Goal: Ask a question

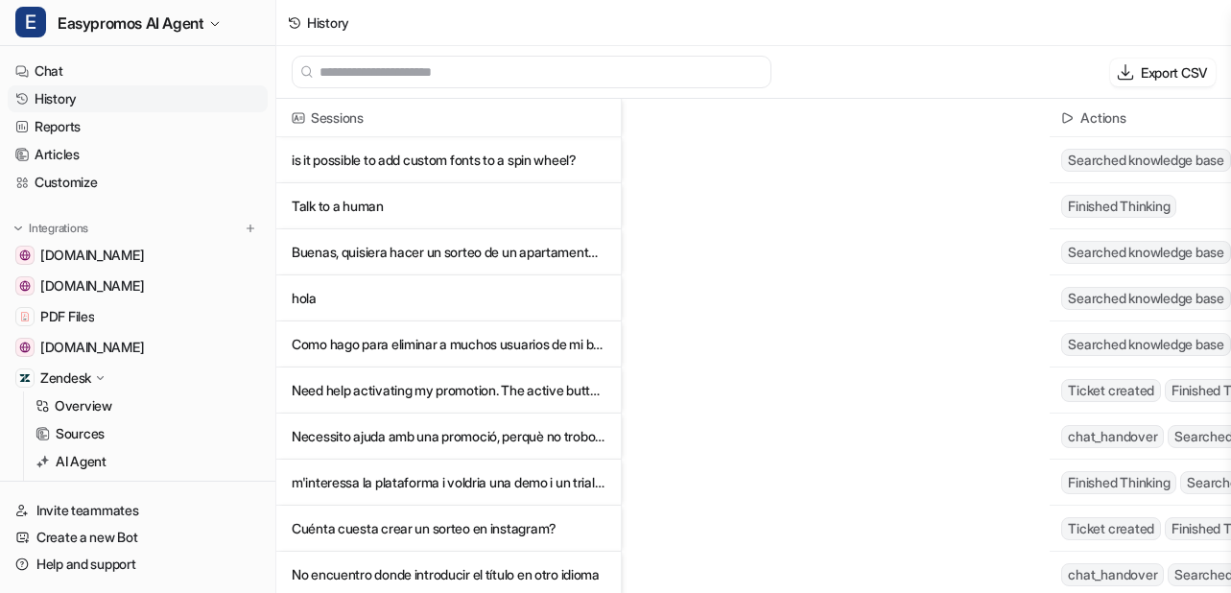
click at [52, 99] on link "History" at bounding box center [138, 98] width 260 height 27
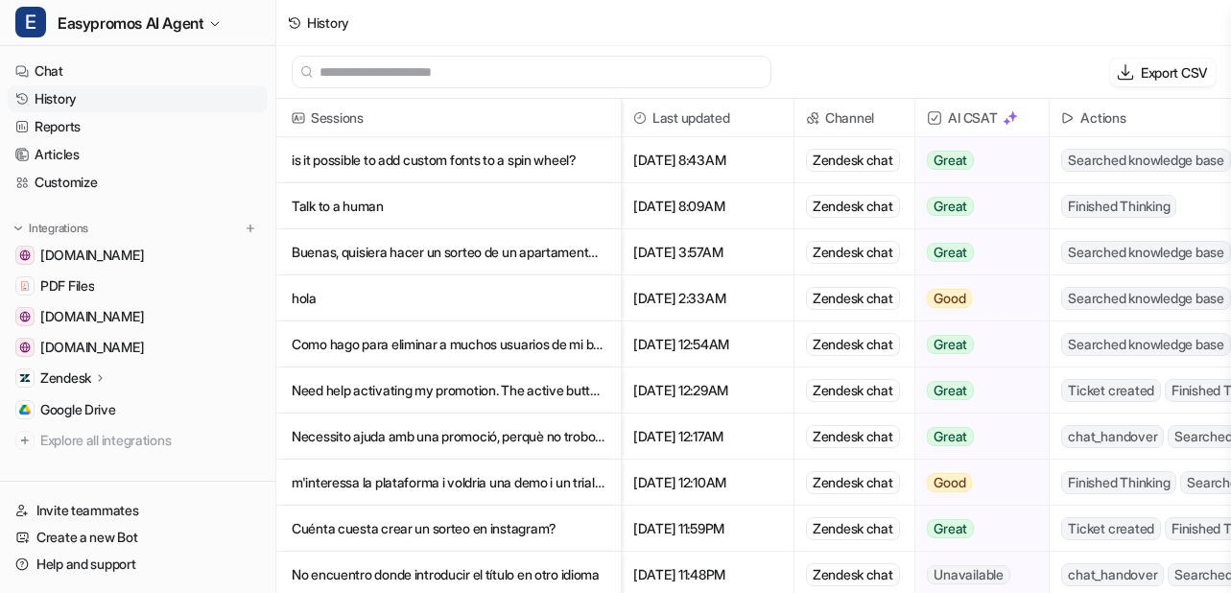
click at [370, 211] on p "Talk to a human" at bounding box center [449, 206] width 314 height 46
click at [382, 344] on p "Como hago para eliminar a muchos usuarios de mi base de datos de participantes" at bounding box center [449, 345] width 314 height 46
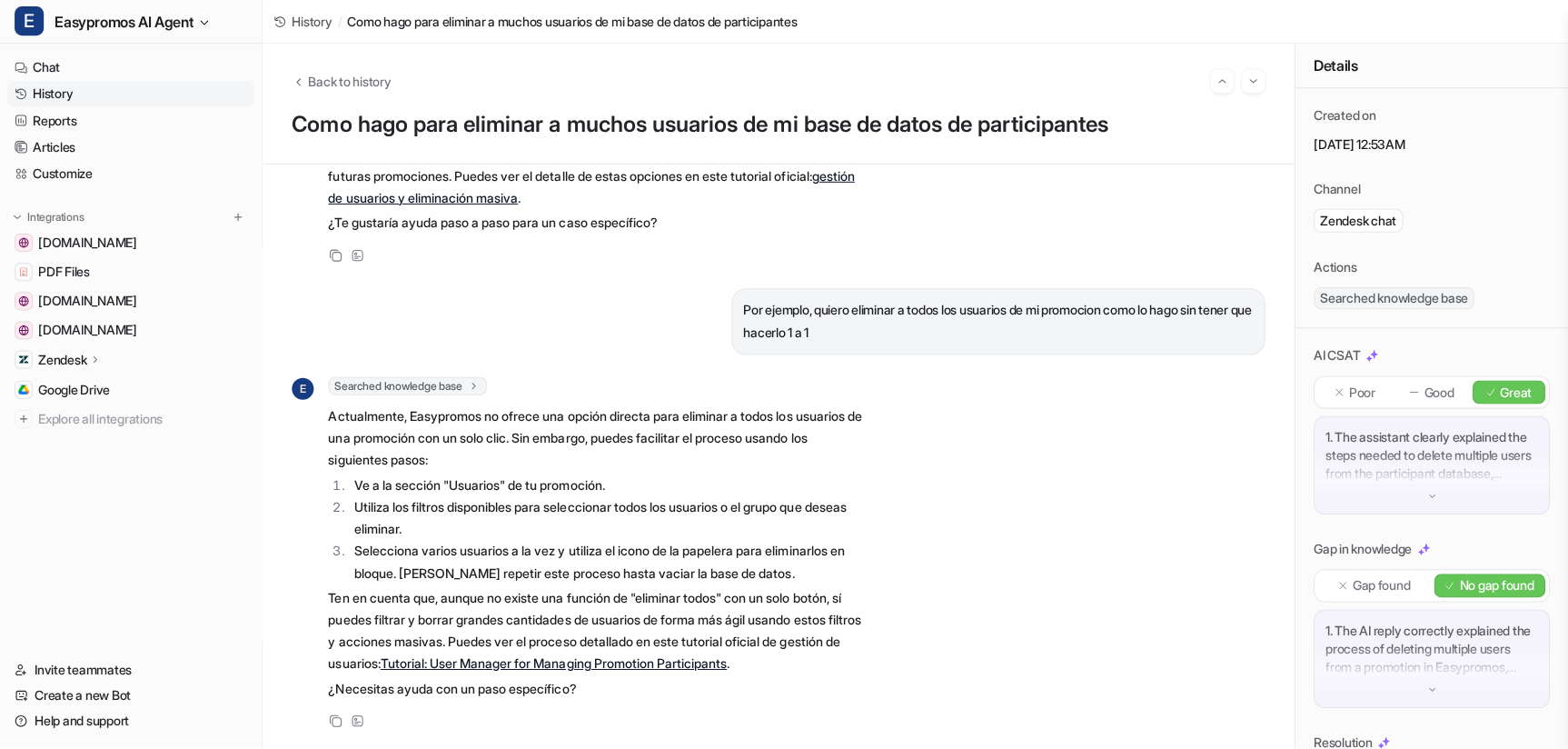
scroll to position [297, 0]
click at [619, 561] on link "Tutorial: User Manager for Managing Promotion Participants" at bounding box center [551, 664] width 345 height 15
click at [57, 91] on link "History" at bounding box center [131, 93] width 246 height 26
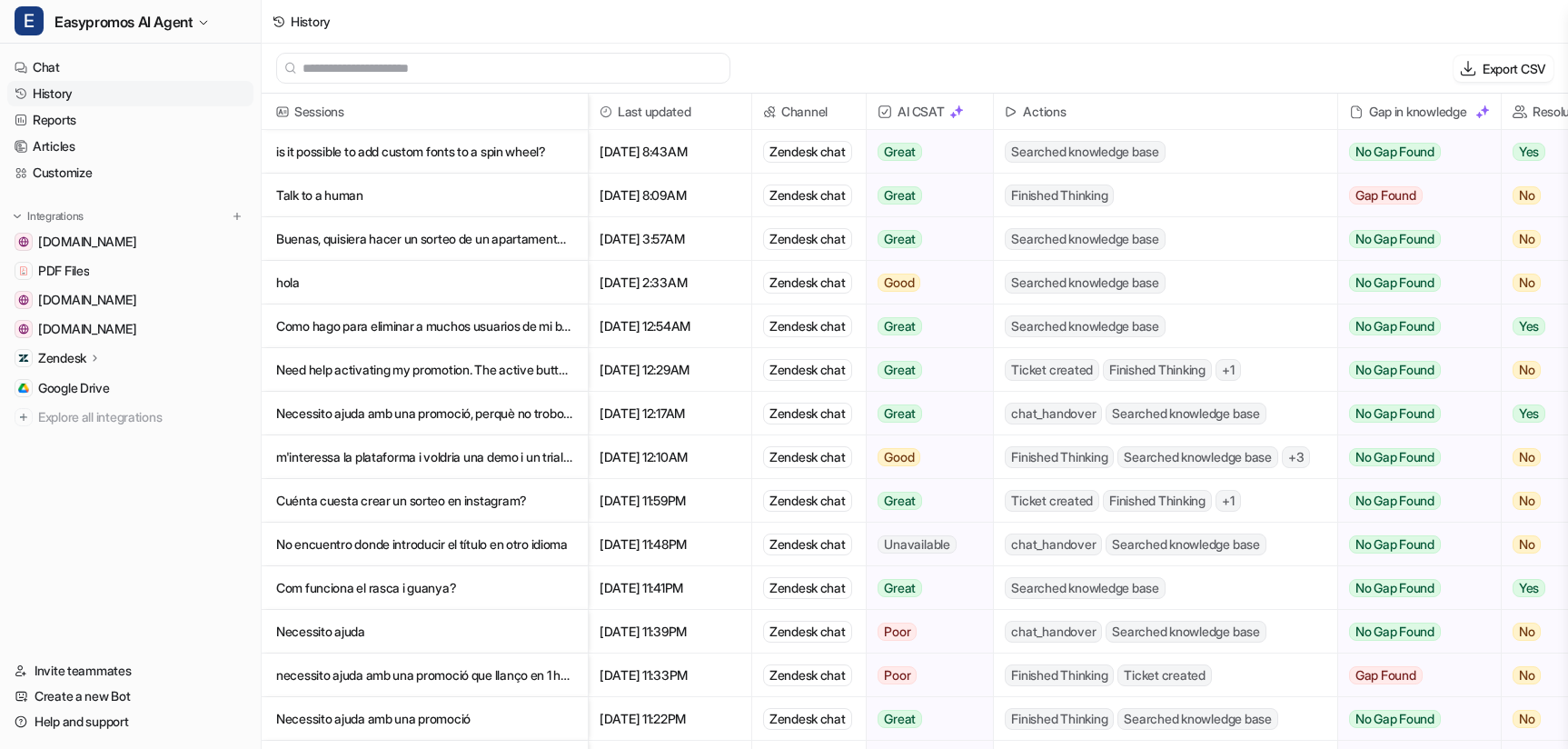
click at [282, 282] on p "hola" at bounding box center [425, 282] width 297 height 44
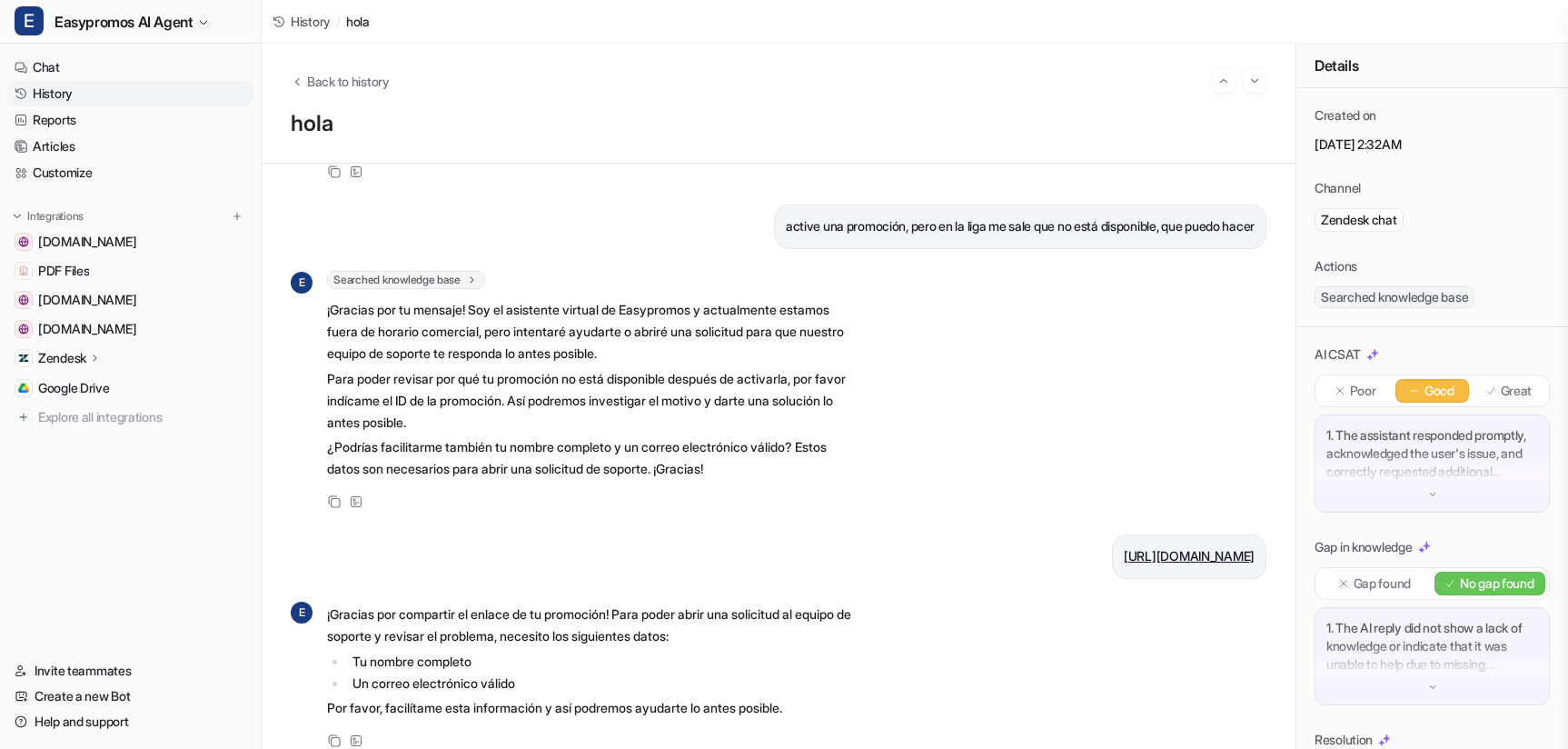
scroll to position [218, 0]
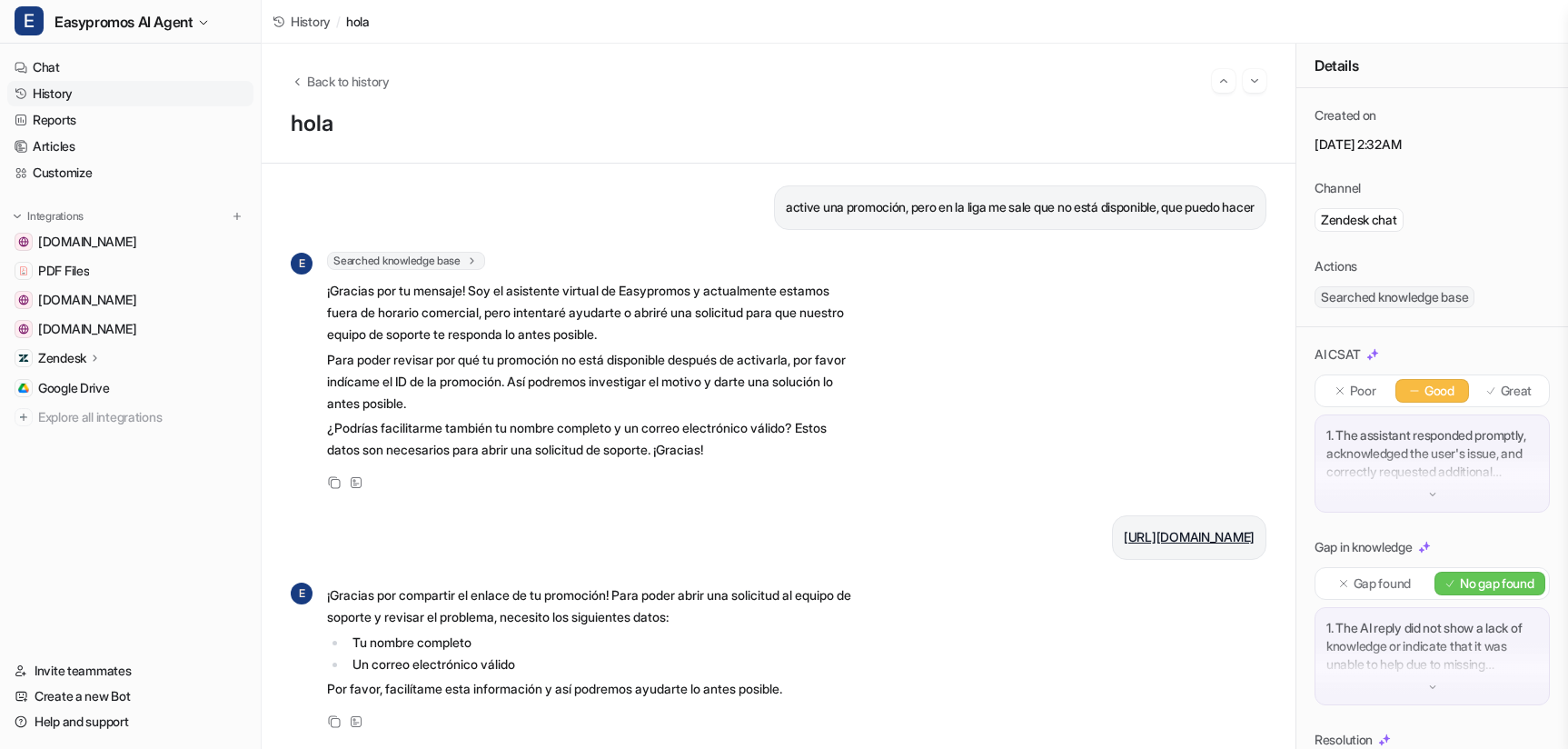
click at [1164, 534] on link "https://a.cstmapp.com/p/1001278" at bounding box center [1189, 537] width 131 height 15
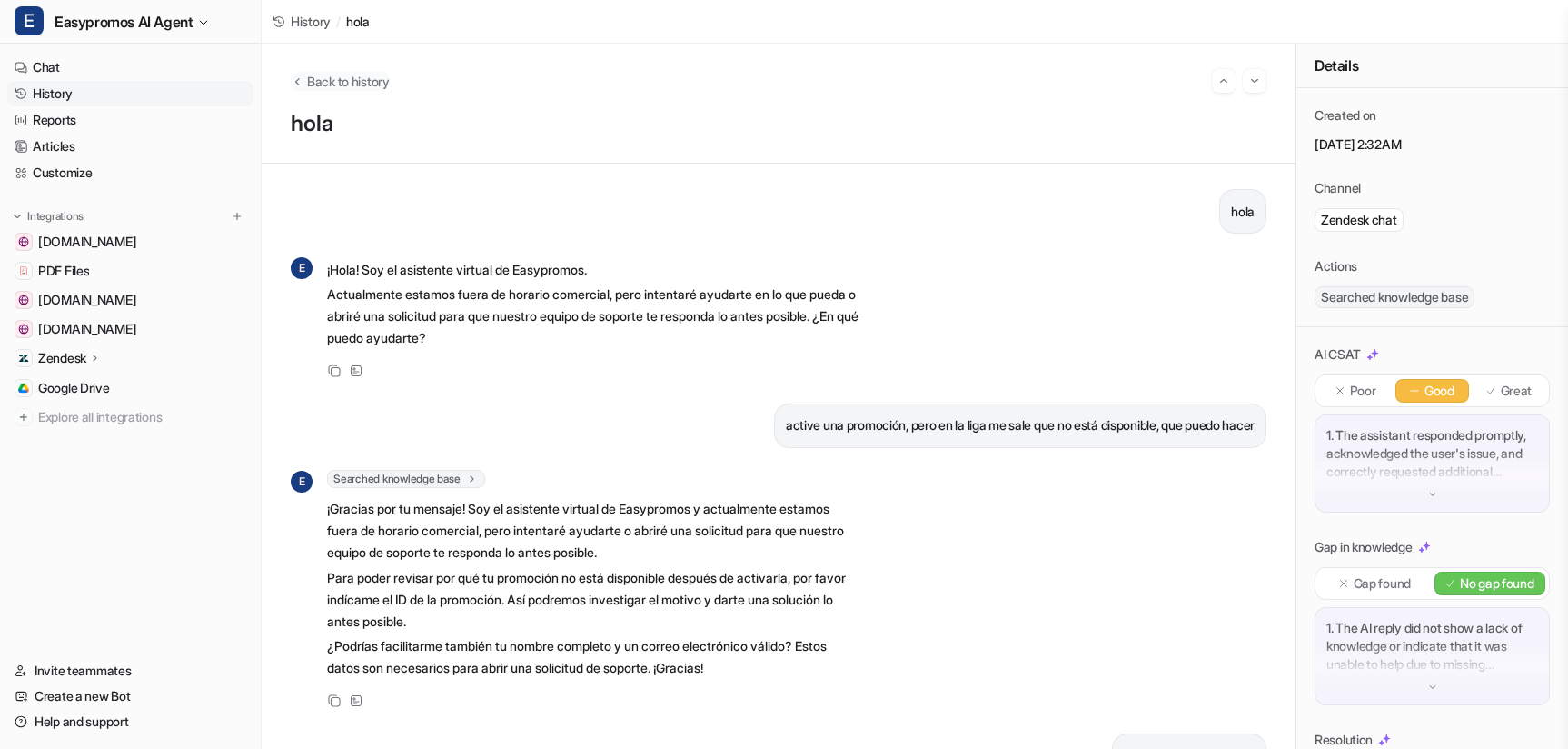
click at [319, 78] on span "Back to history" at bounding box center [347, 81] width 82 height 19
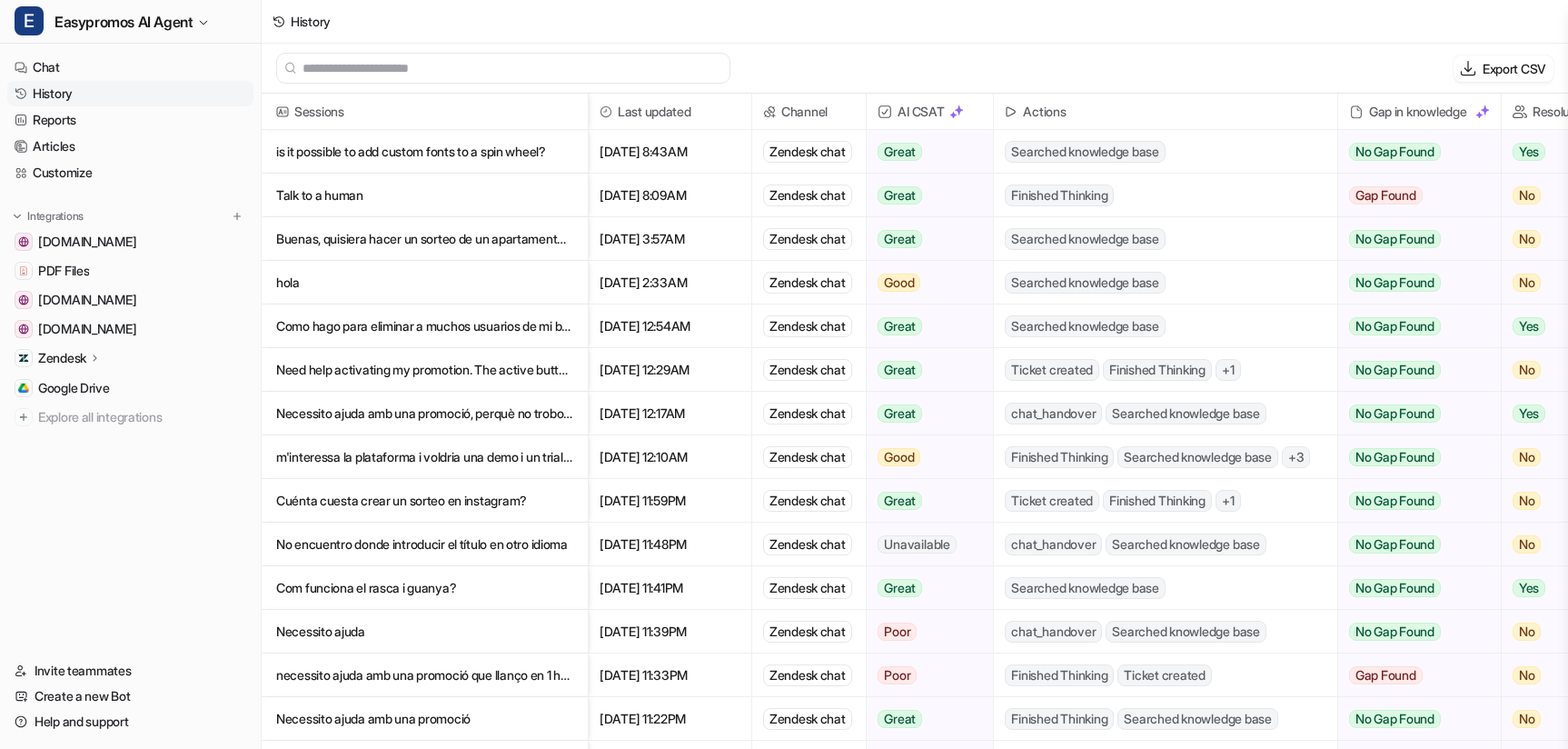
click at [525, 240] on p "Buenas, quisiera hacer un sorteo de un apartamento en la ciudad de [GEOGRAPHIC_…" at bounding box center [425, 239] width 297 height 44
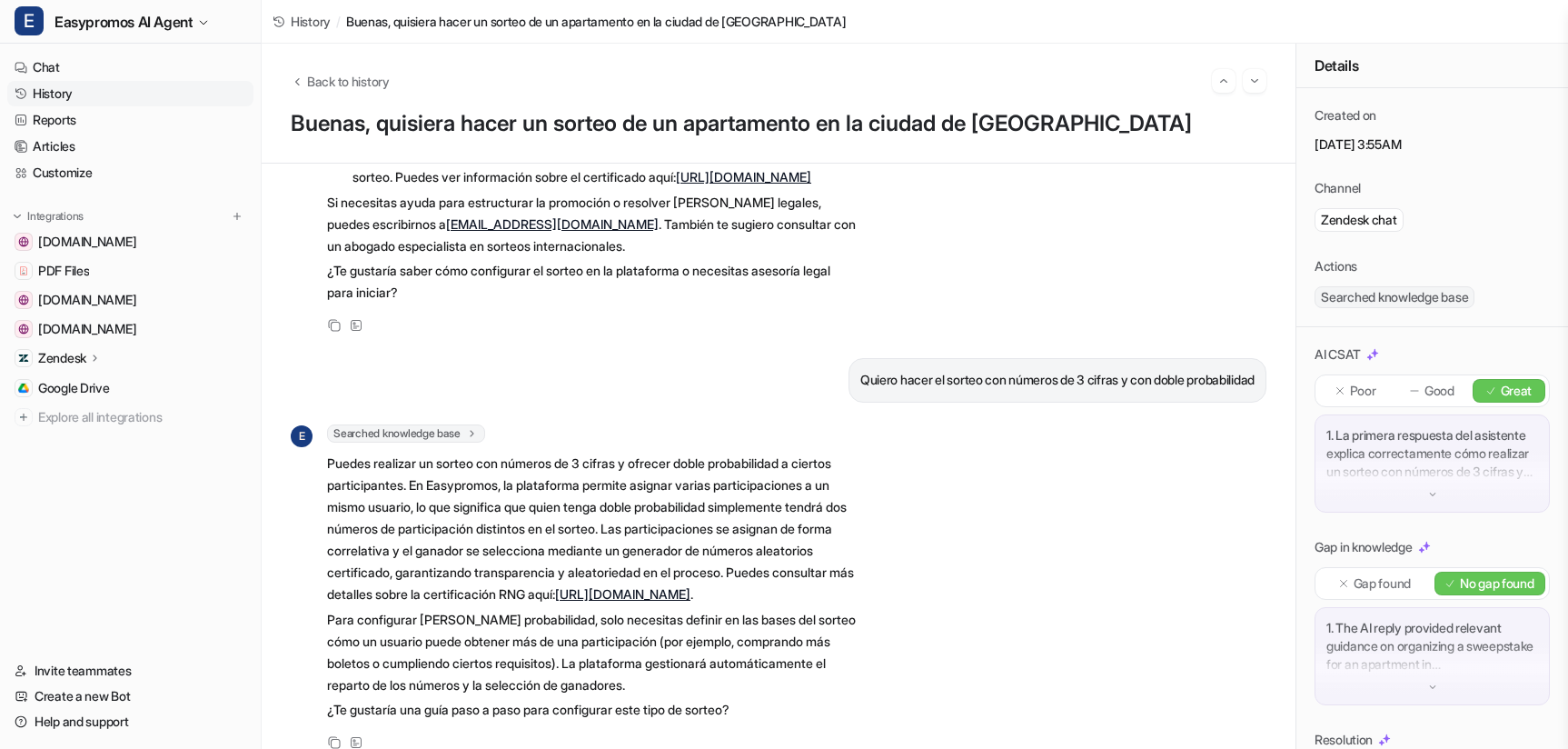
scroll to position [490, 0]
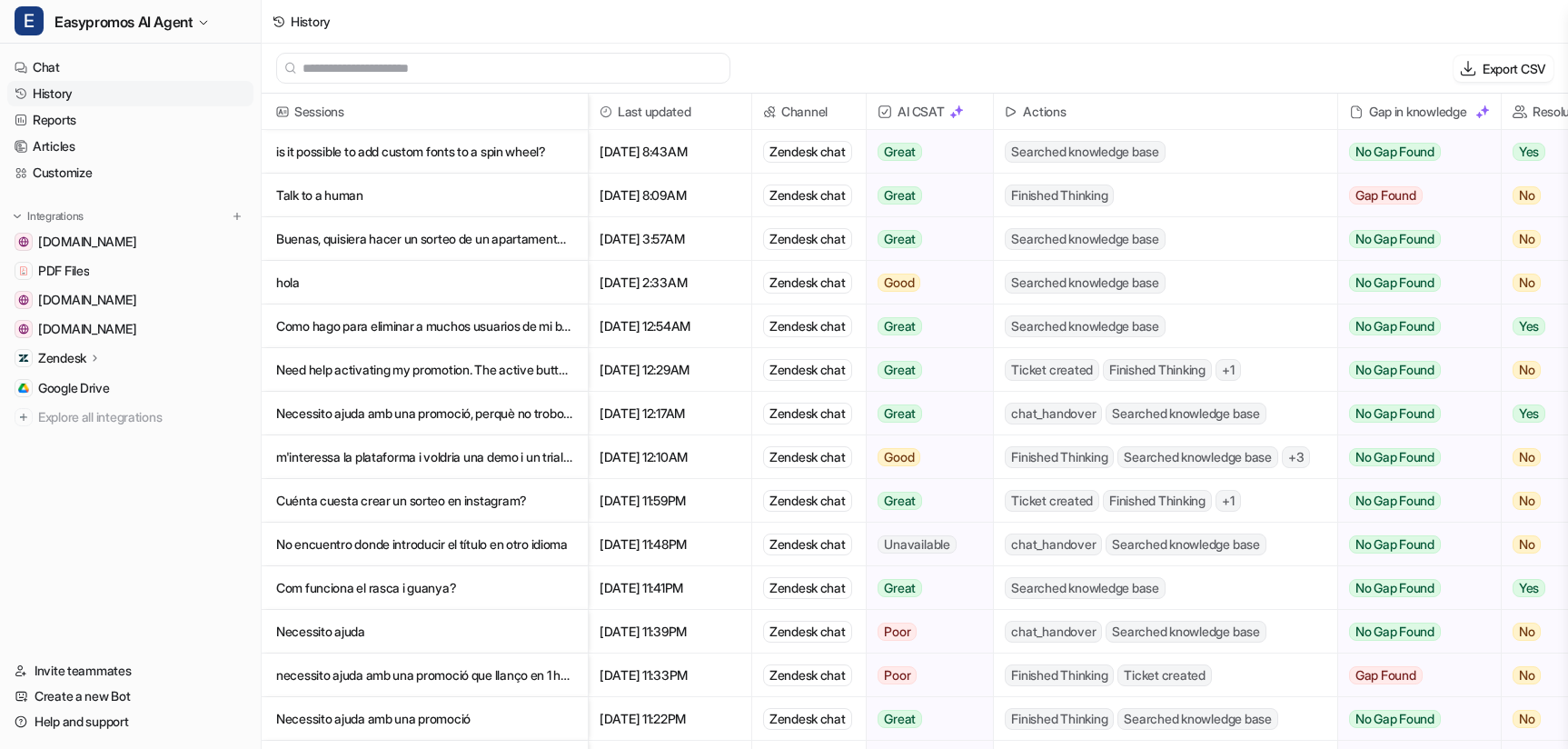
click at [331, 194] on p "Talk to a human" at bounding box center [425, 195] width 297 height 44
click at [376, 147] on p "is it possible to add custom fonts to a spin wheel?" at bounding box center [425, 152] width 297 height 44
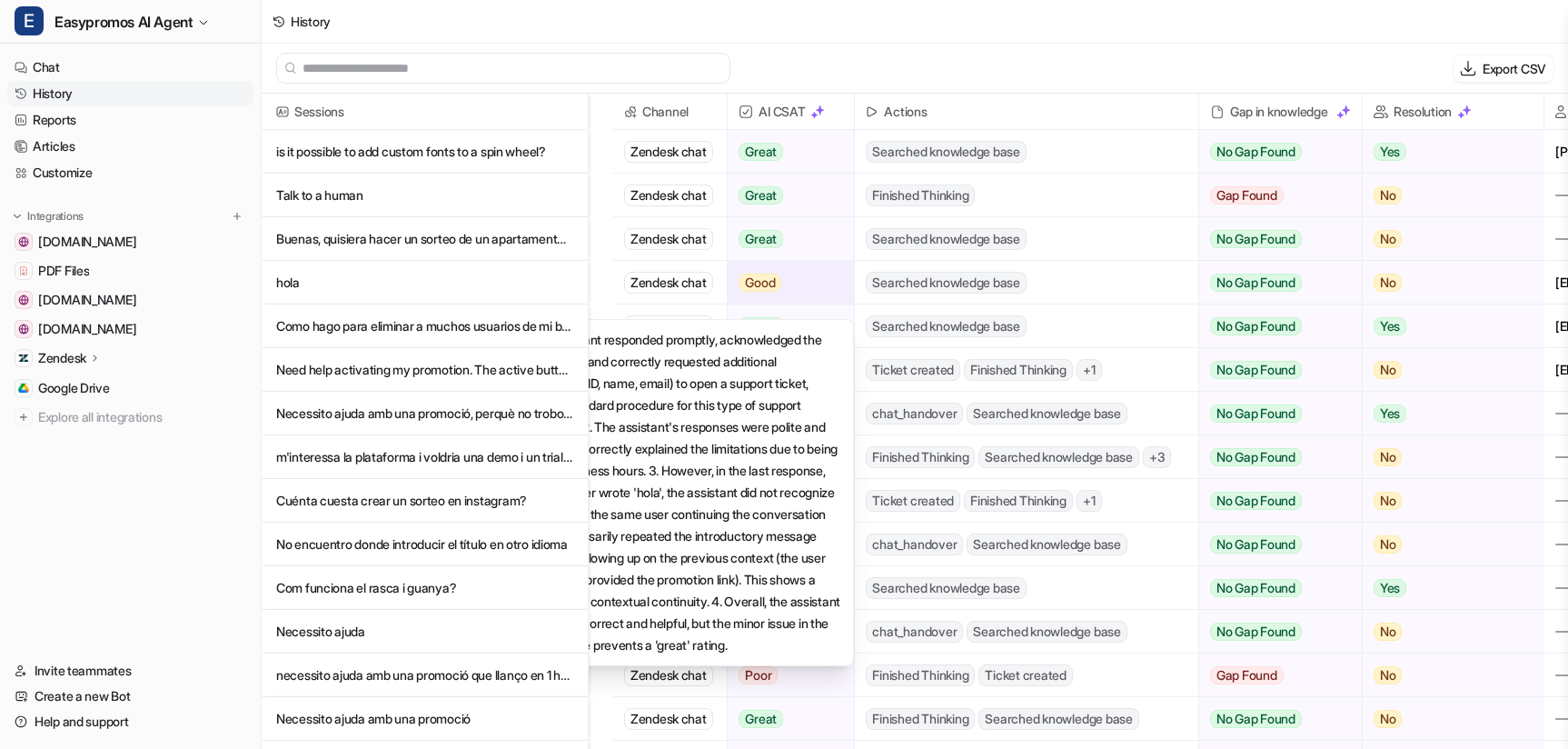
scroll to position [0, 373]
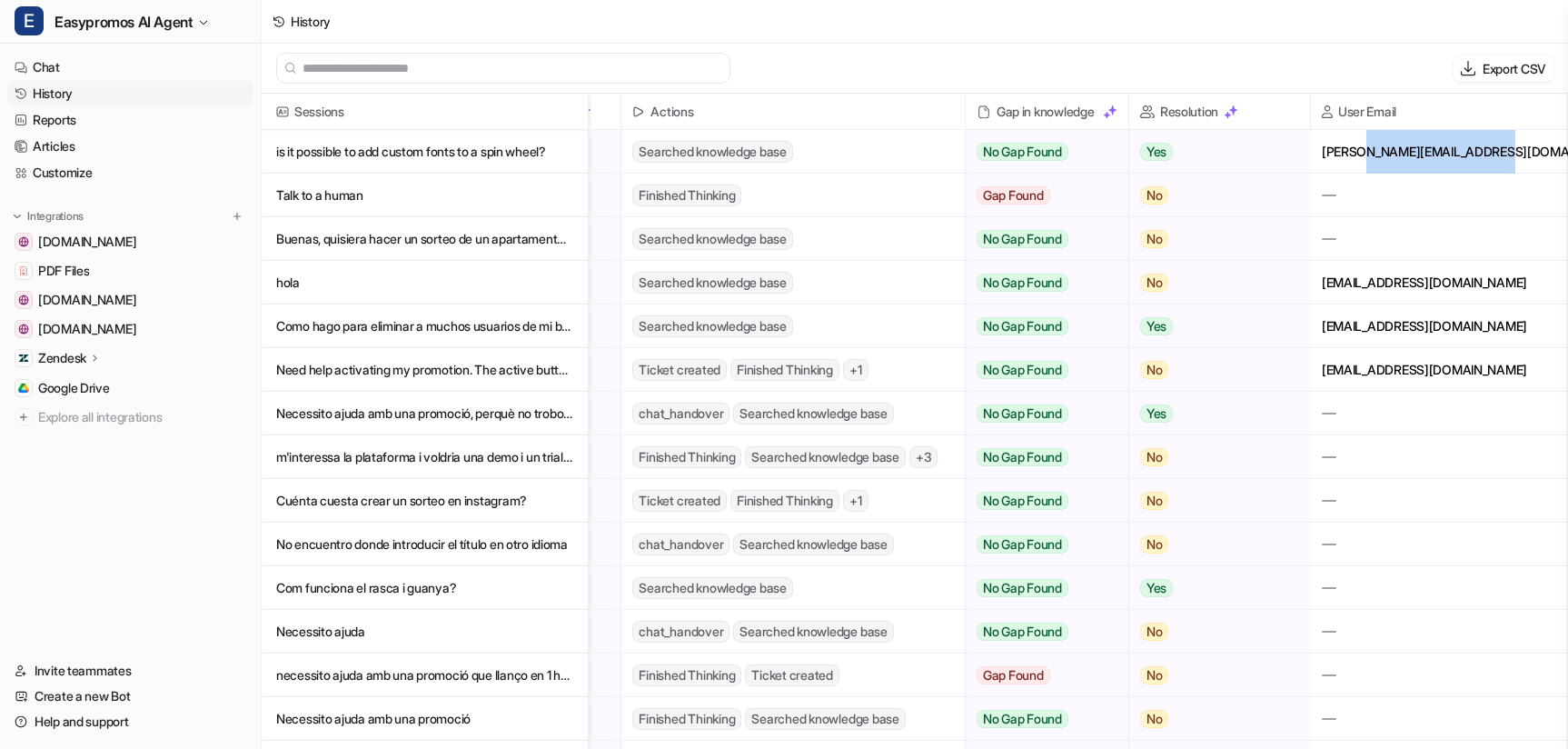
drag, startPoint x: 1510, startPoint y: 149, endPoint x: 1365, endPoint y: 157, distance: 145.2
click at [1365, 157] on div "[PERSON_NAME][EMAIL_ADDRESS][DOMAIN_NAME]" at bounding box center [1438, 151] width 256 height 43
copy div "stormcreative.com.au"
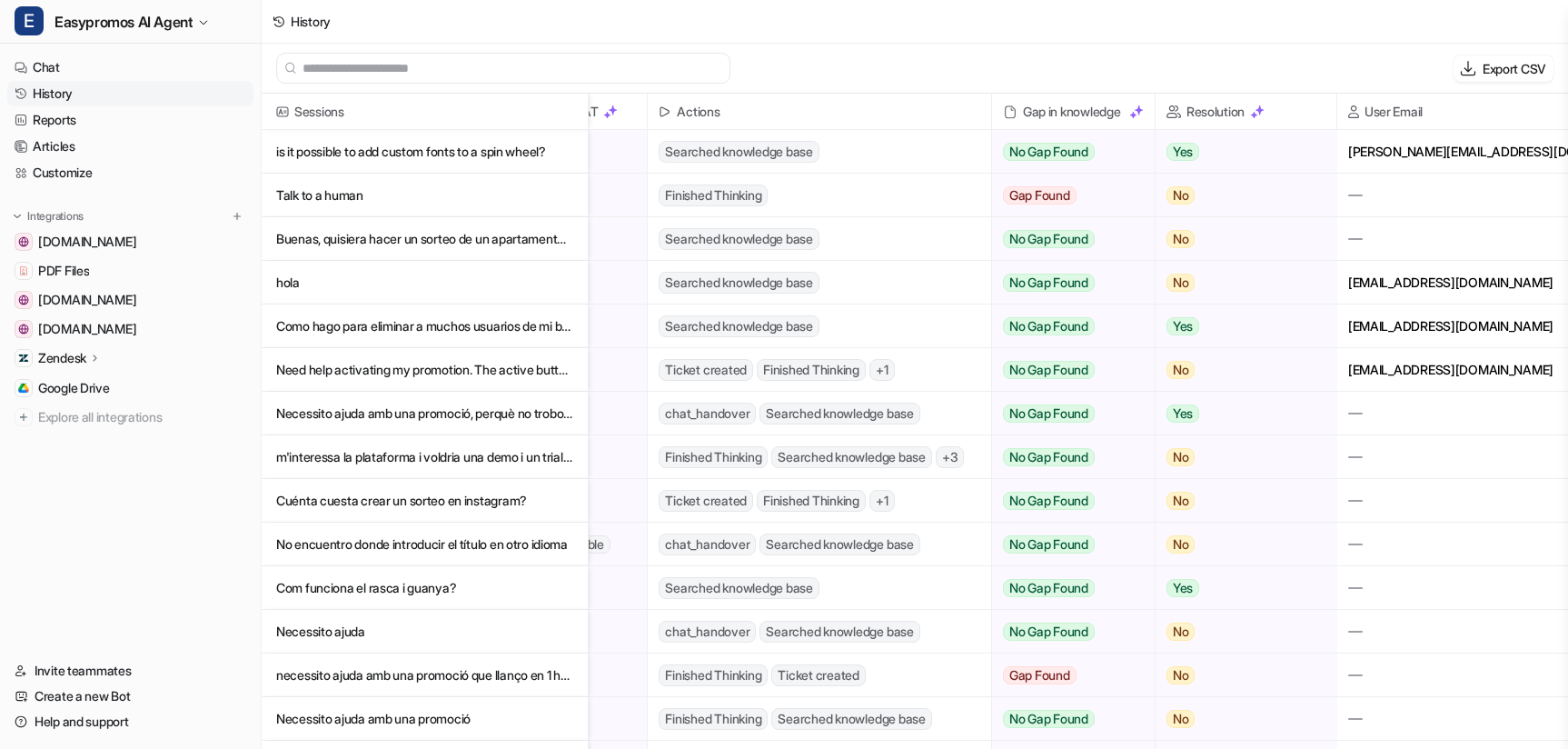
scroll to position [0, 373]
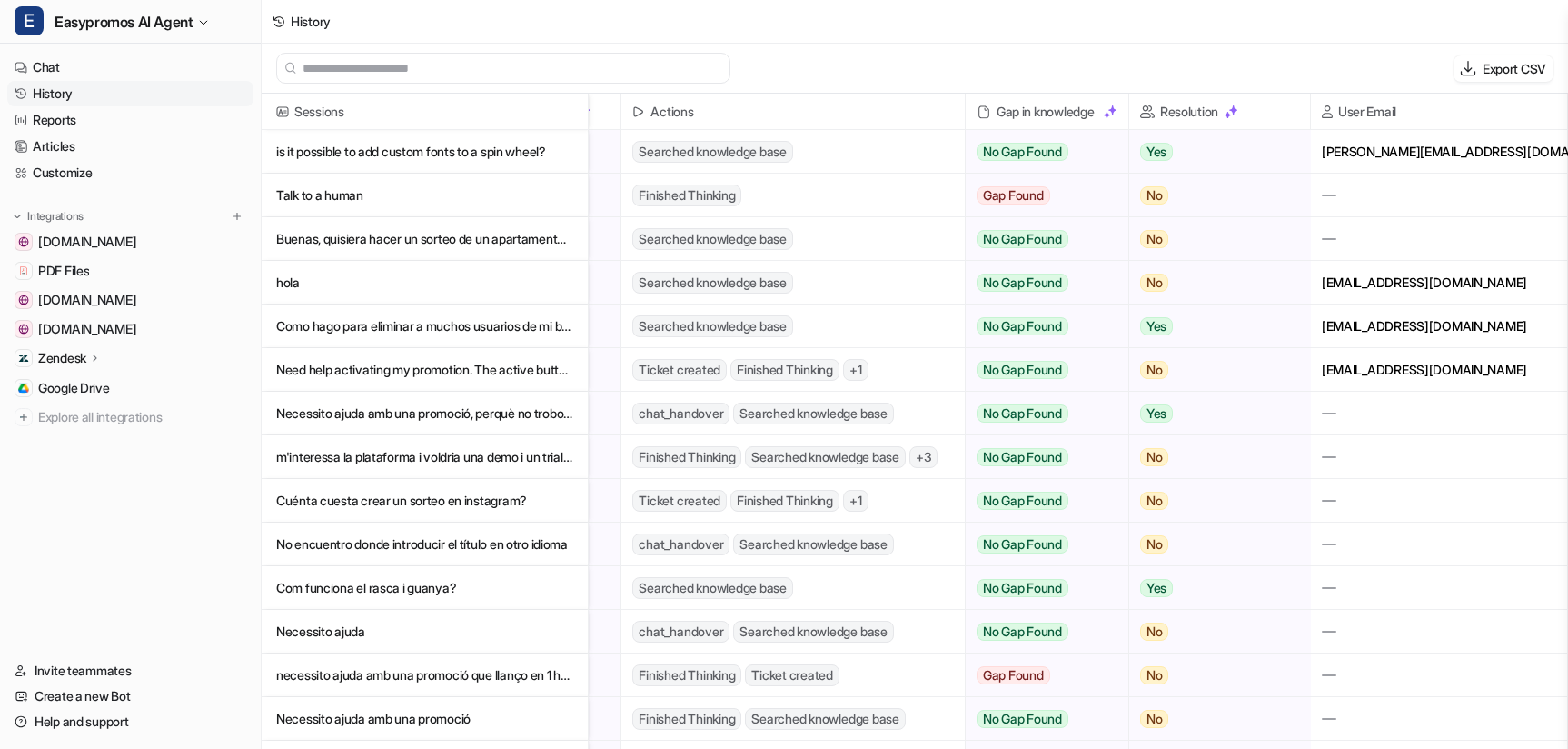
click at [523, 156] on p "is it possible to add custom fonts to a spin wheel?" at bounding box center [425, 152] width 297 height 44
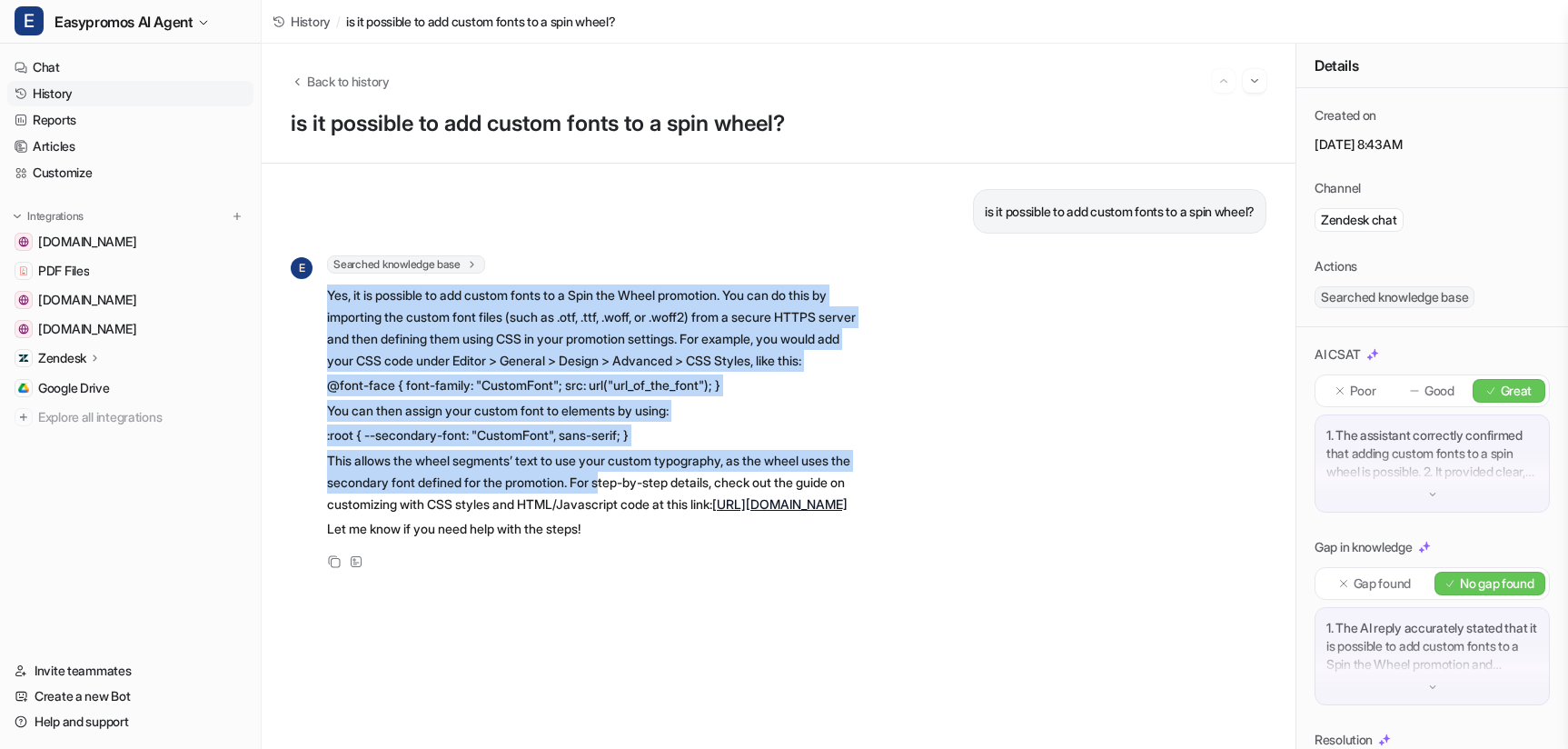
drag, startPoint x: 326, startPoint y: 302, endPoint x: 636, endPoint y: 508, distance: 372.2
click at [636, 508] on span "Yes, it is possible to add custom fonts to a Spin the Wheel promotion. You can …" at bounding box center [592, 412] width 531 height 262
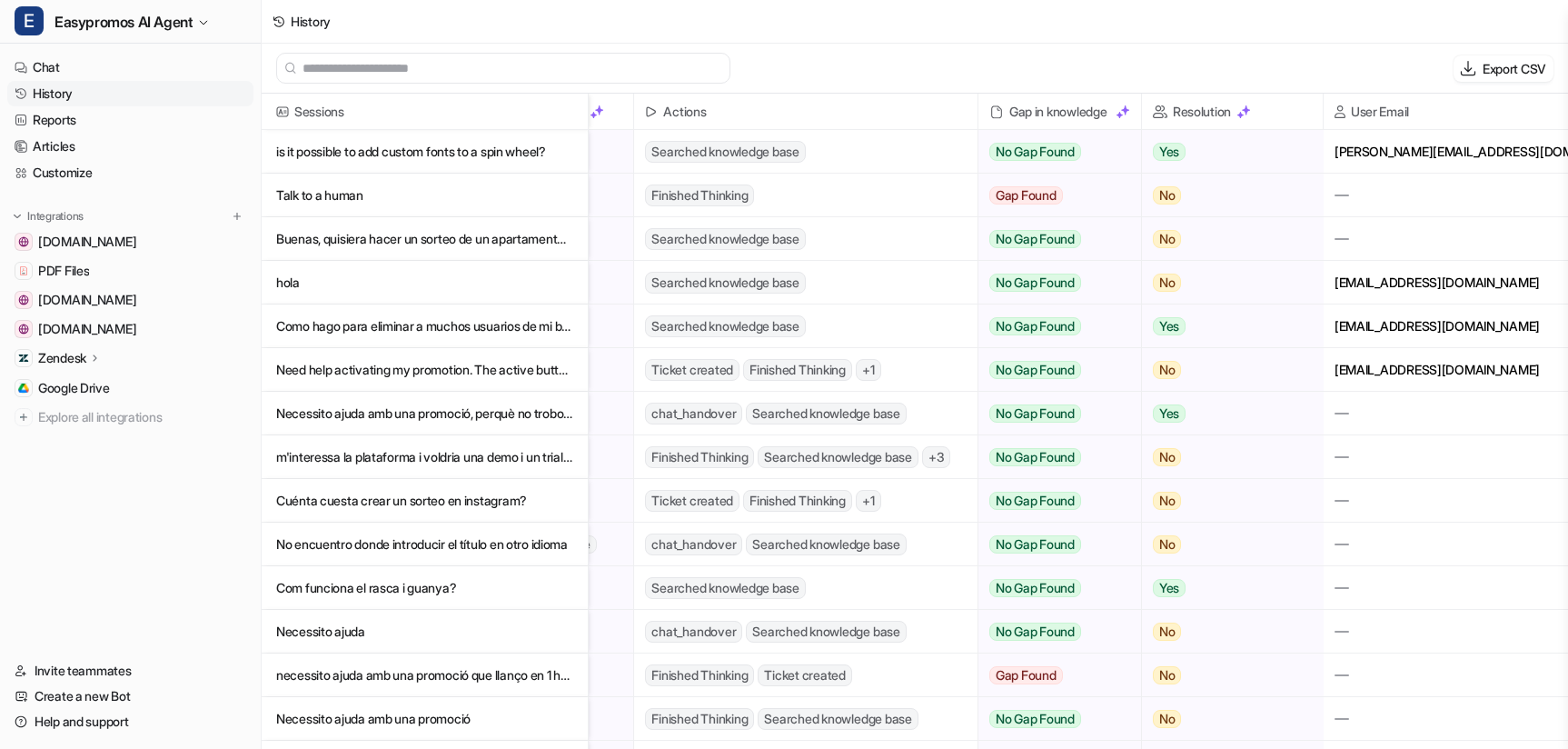
scroll to position [0, 373]
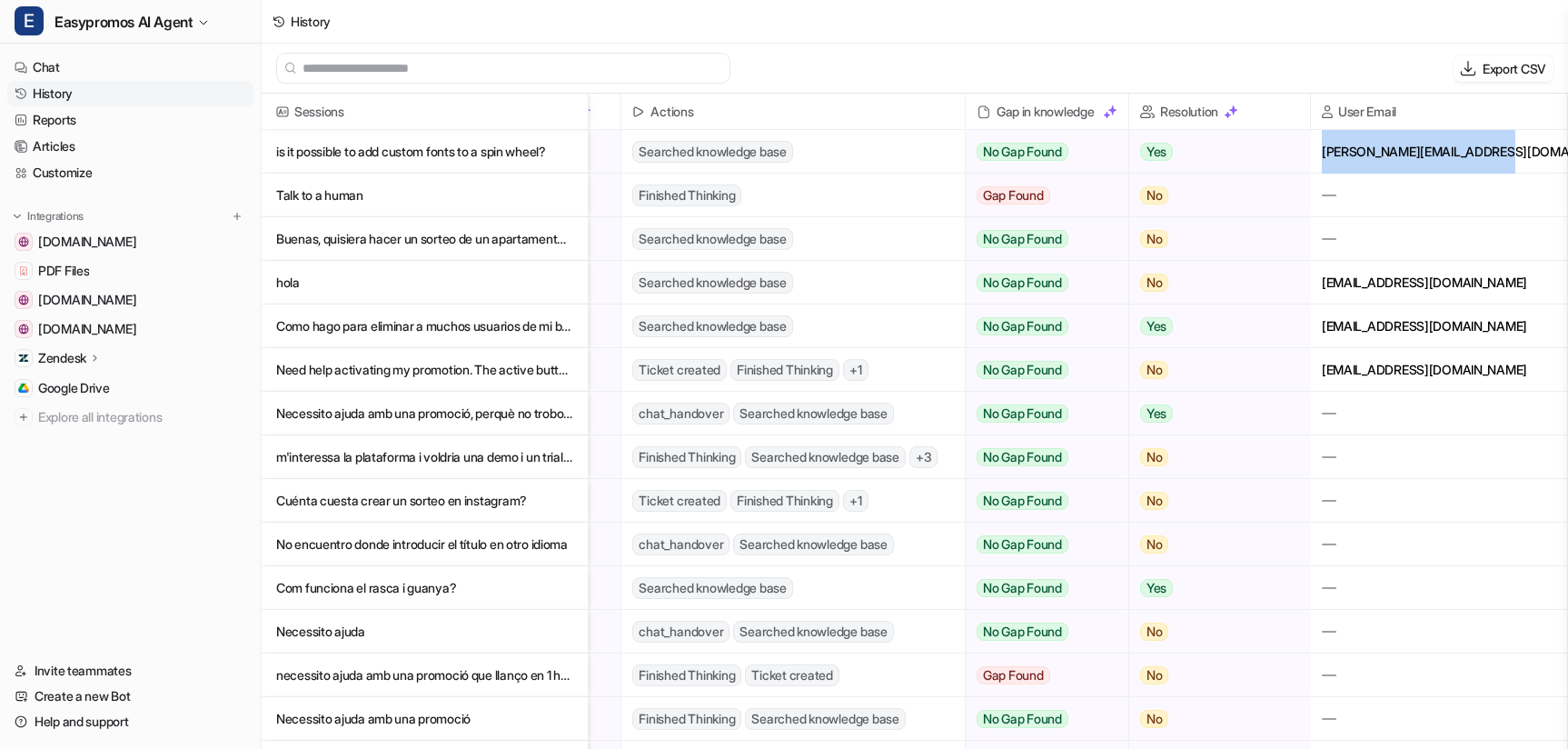
drag, startPoint x: 1512, startPoint y: 148, endPoint x: 1314, endPoint y: 149, distance: 198.0
click at [1314, 149] on div "[PERSON_NAME][EMAIL_ADDRESS][DOMAIN_NAME]" at bounding box center [1438, 151] width 256 height 43
copy div "[PERSON_NAME][EMAIL_ADDRESS][DOMAIN_NAME]"
click at [495, 155] on p "is it possible to add custom fonts to a spin wheel?" at bounding box center [425, 152] width 297 height 44
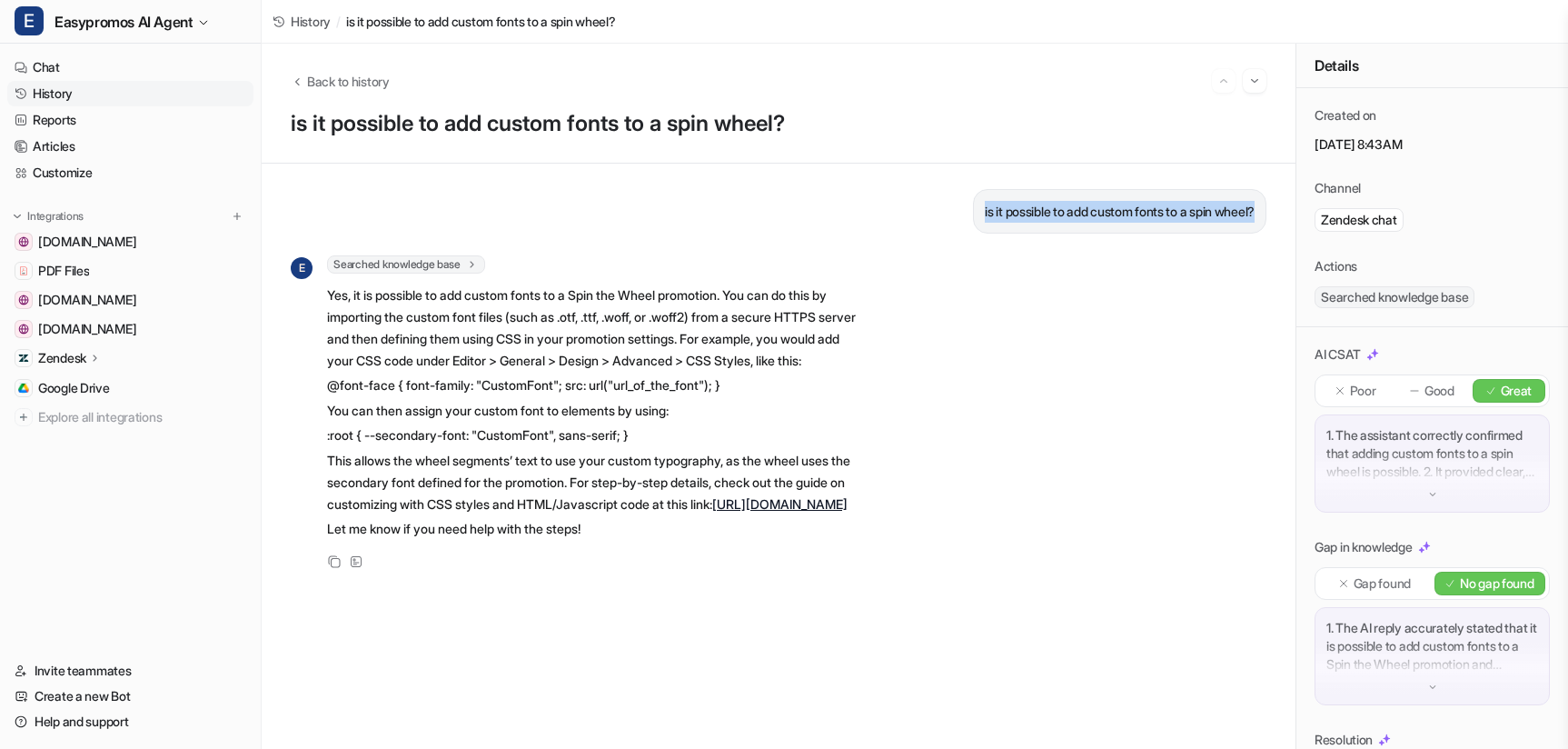
drag, startPoint x: 962, startPoint y: 213, endPoint x: 1254, endPoint y: 223, distance: 292.2
click at [1254, 223] on div "is it possible to add custom fonts to a spin wheel?" at bounding box center [1119, 211] width 293 height 45
copy p "is it possible to add custom fonts to a spin wheel?"
click at [48, 62] on link "Chat" at bounding box center [131, 67] width 246 height 26
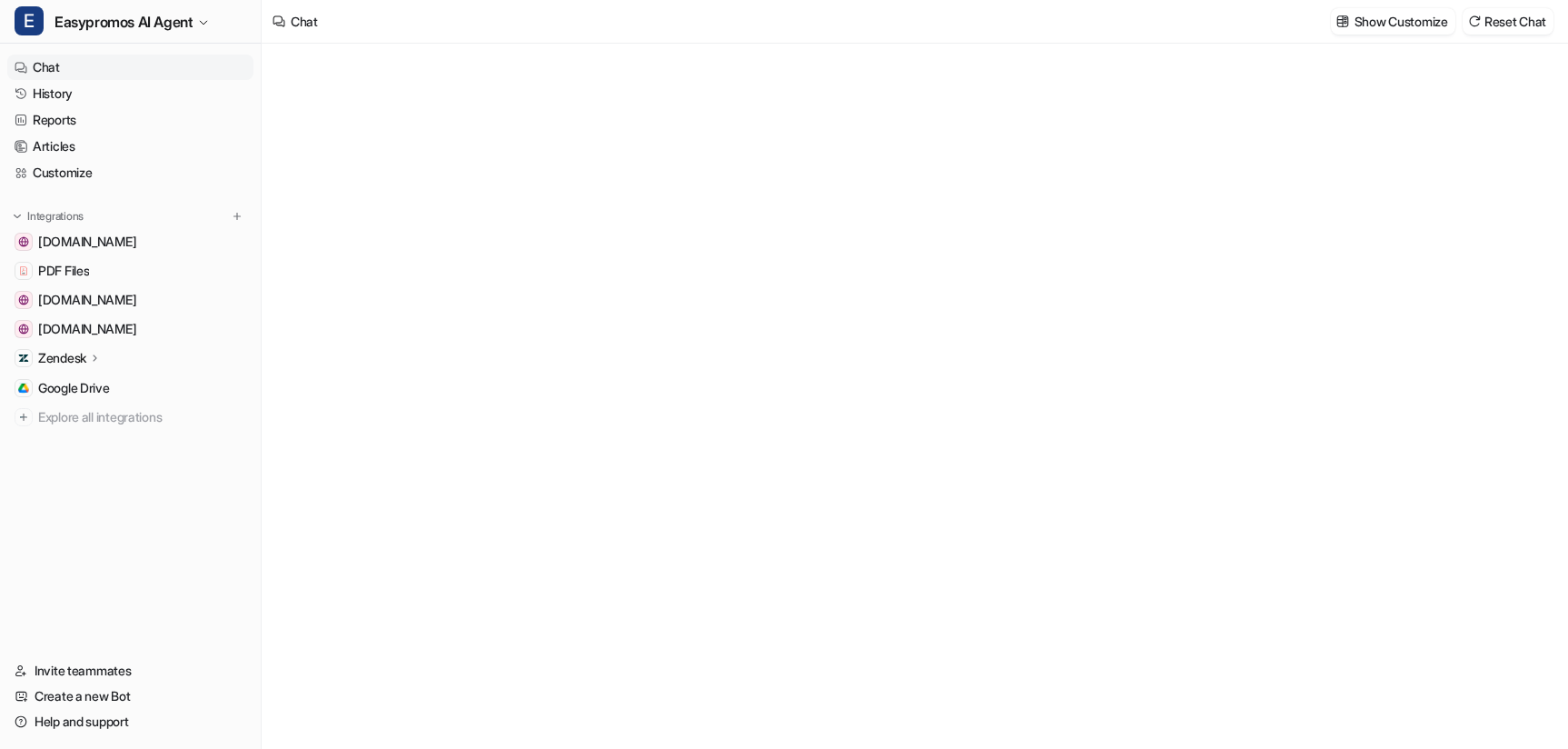
type textarea "**********"
click at [697, 402] on div at bounding box center [913, 414] width 531 height 42
paste div
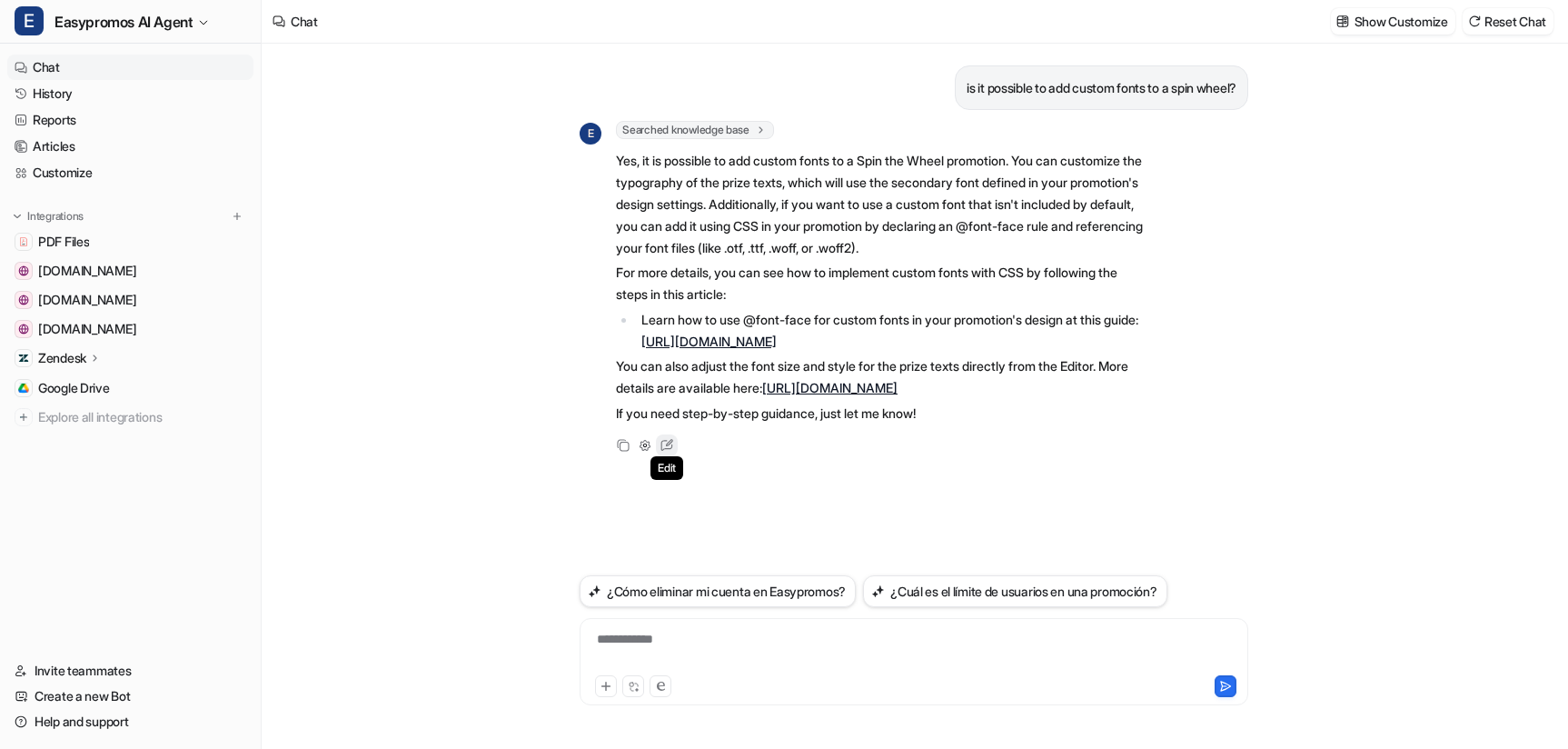
click at [661, 451] on icon at bounding box center [667, 446] width 11 height 11
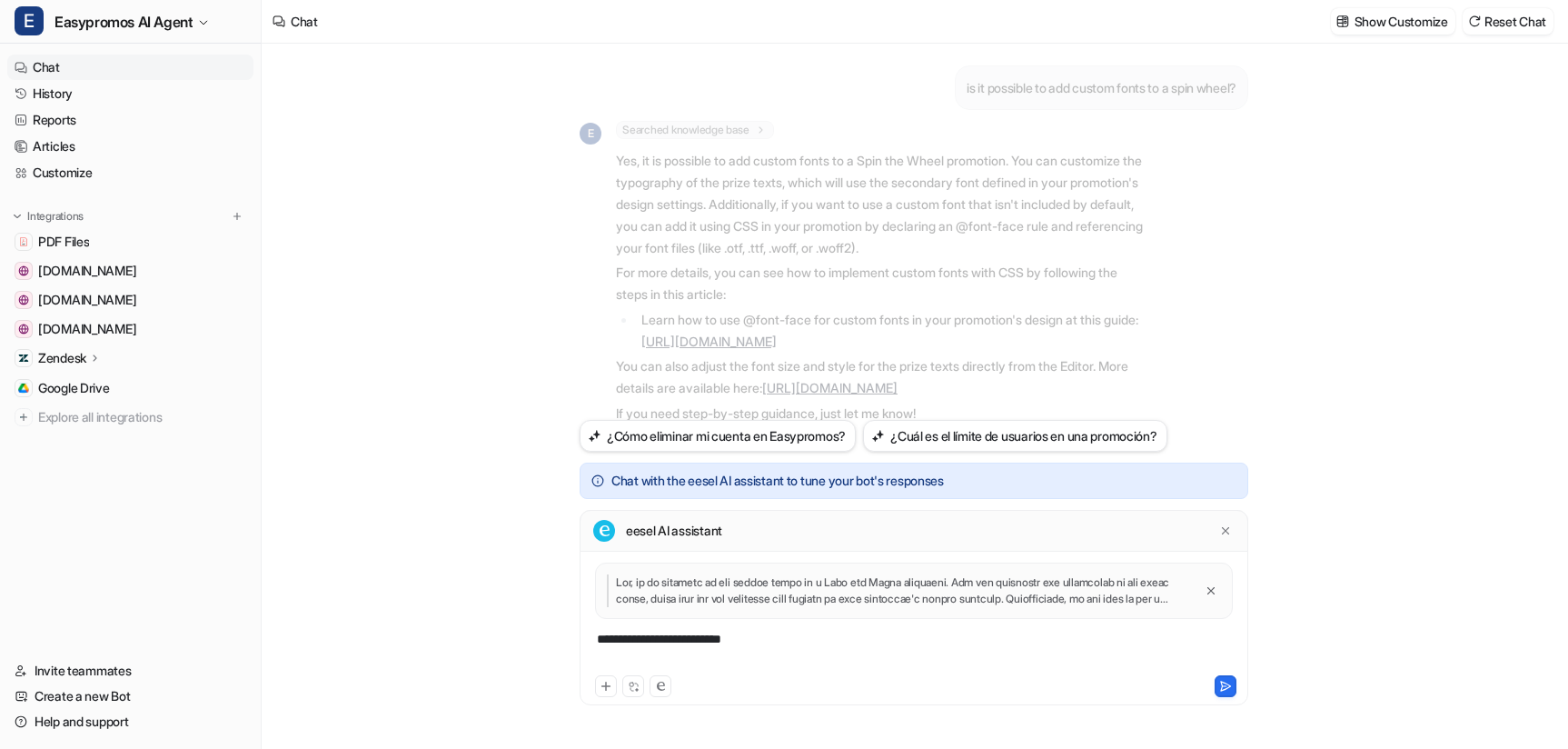
click at [689, 651] on div "**********" at bounding box center [913, 651] width 660 height 42
drag, startPoint x: 777, startPoint y: 649, endPoint x: 520, endPoint y: 628, distance: 257.9
click at [520, 628] on div "is it possible to add custom fonts to a spin wheel? E Searched knowledge base s…" at bounding box center [913, 396] width 1304 height 705
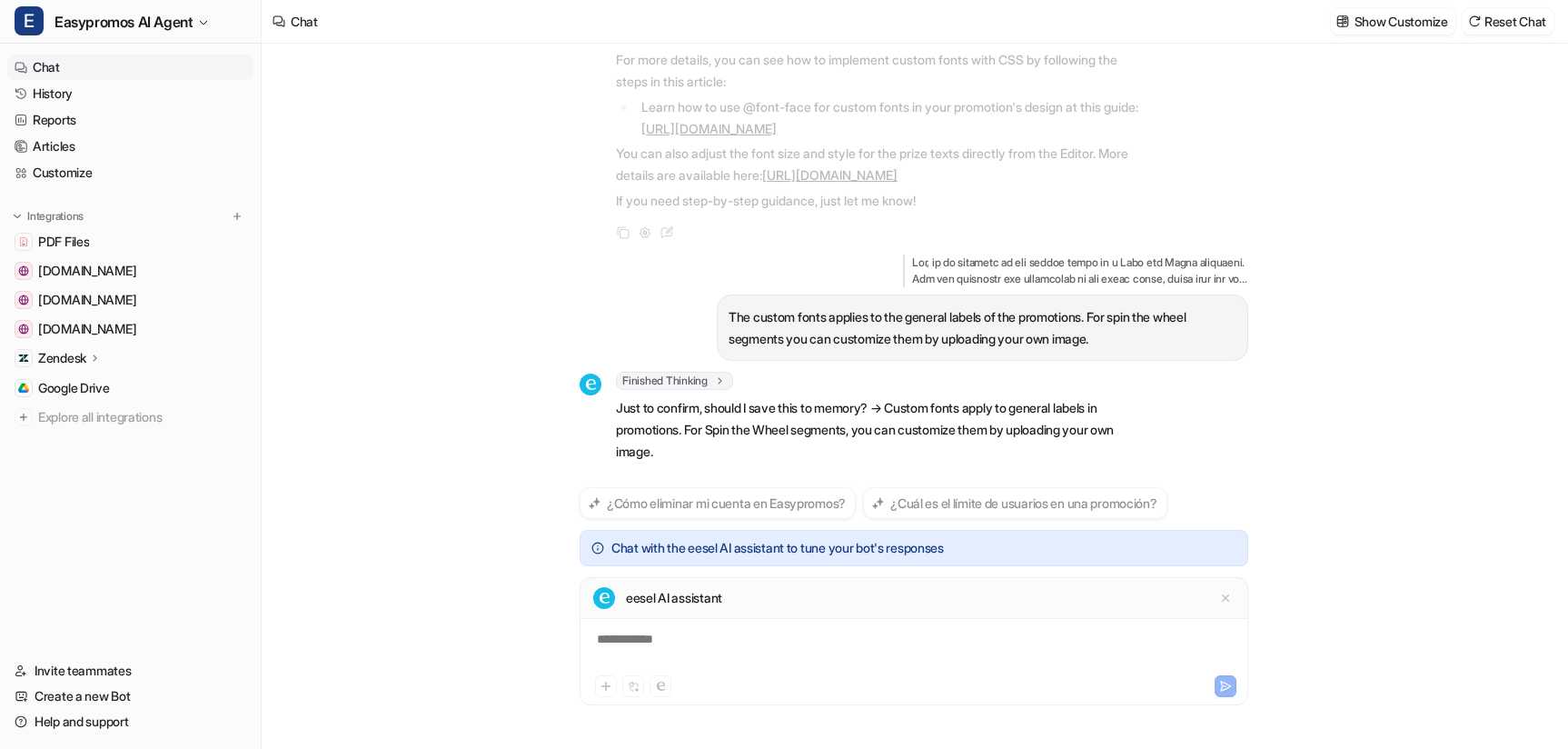
scroll to position [300, 0]
click at [695, 644] on div "**********" at bounding box center [913, 651] width 660 height 42
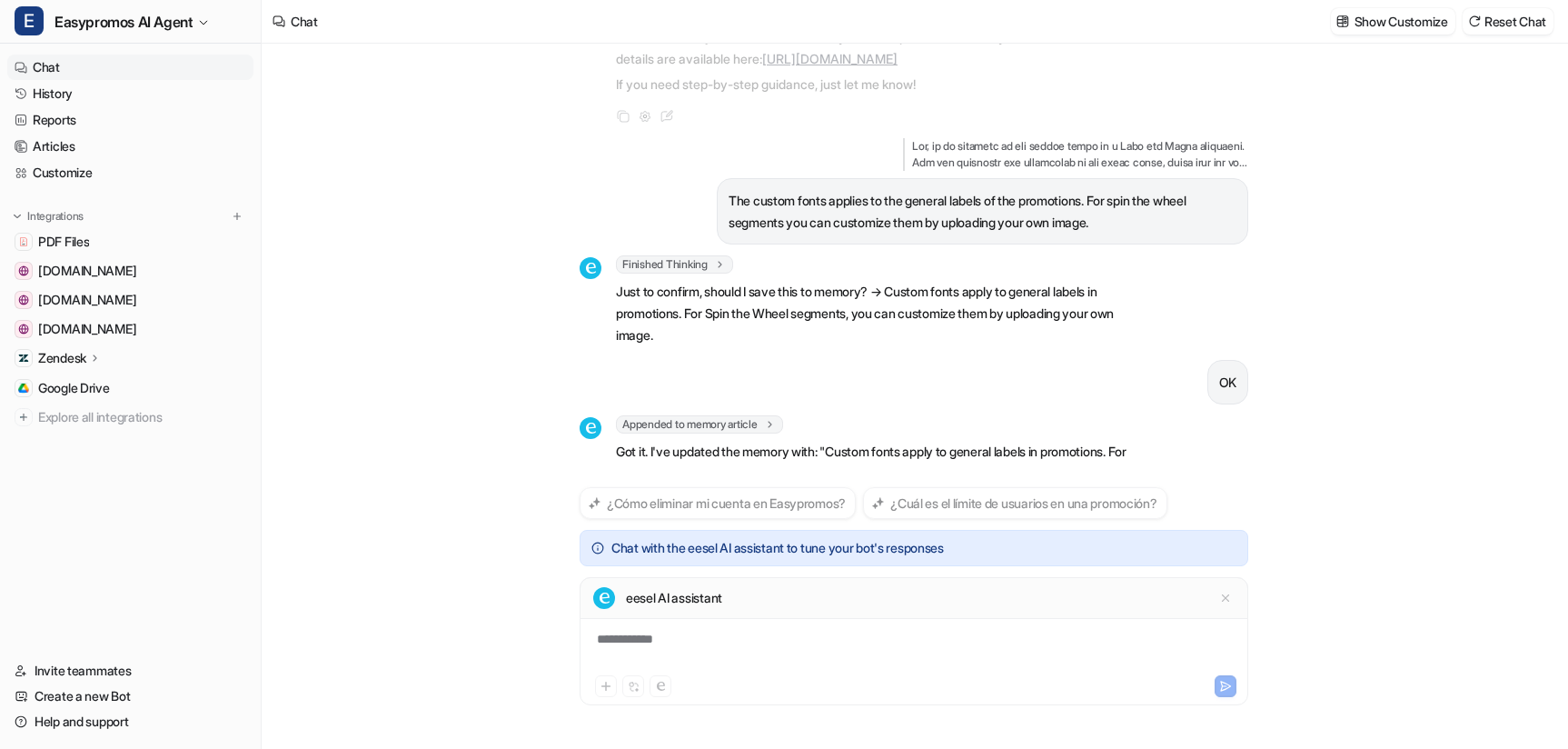
scroll to position [438, 0]
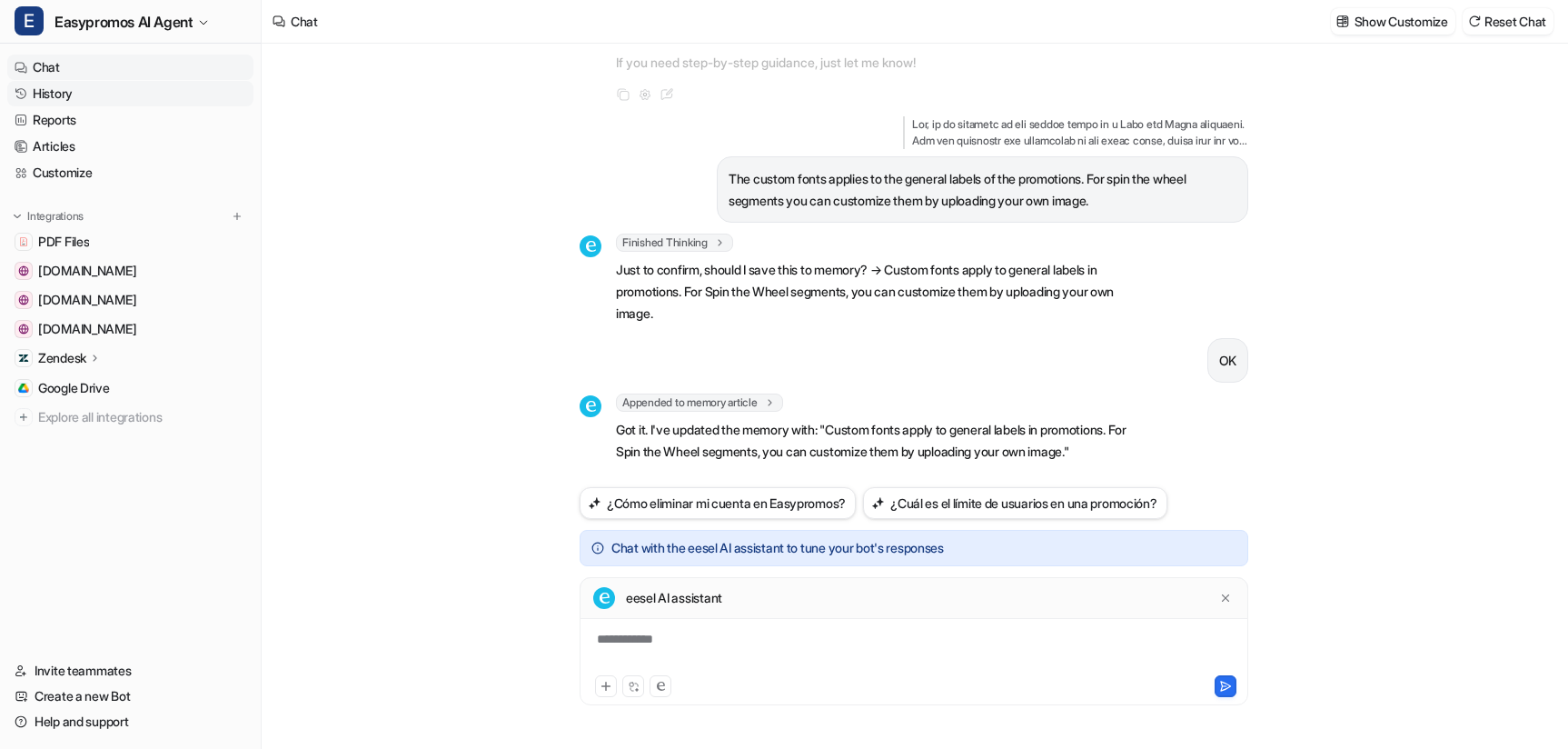
click at [62, 92] on link "History" at bounding box center [131, 93] width 246 height 26
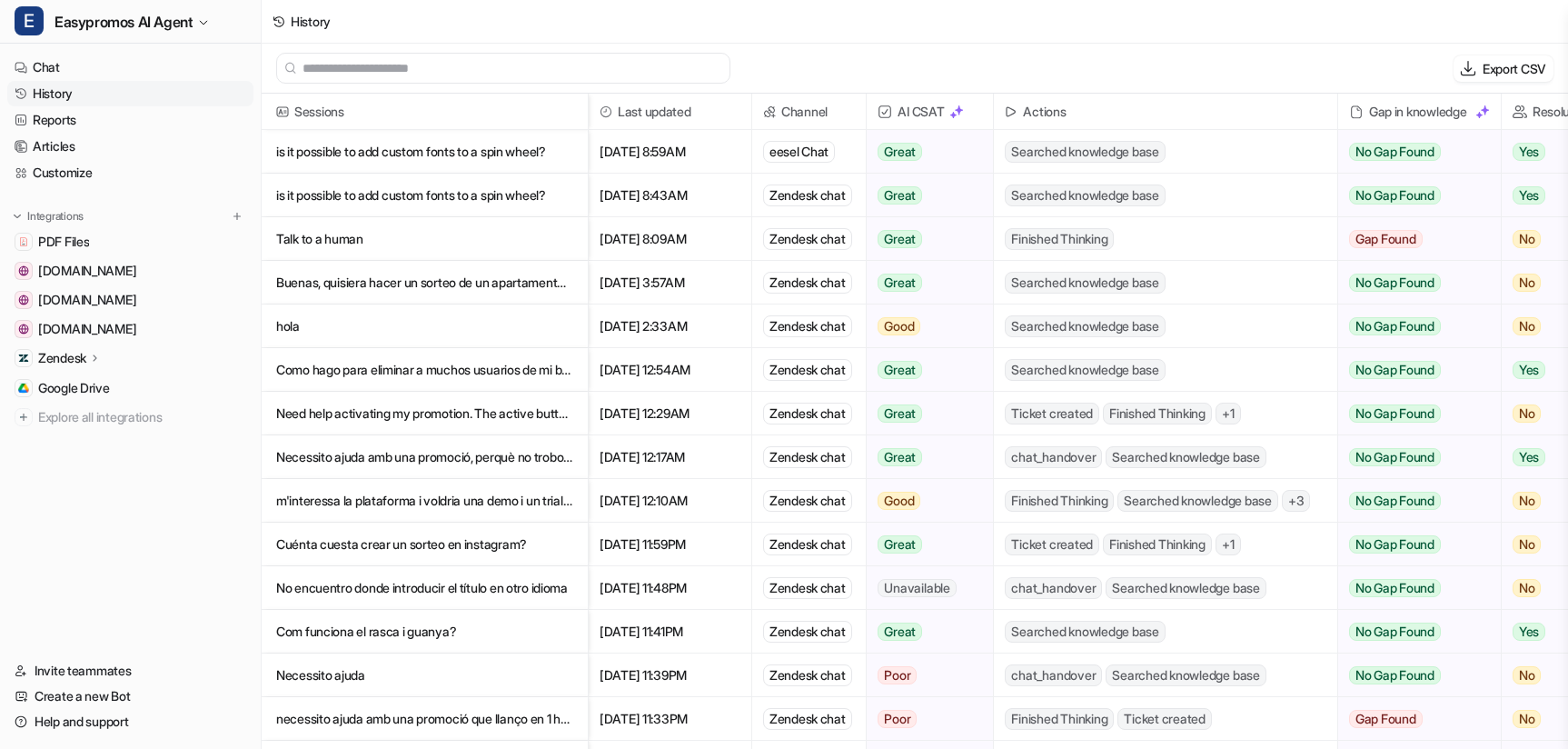
click at [357, 279] on p "Buenas, quisiera hacer un sorteo de un apartamento en la ciudad de [GEOGRAPHIC_…" at bounding box center [425, 282] width 297 height 44
click at [290, 328] on p "hola" at bounding box center [425, 327] width 297 height 44
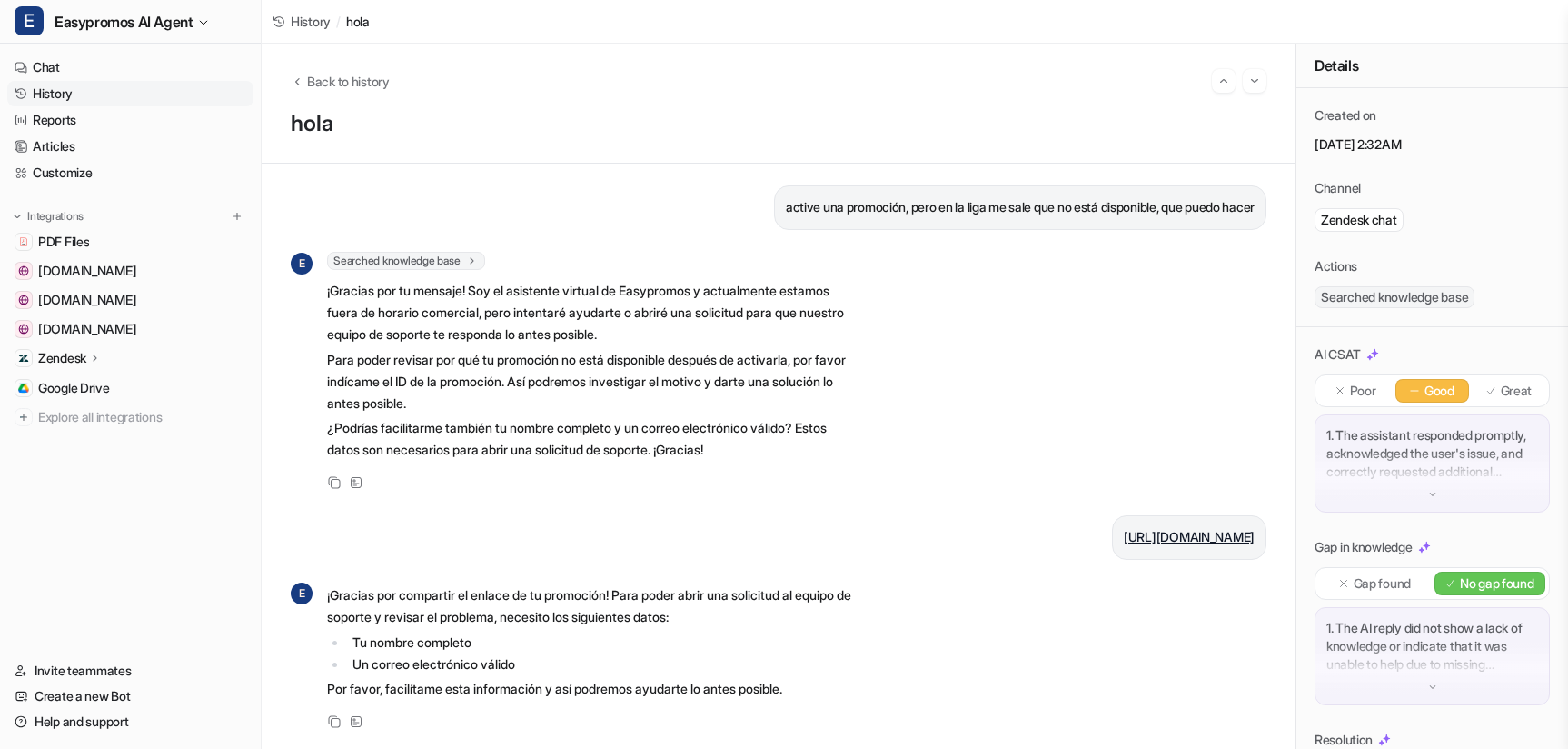
scroll to position [169, 0]
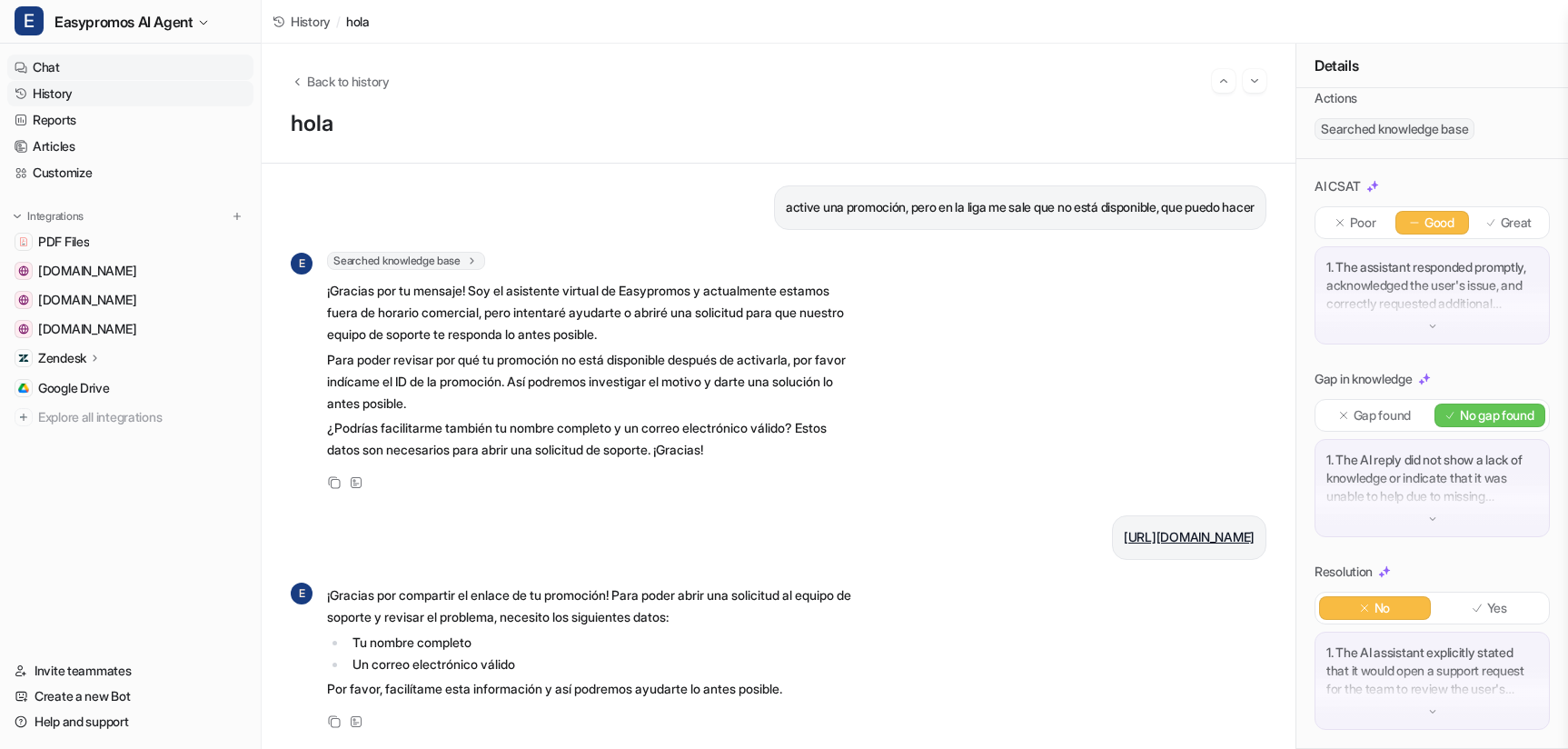
click at [57, 63] on link "Chat" at bounding box center [131, 67] width 246 height 26
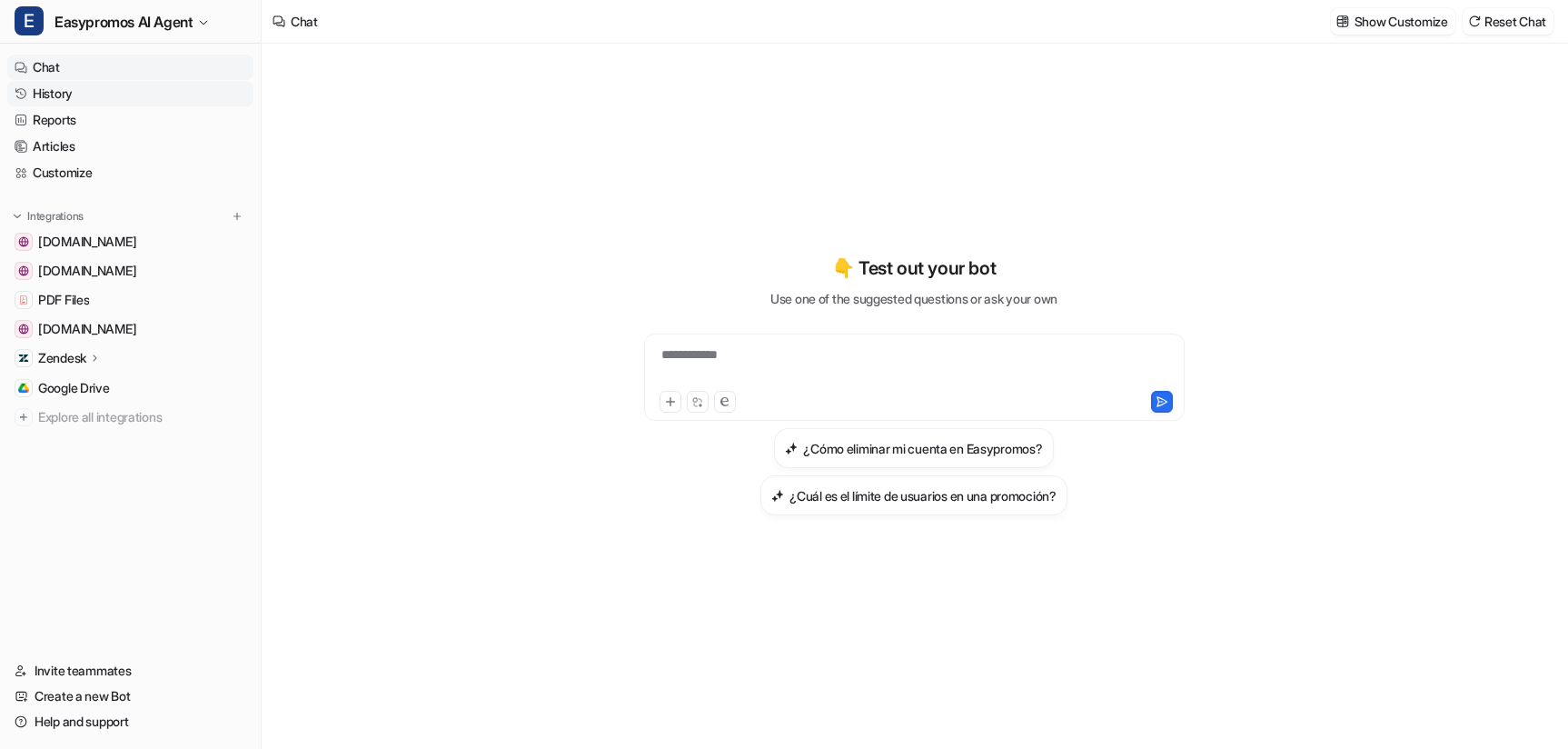
click at [56, 94] on link "History" at bounding box center [131, 93] width 246 height 26
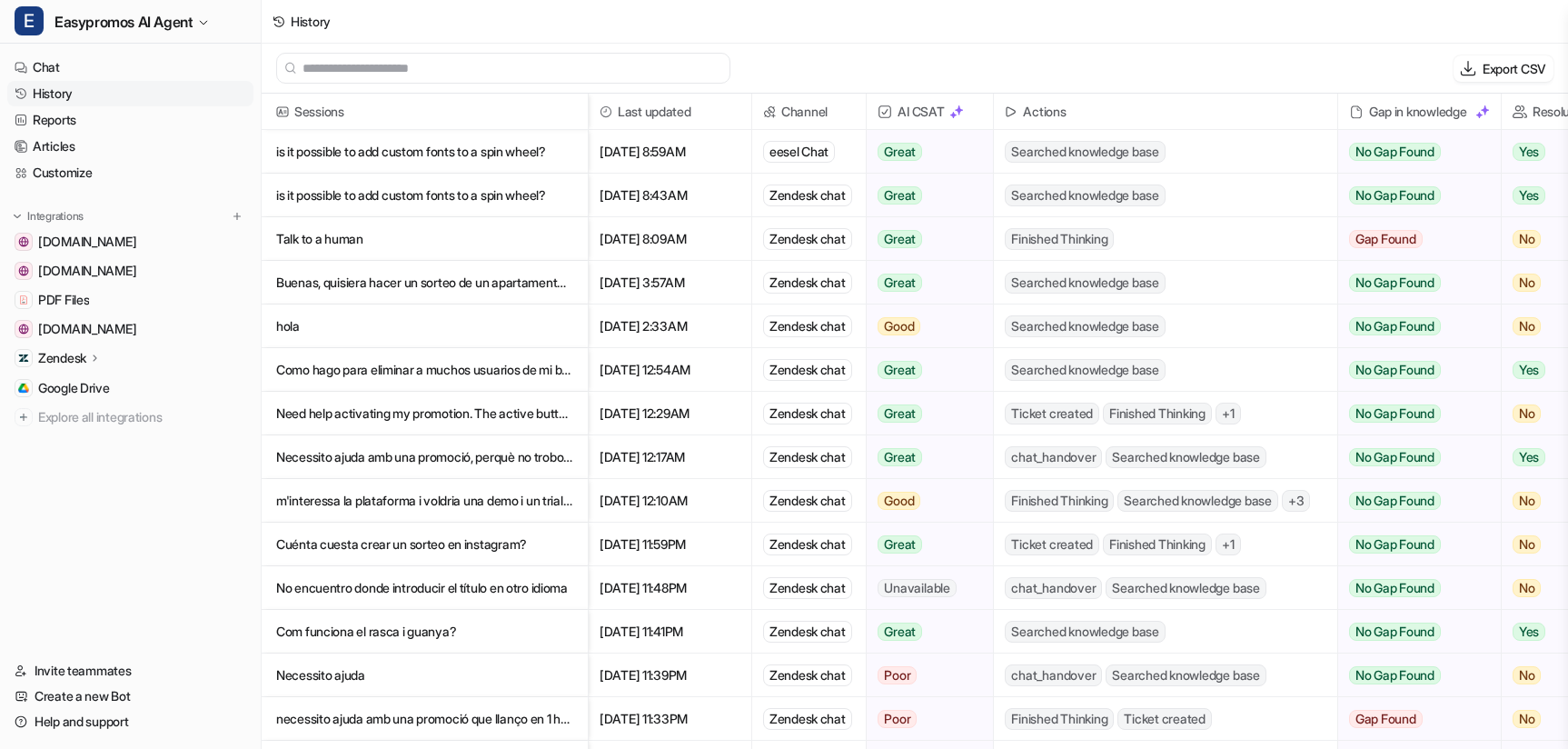
click at [51, 93] on link "History" at bounding box center [131, 93] width 246 height 26
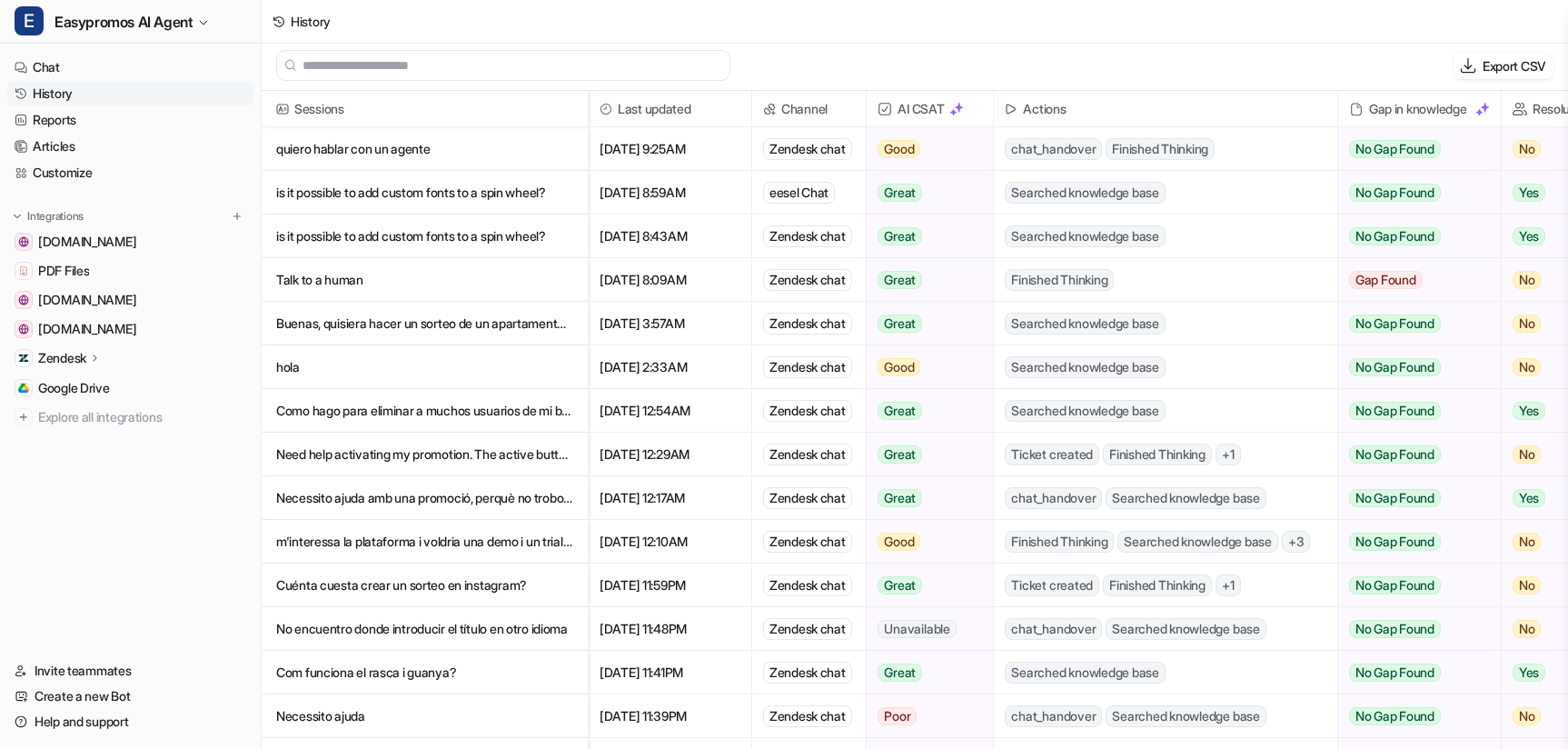
scroll to position [3, 0]
click at [351, 148] on p "quiero hablar con un agente" at bounding box center [425, 149] width 297 height 44
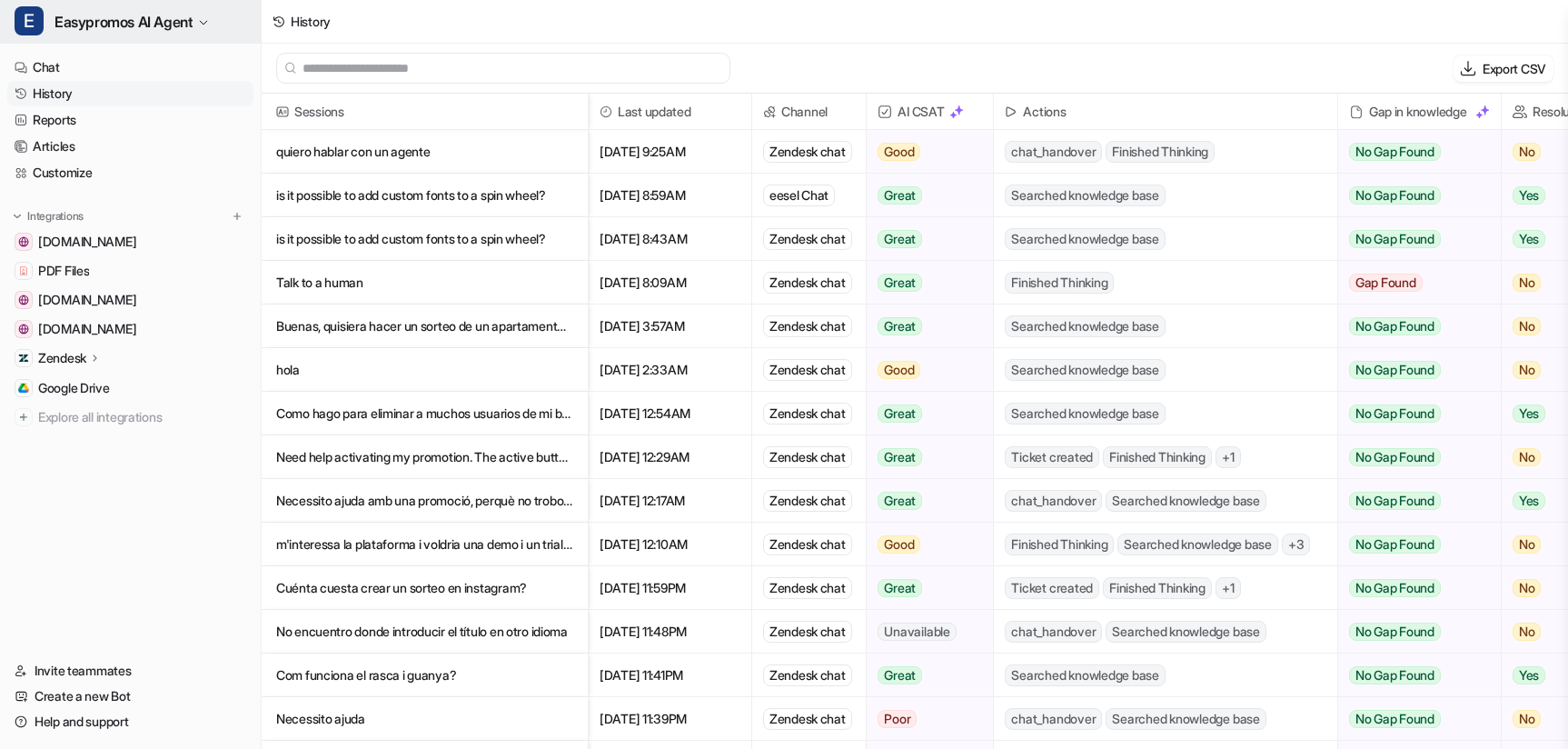
scroll to position [3, 0]
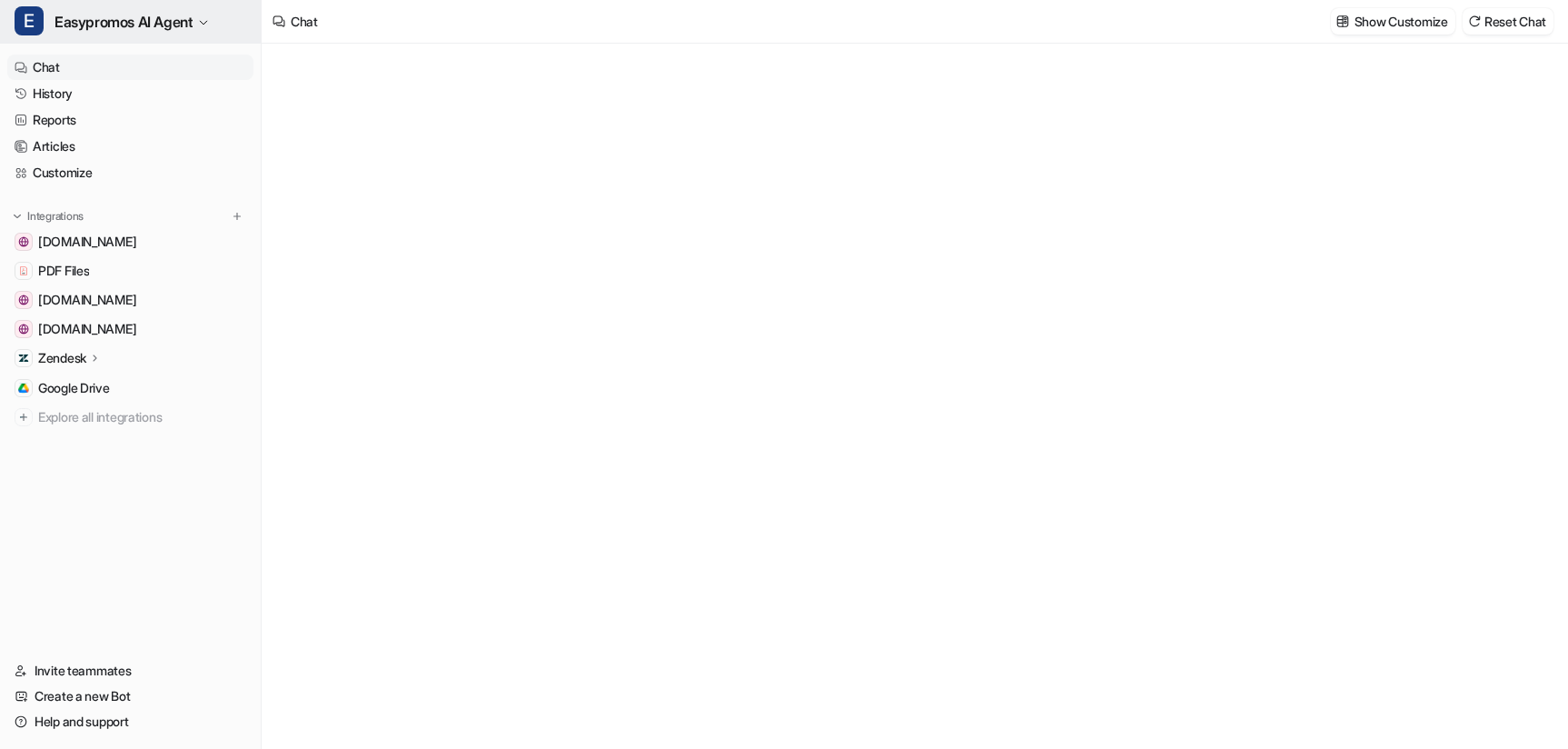
type textarea "**********"
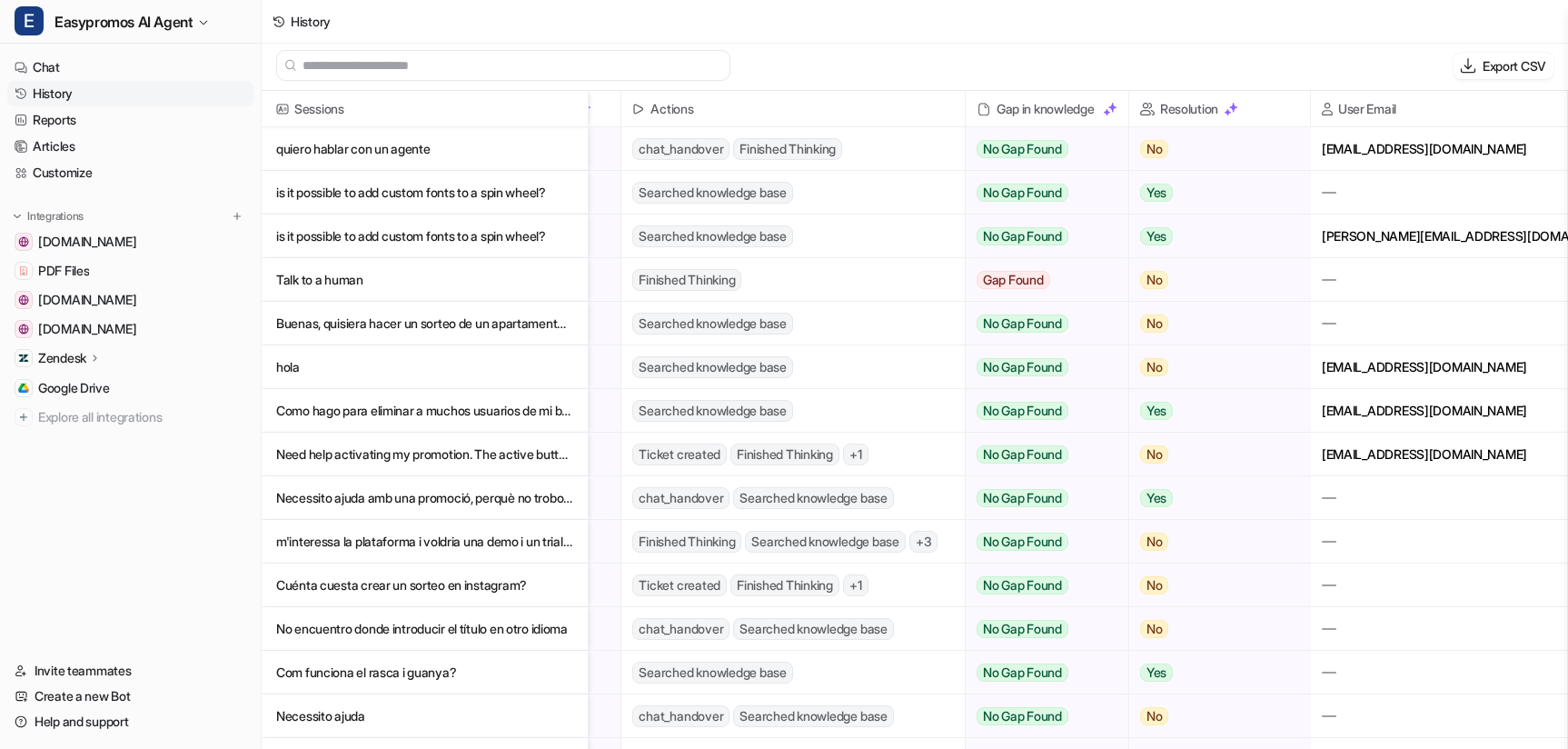
scroll to position [0, 373]
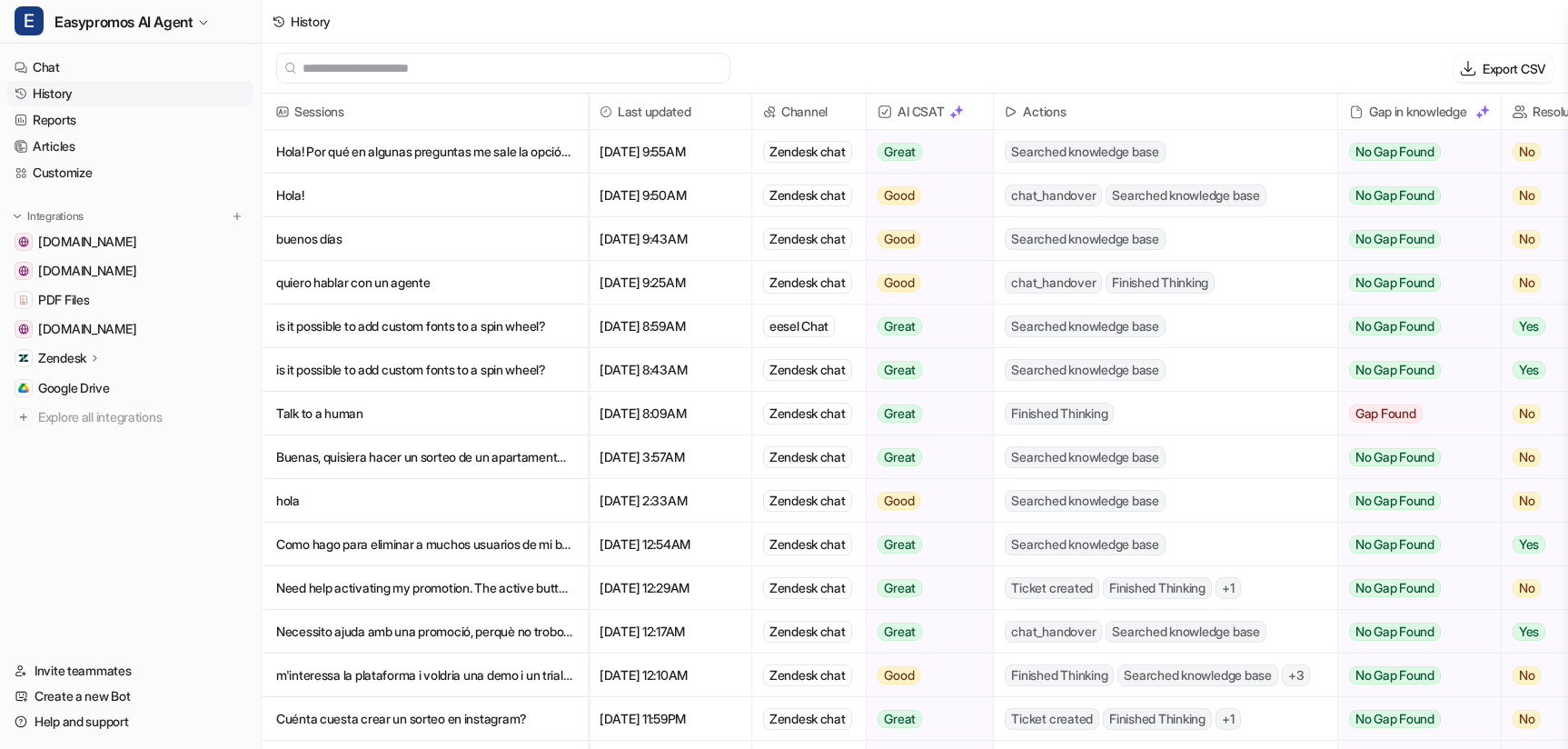
click at [305, 242] on p "buenos días" at bounding box center [425, 239] width 297 height 44
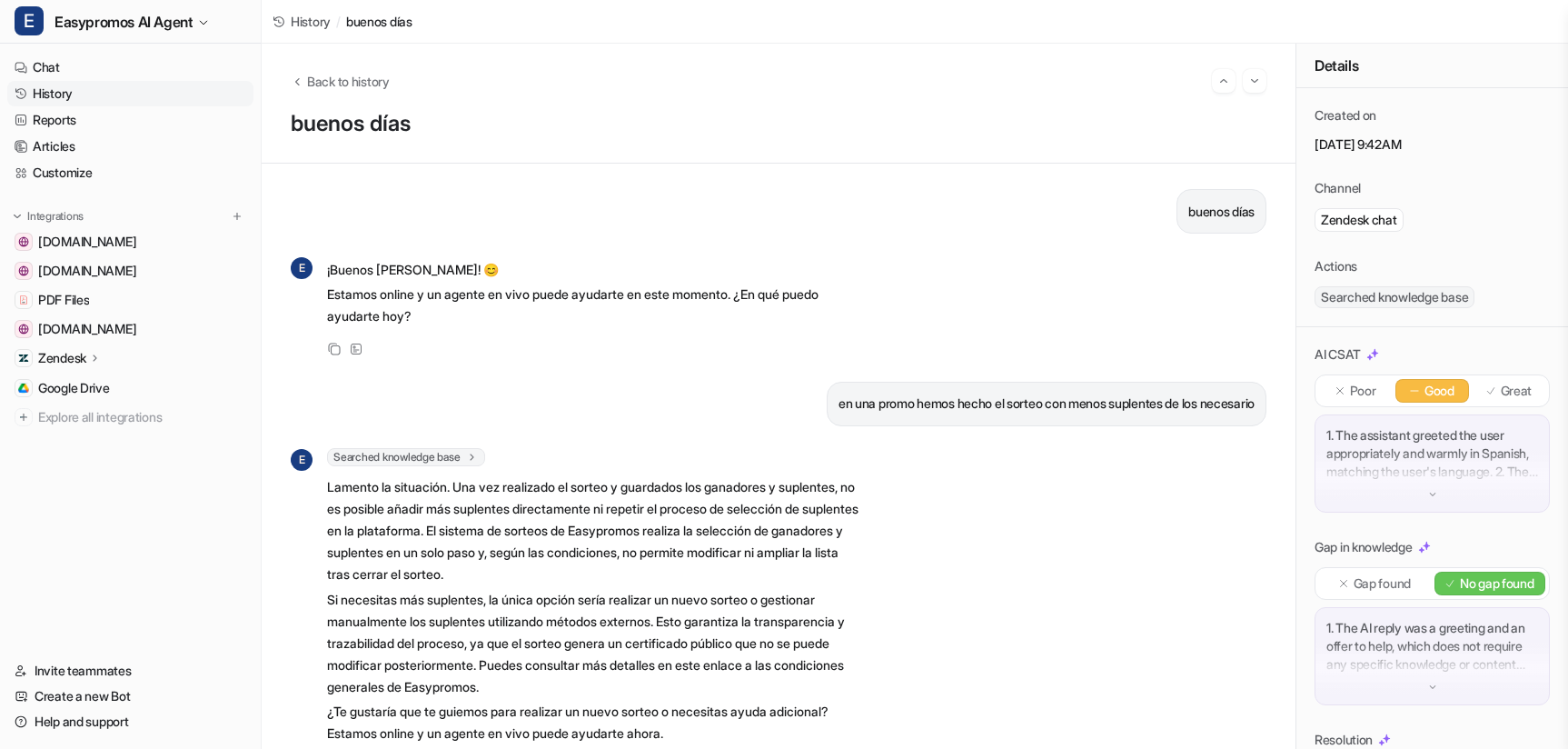
click at [54, 93] on link "History" at bounding box center [131, 93] width 246 height 26
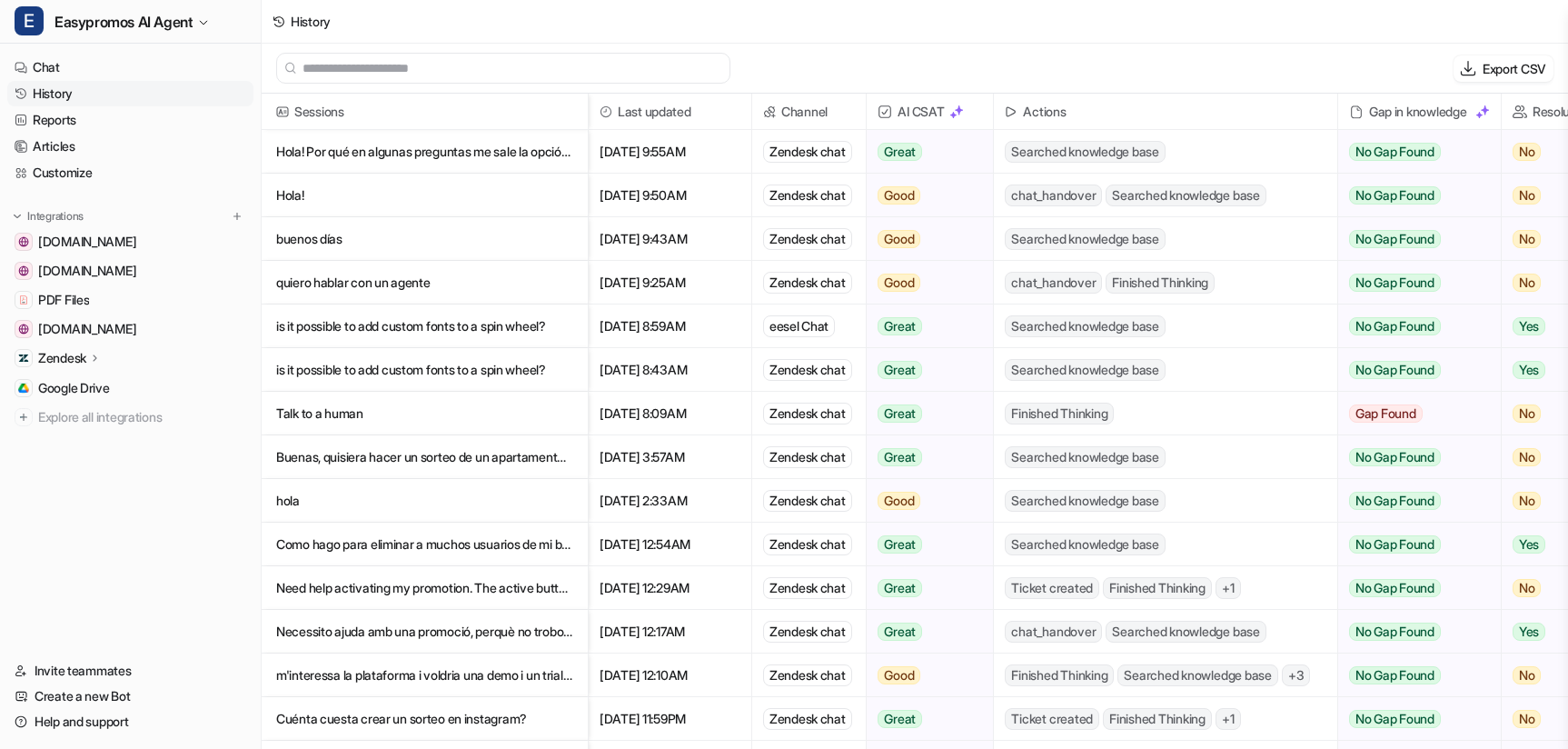
click at [293, 194] on p "Hola!" at bounding box center [425, 195] width 297 height 44
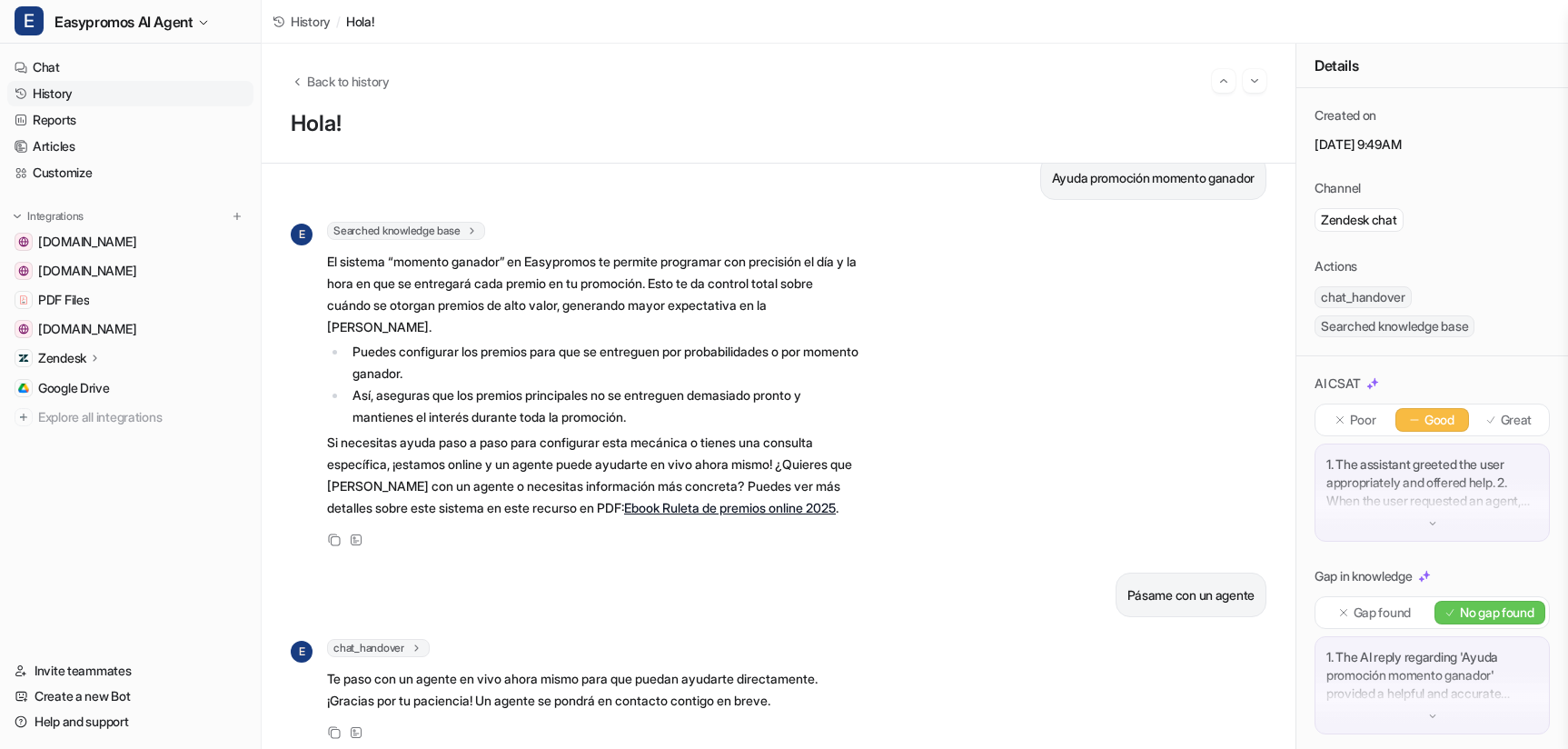
scroll to position [422, 0]
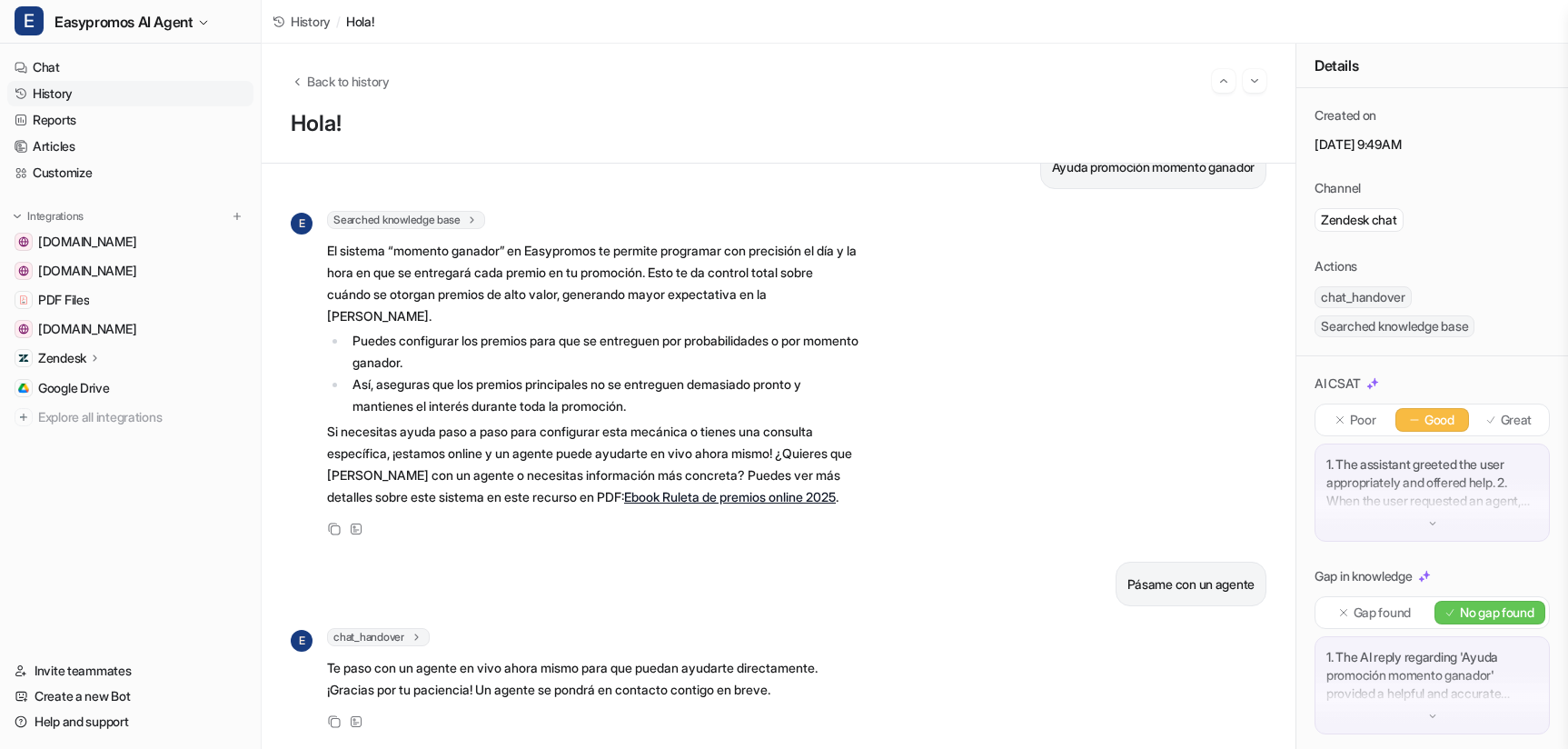
click at [1506, 498] on p "1. The assistant greeted the user appropriately and offered help. 2. When the u…" at bounding box center [1432, 483] width 212 height 55
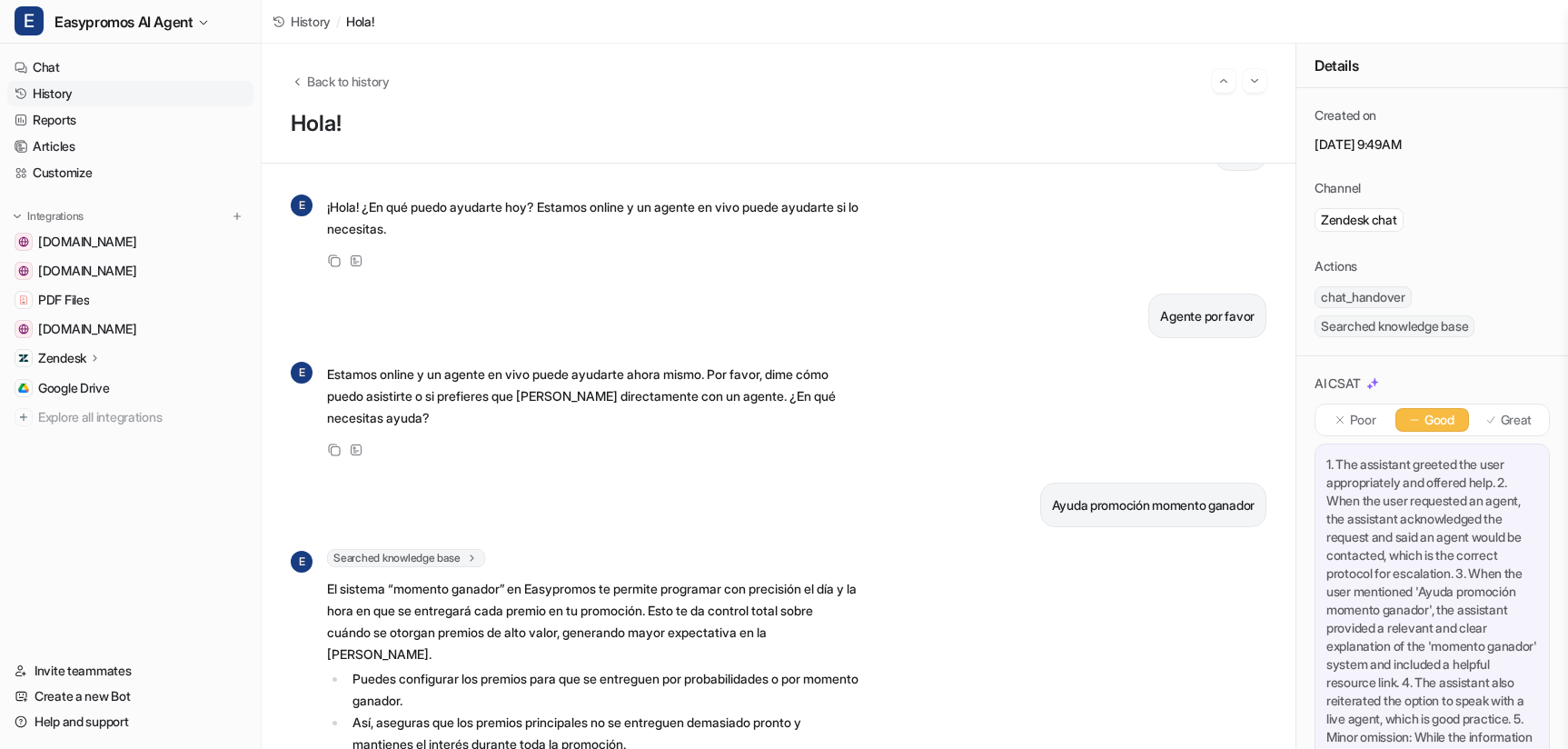
scroll to position [0, 0]
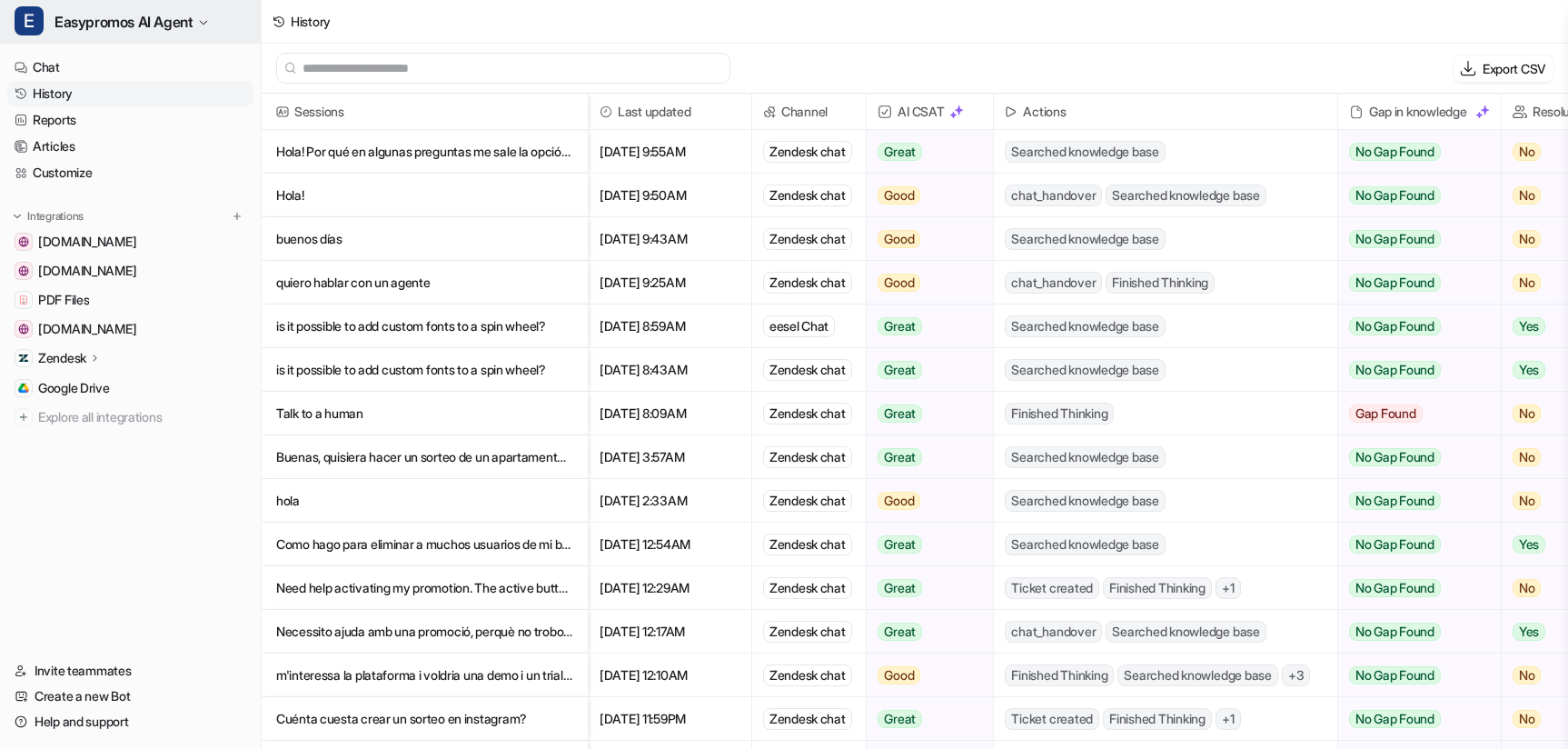
scroll to position [3, 0]
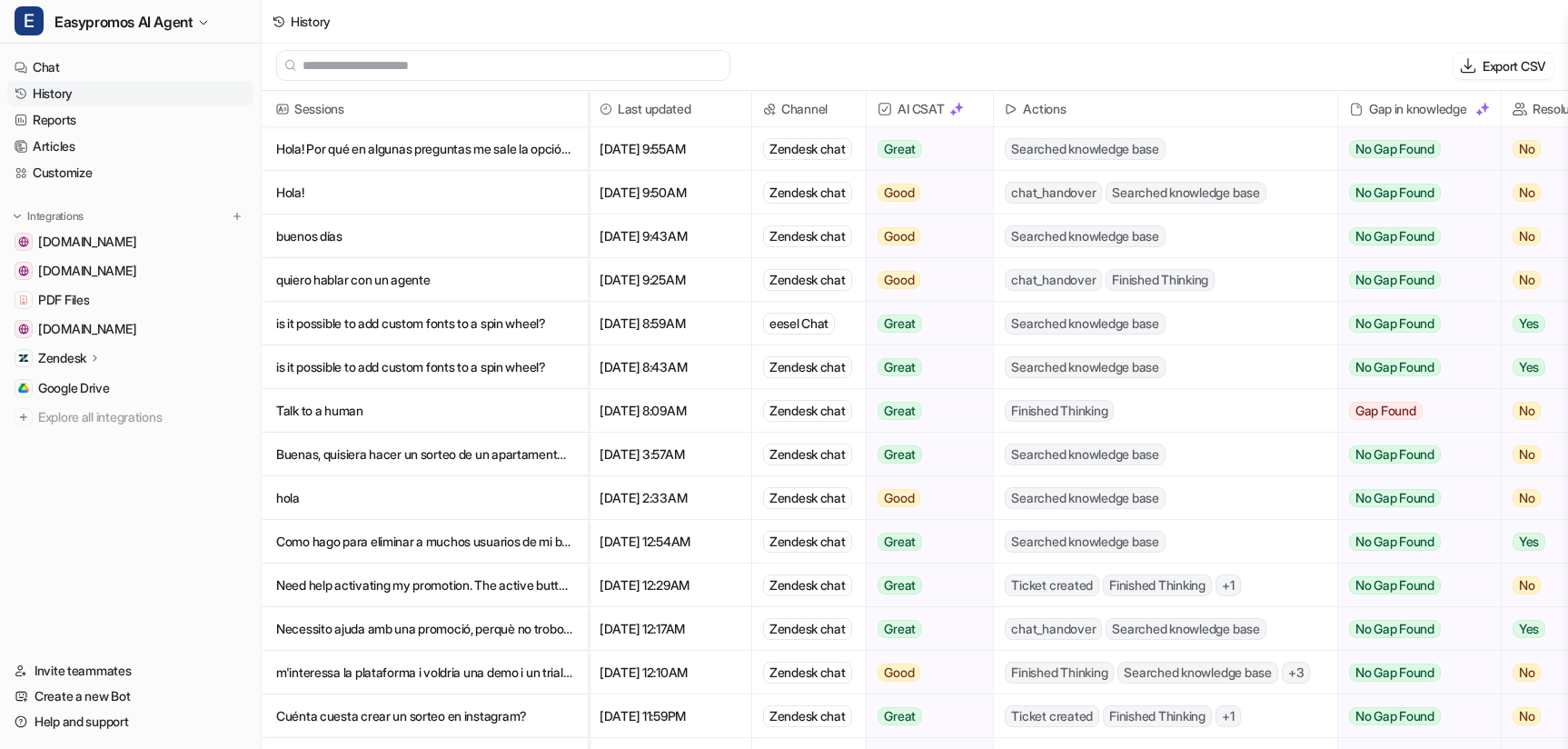
click at [432, 143] on p "Hola! Por qué en algunas preguntas me sale la opción de ocultar el botón de cont" at bounding box center [425, 149] width 297 height 44
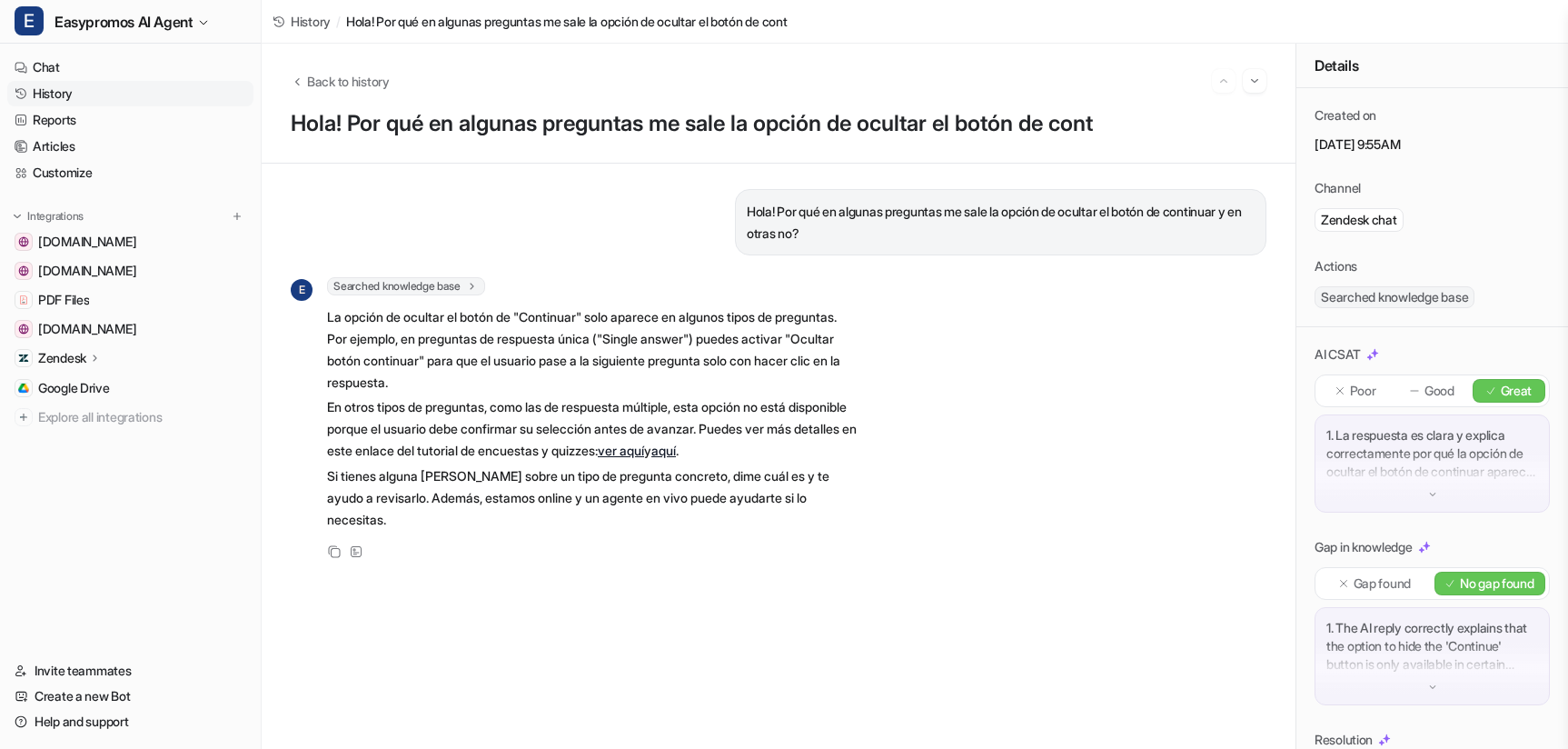
scroll to position [169, 0]
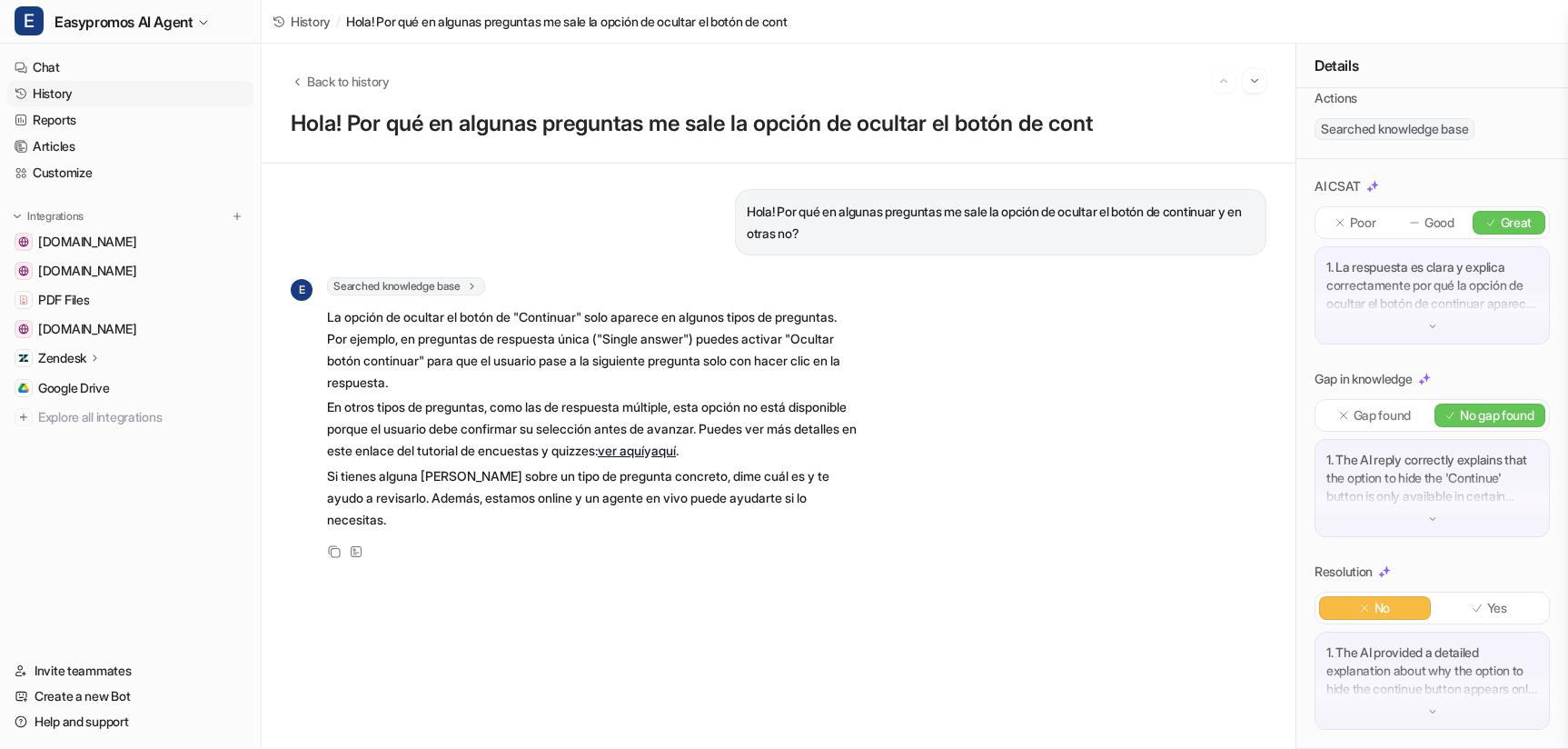
click at [57, 87] on link "History" at bounding box center [131, 93] width 246 height 26
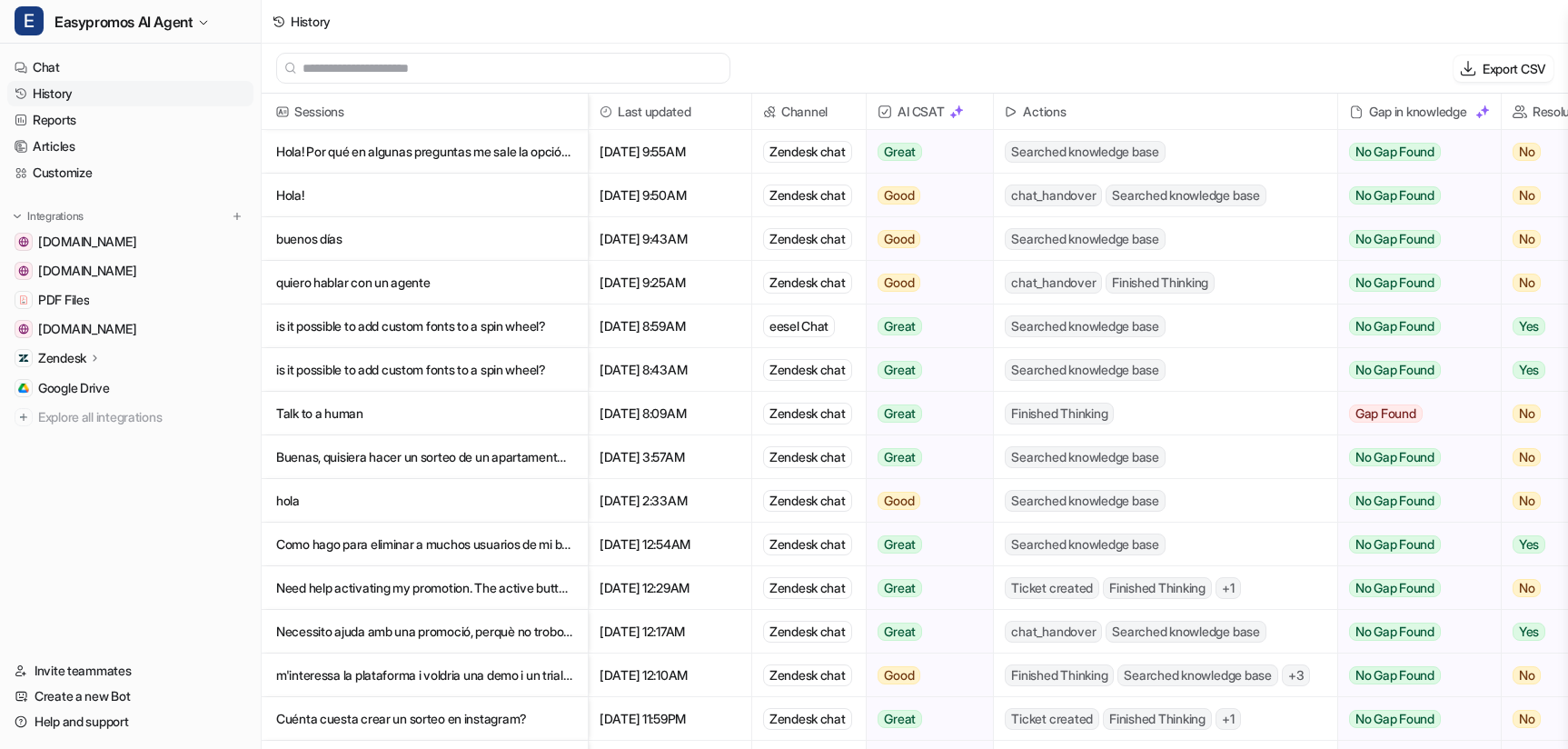
click at [67, 95] on link "History" at bounding box center [131, 93] width 246 height 26
click at [51, 93] on link "History" at bounding box center [131, 93] width 246 height 26
click at [47, 68] on link "Chat" at bounding box center [131, 67] width 246 height 26
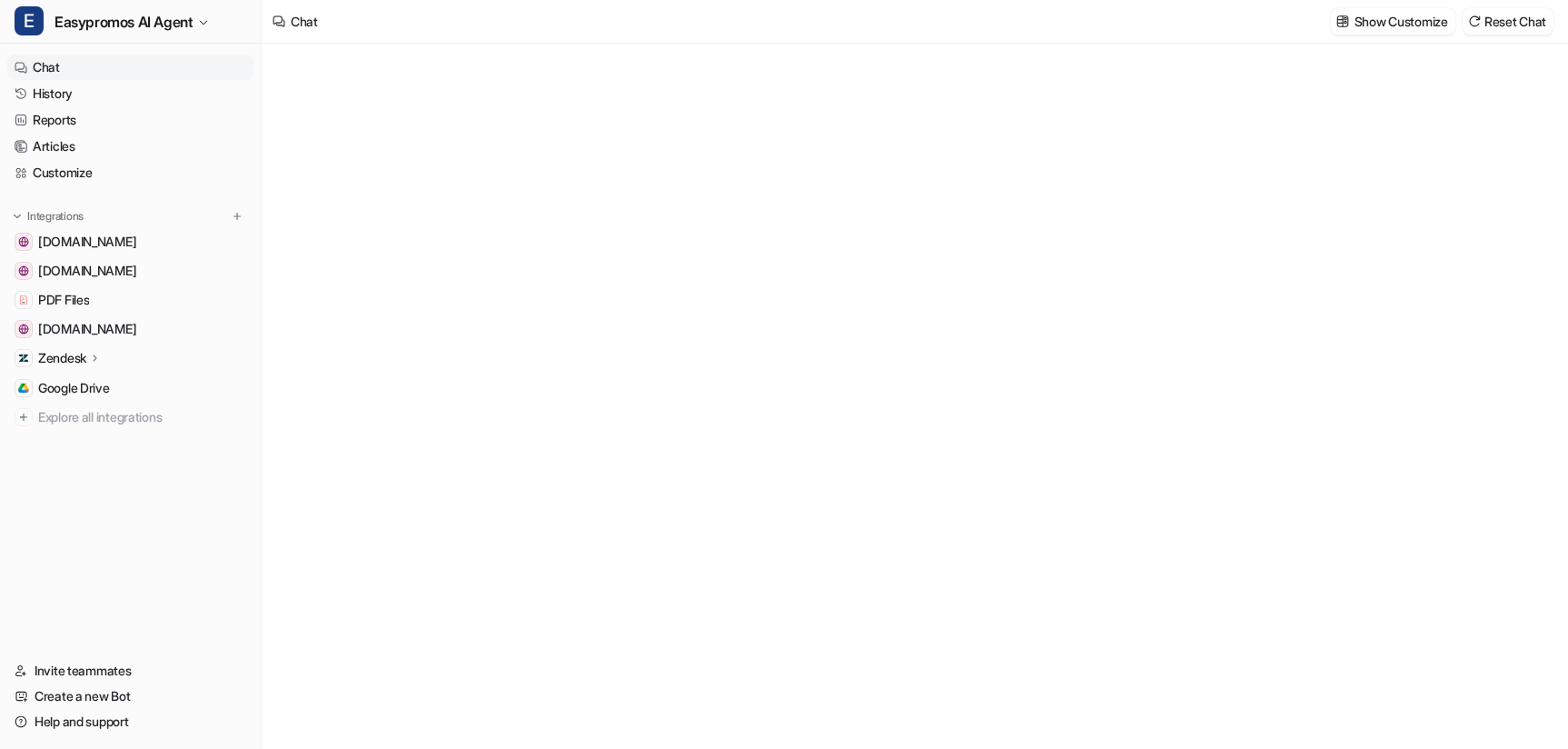
type textarea "**********"
click at [47, 101] on link "History" at bounding box center [131, 93] width 246 height 26
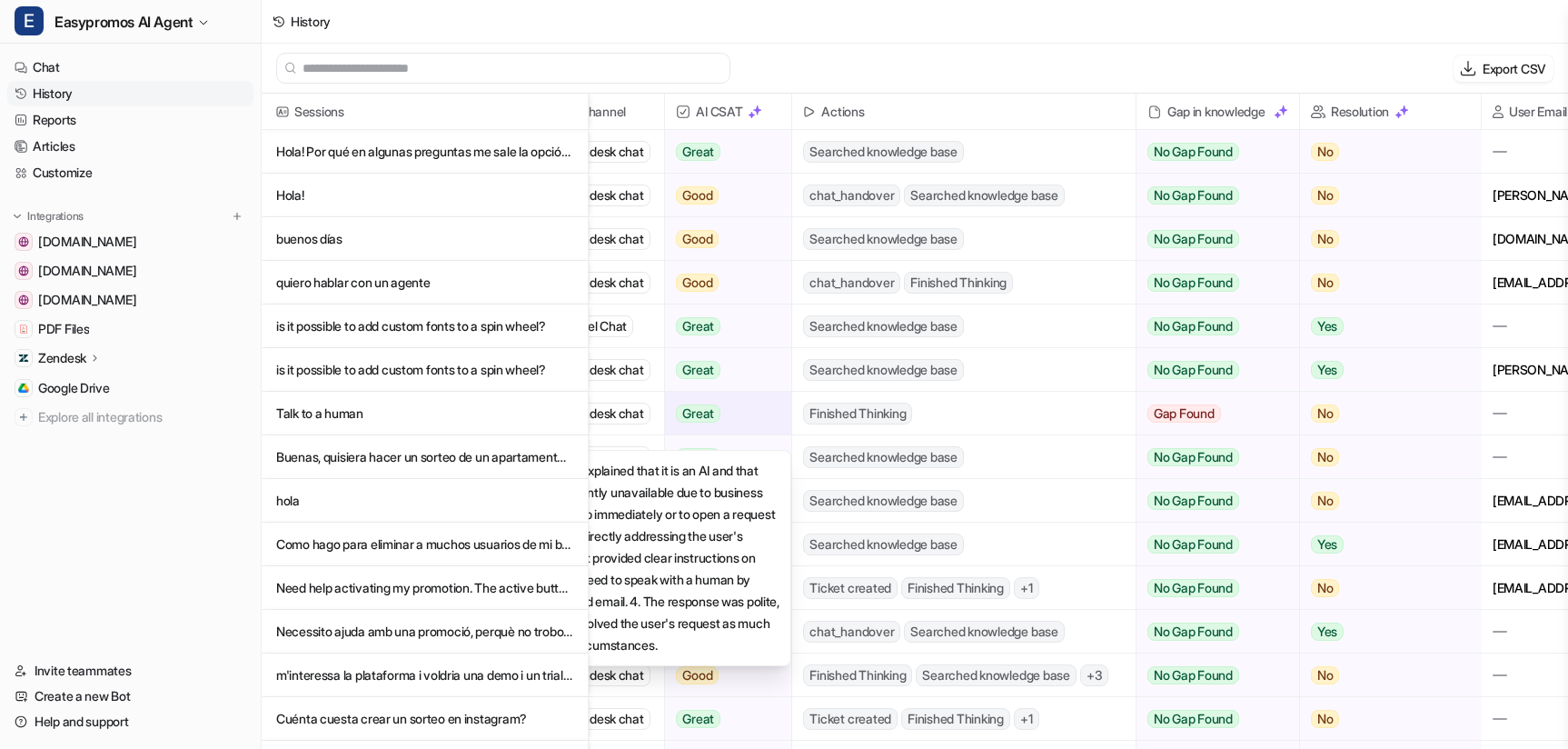
scroll to position [0, 373]
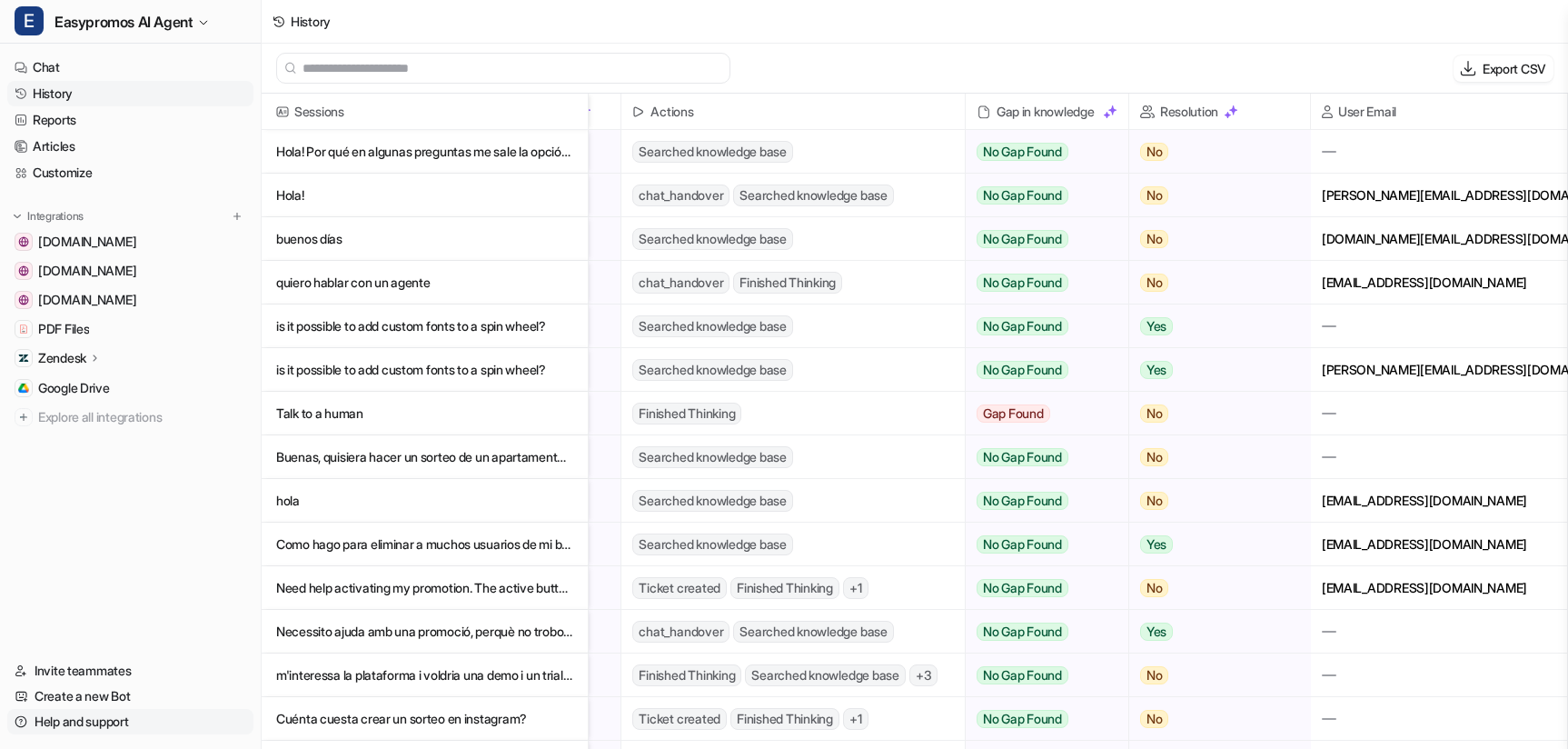
click at [88, 718] on link "Help and support" at bounding box center [131, 722] width 246 height 26
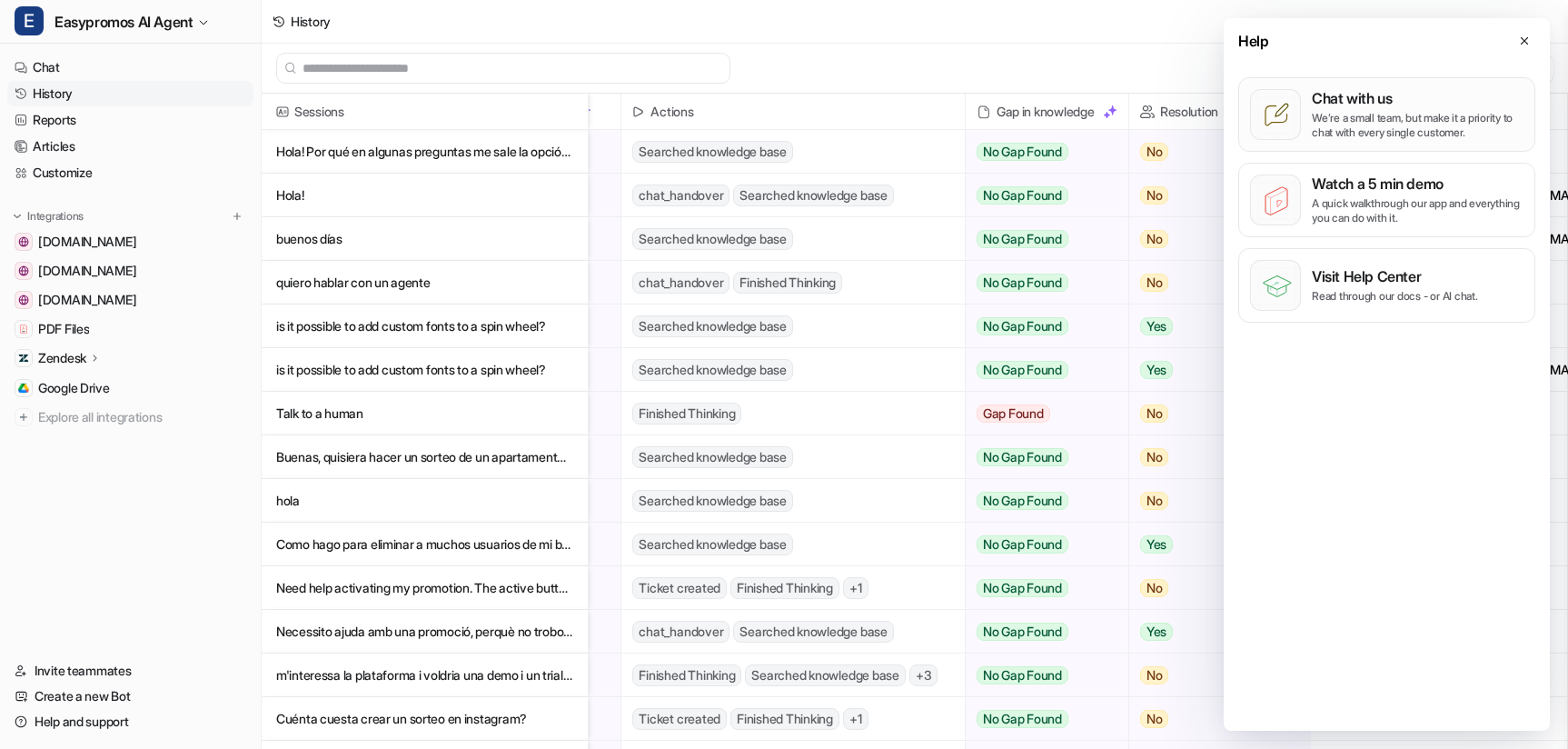
click at [1321, 117] on p "We’re a small team, but make it a priority to chat with every single customer." at bounding box center [1418, 125] width 212 height 29
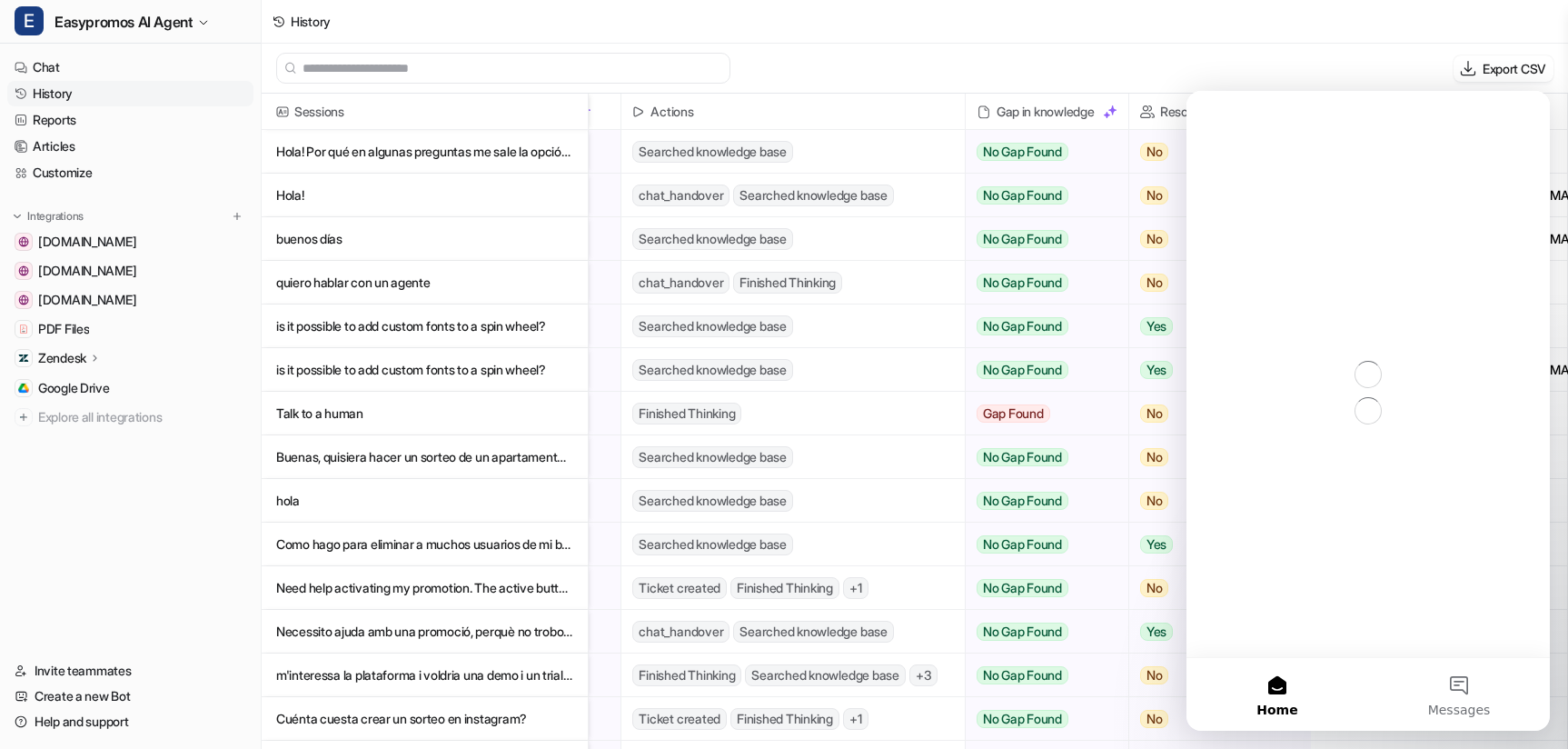
scroll to position [0, 0]
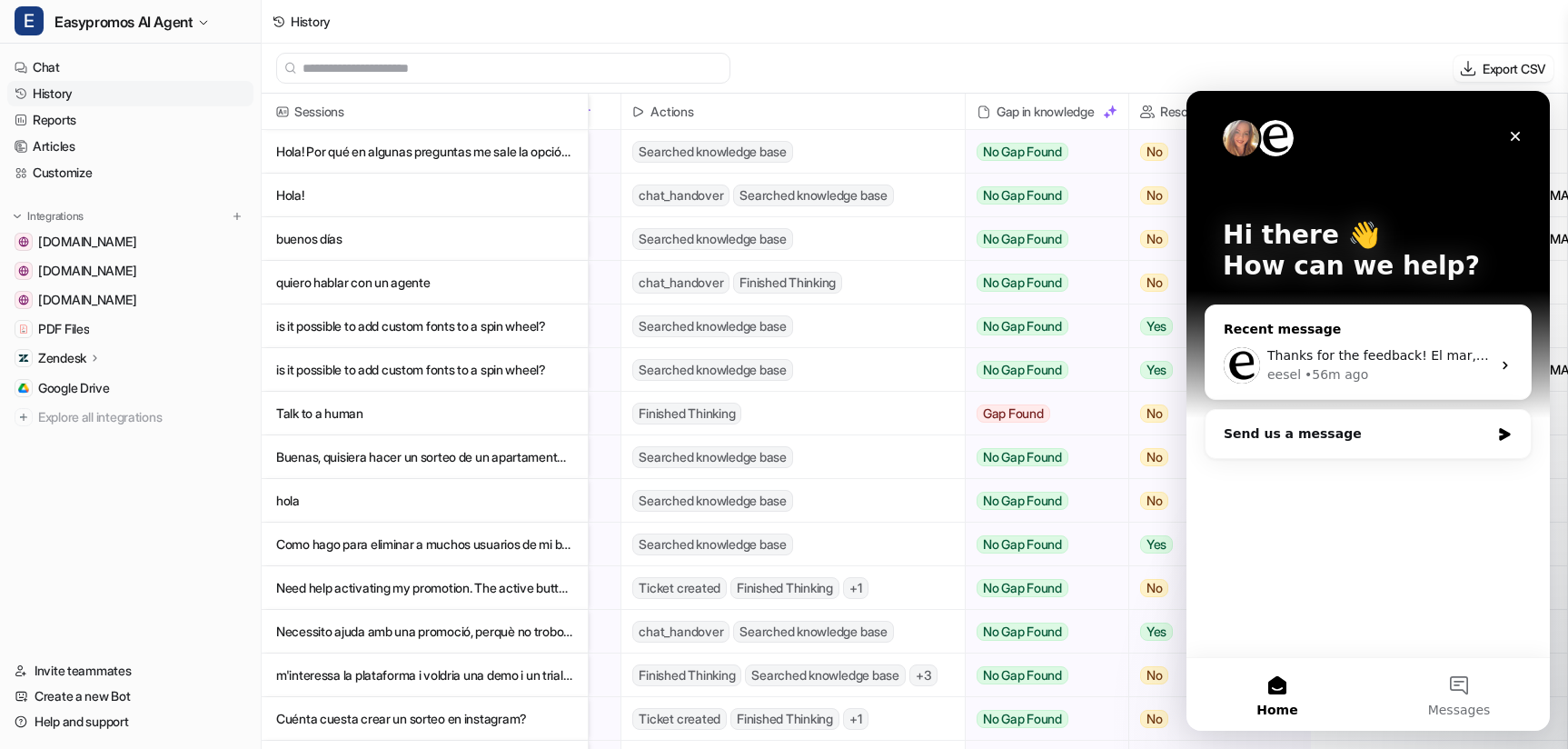
click at [1347, 377] on div "• 56m ago" at bounding box center [1335, 375] width 63 height 19
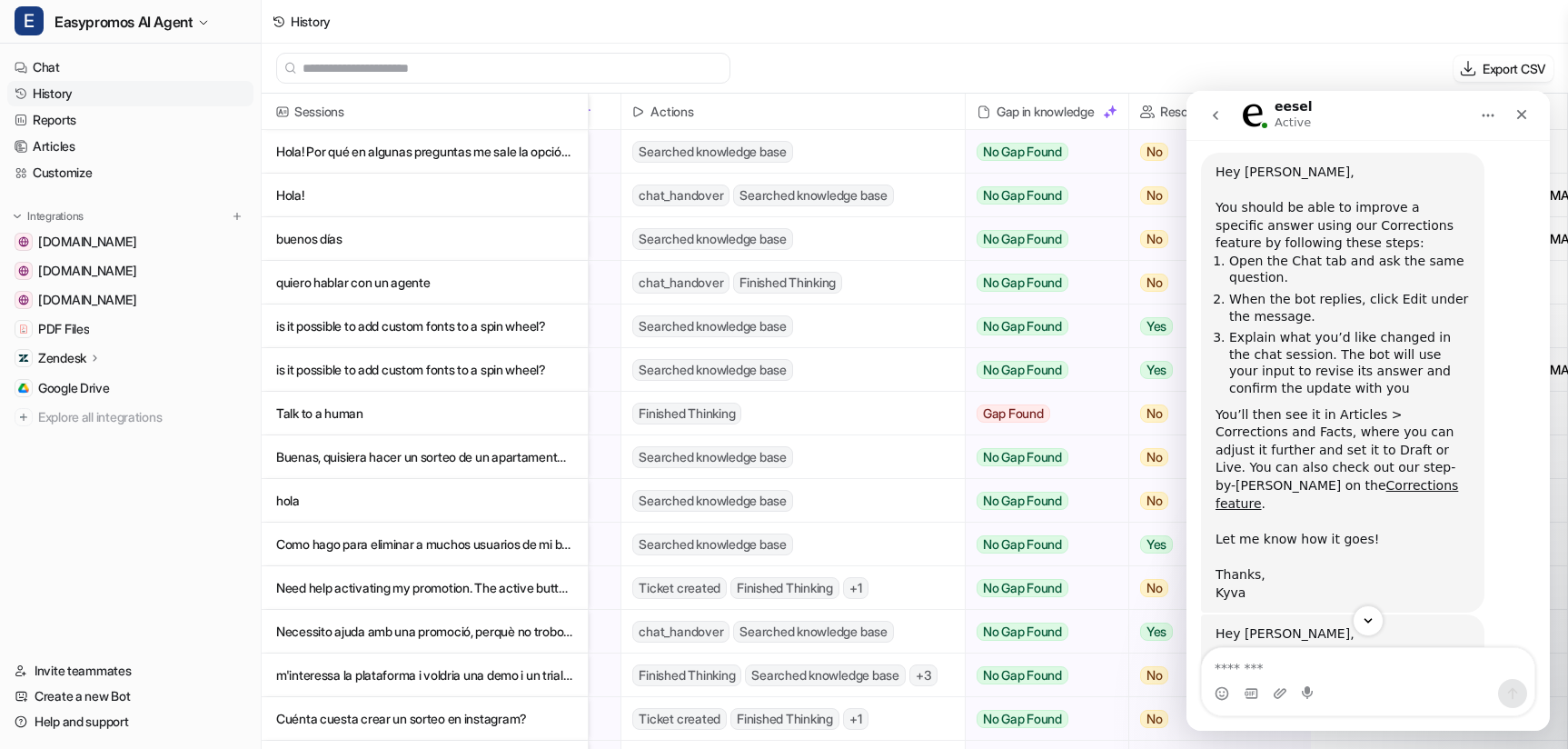
scroll to position [877, 0]
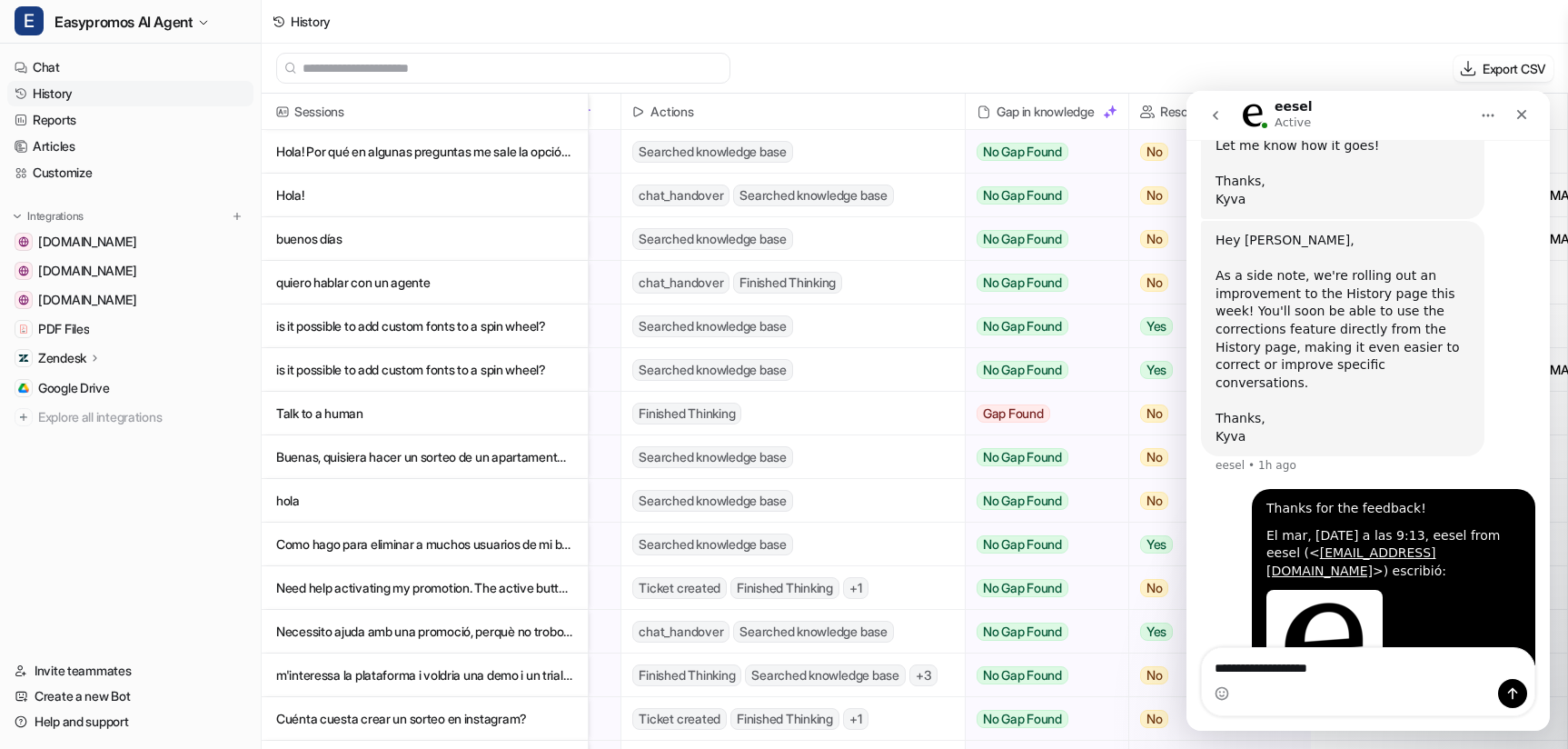
type textarea "**********"
click at [1204, 110] on button "go back" at bounding box center [1215, 116] width 34 height 34
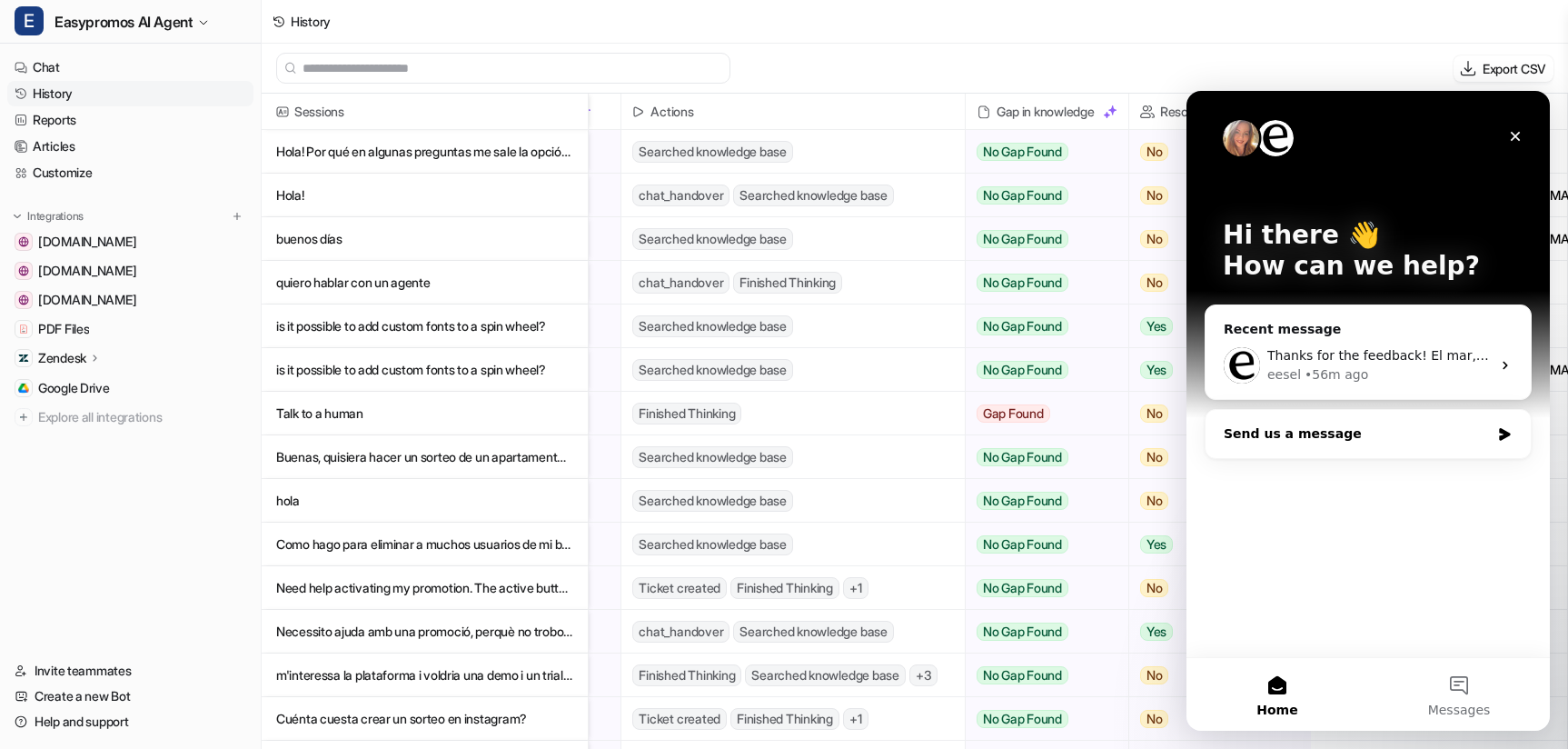
click at [1330, 435] on div "Send us a message" at bounding box center [1356, 434] width 266 height 19
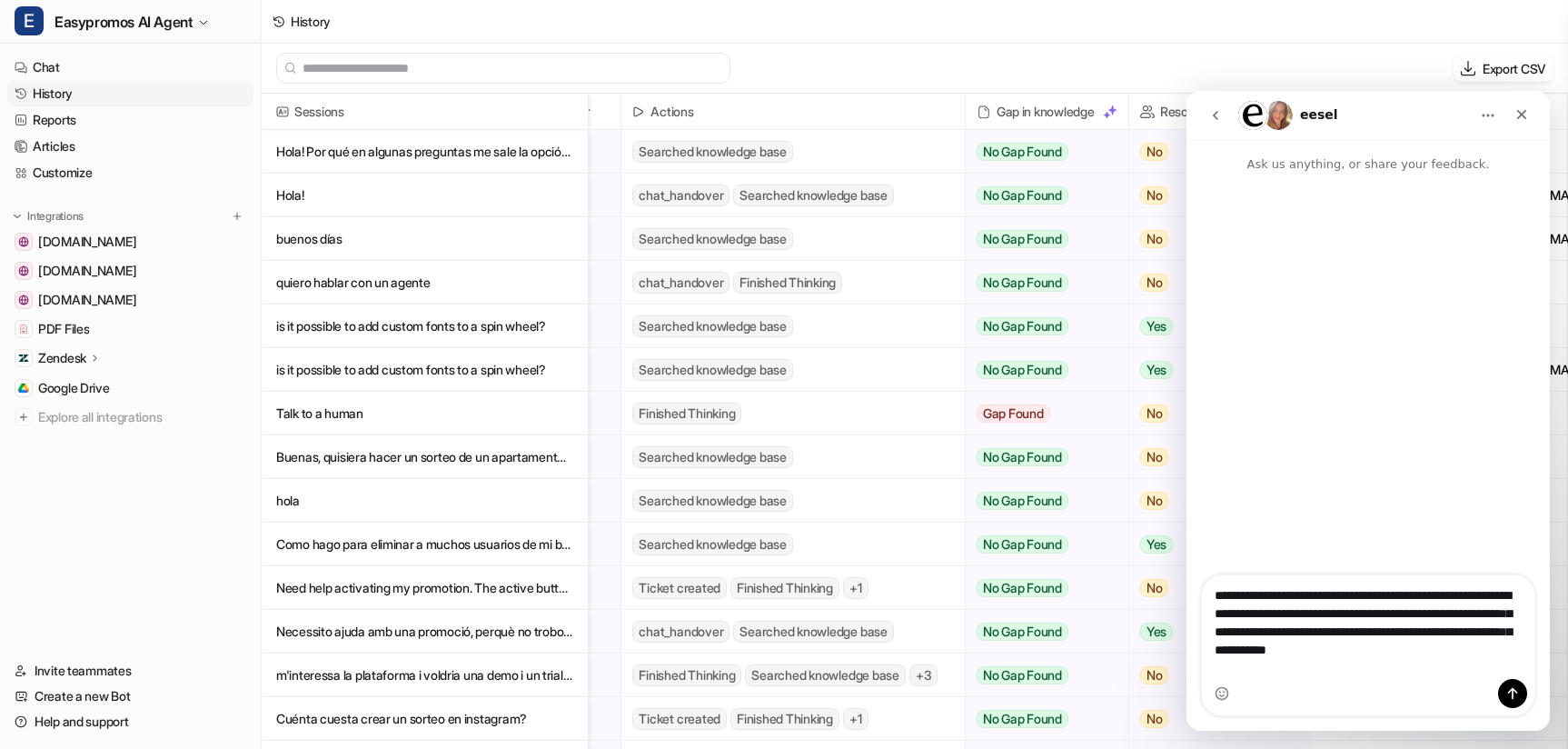
type textarea "**********"
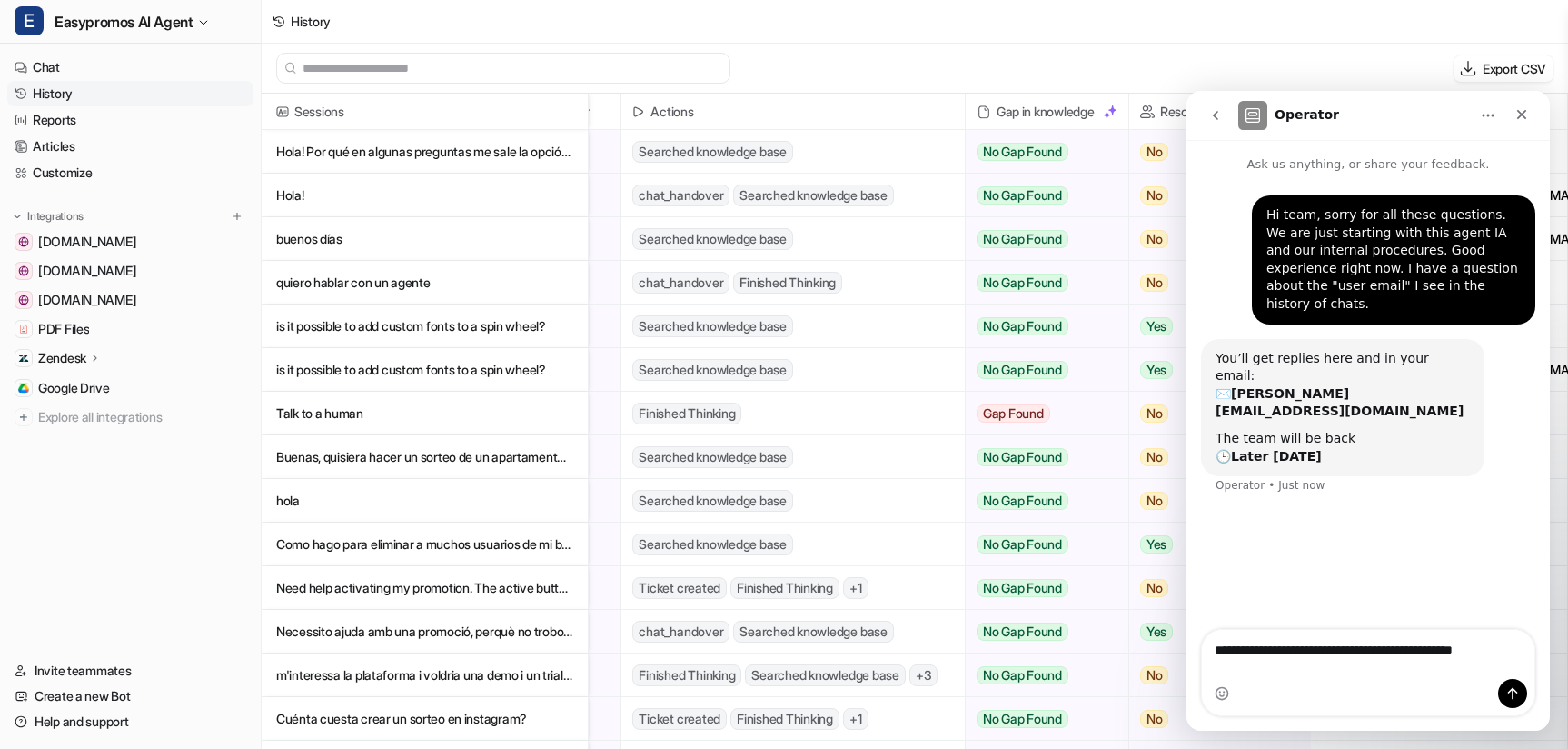
type textarea "**********"
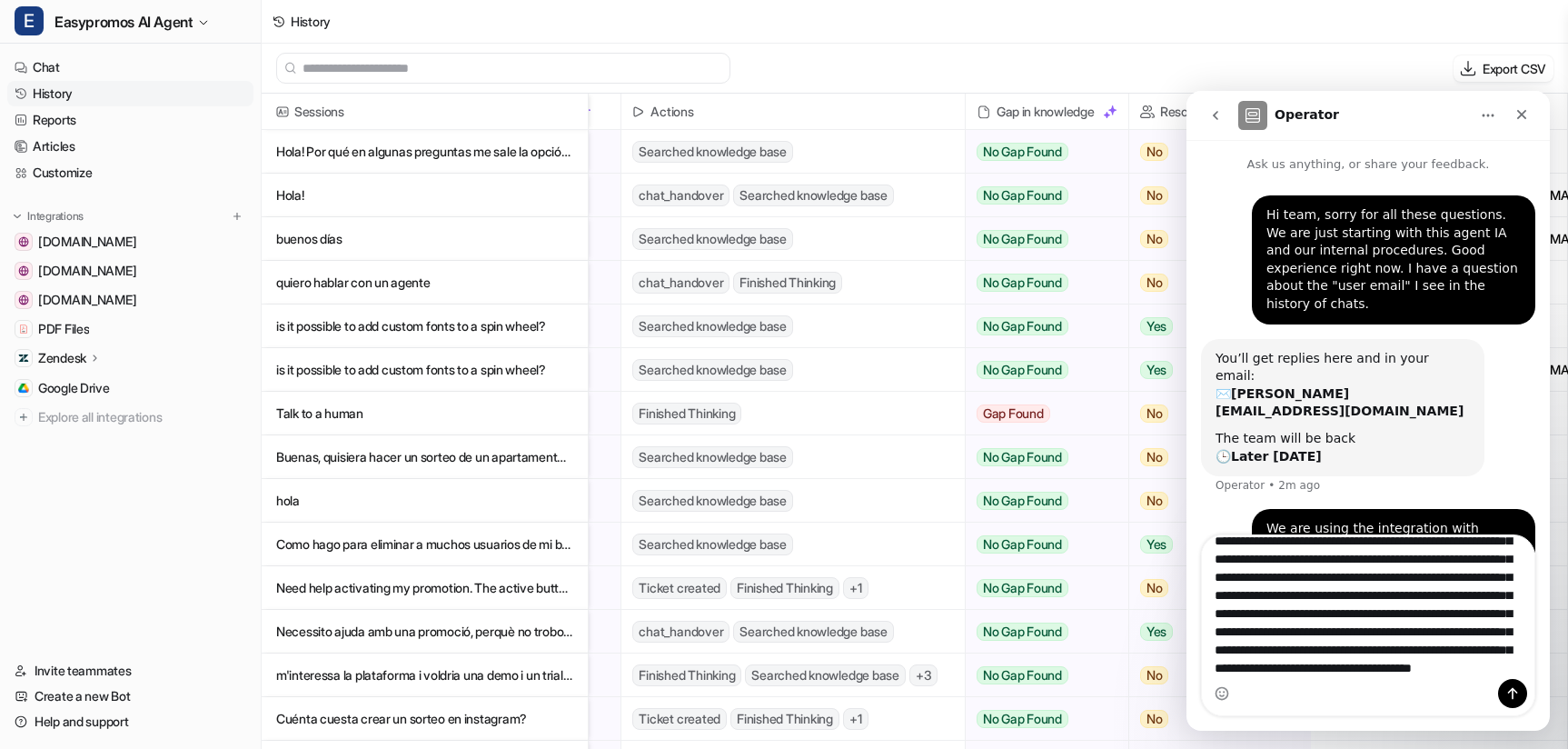
scroll to position [83, 0]
type textarea "**********"
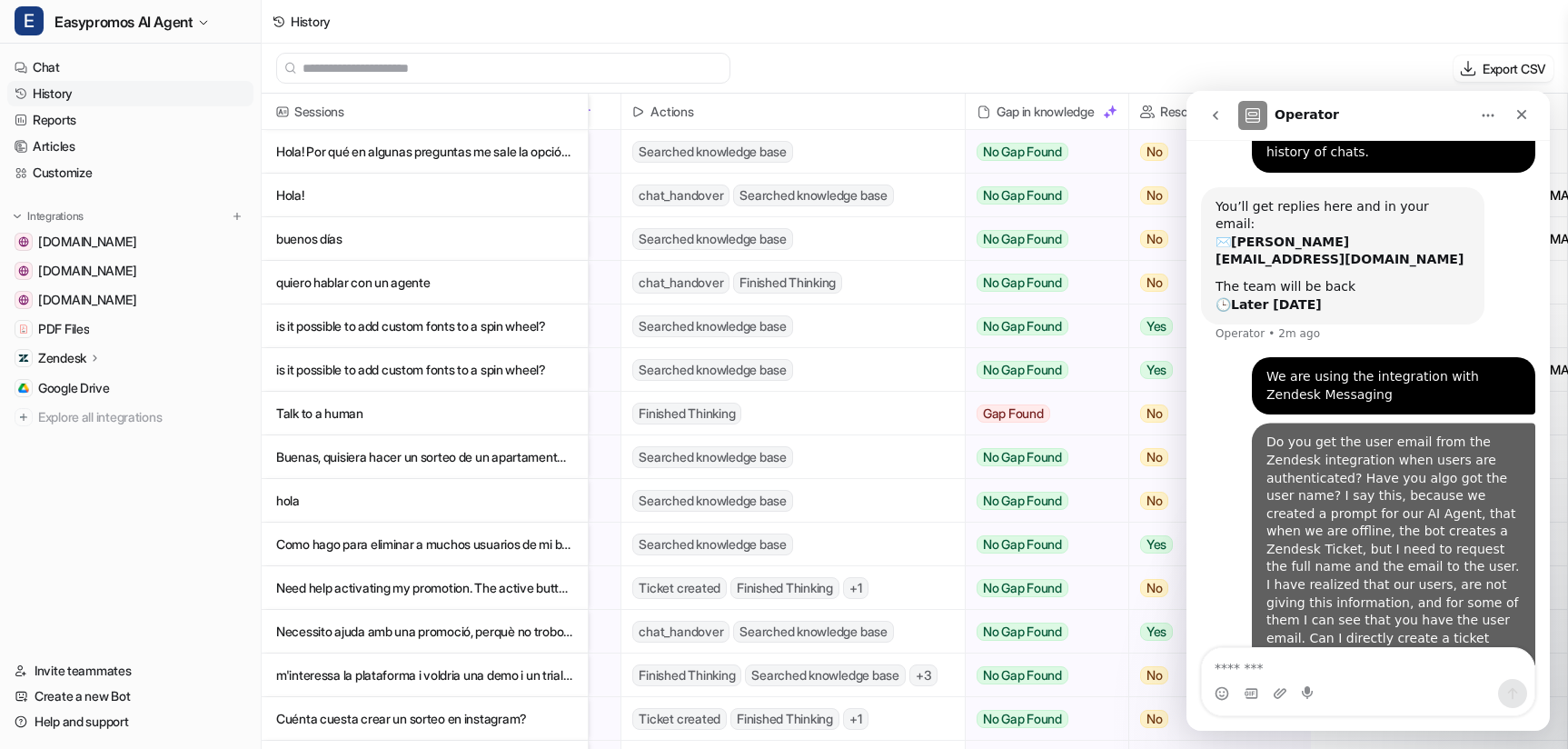
scroll to position [175, 0]
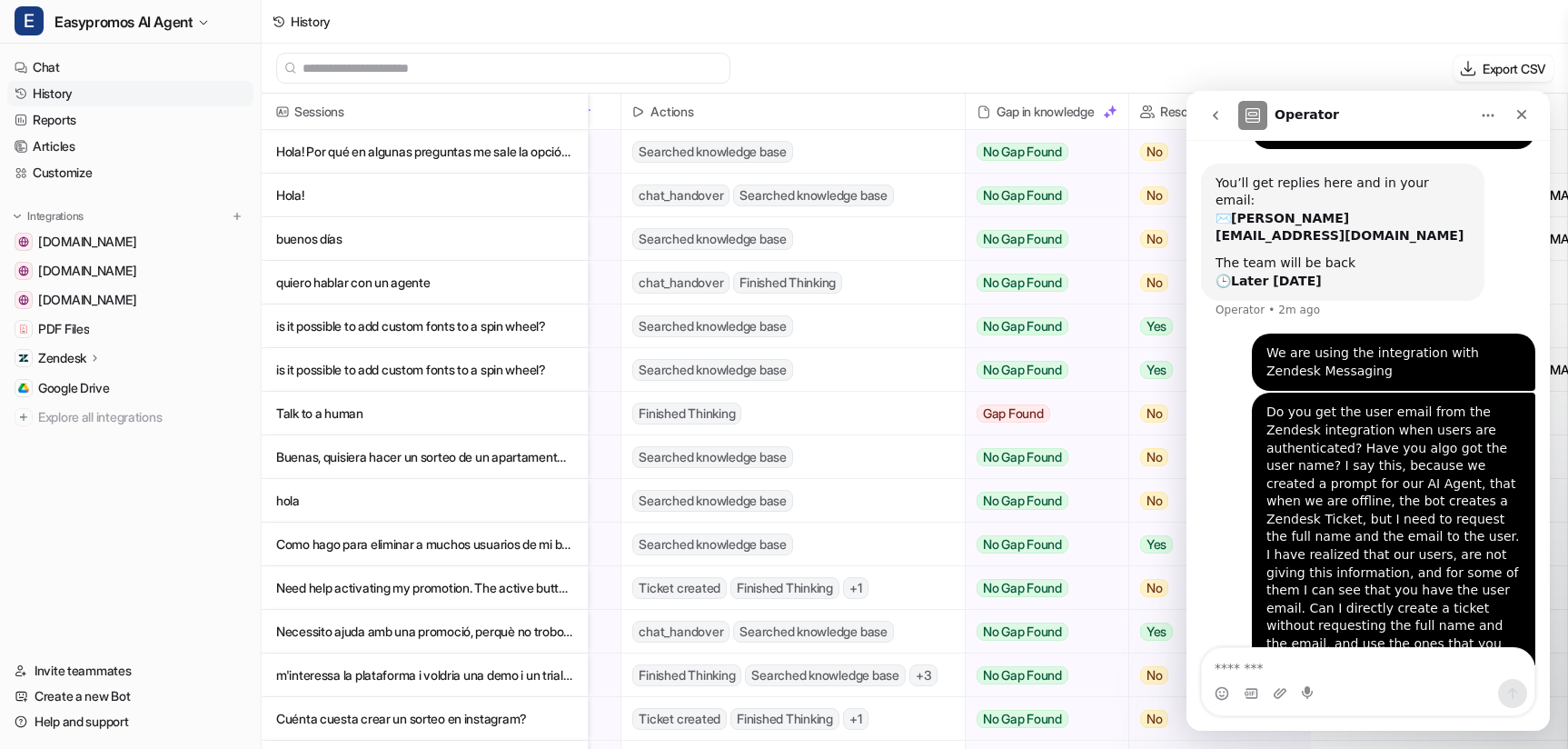
click at [57, 90] on link "History" at bounding box center [131, 93] width 246 height 26
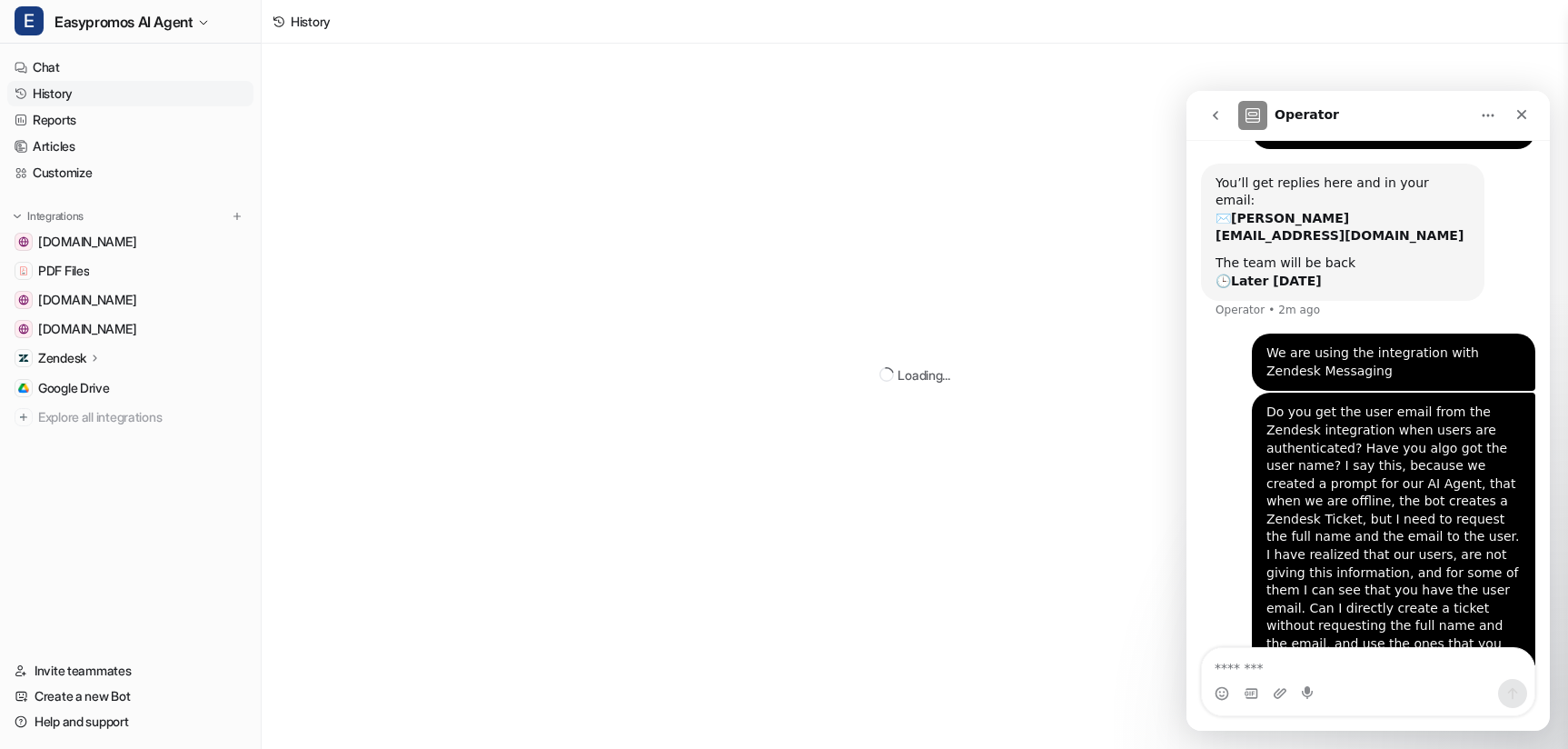
scroll to position [3, 0]
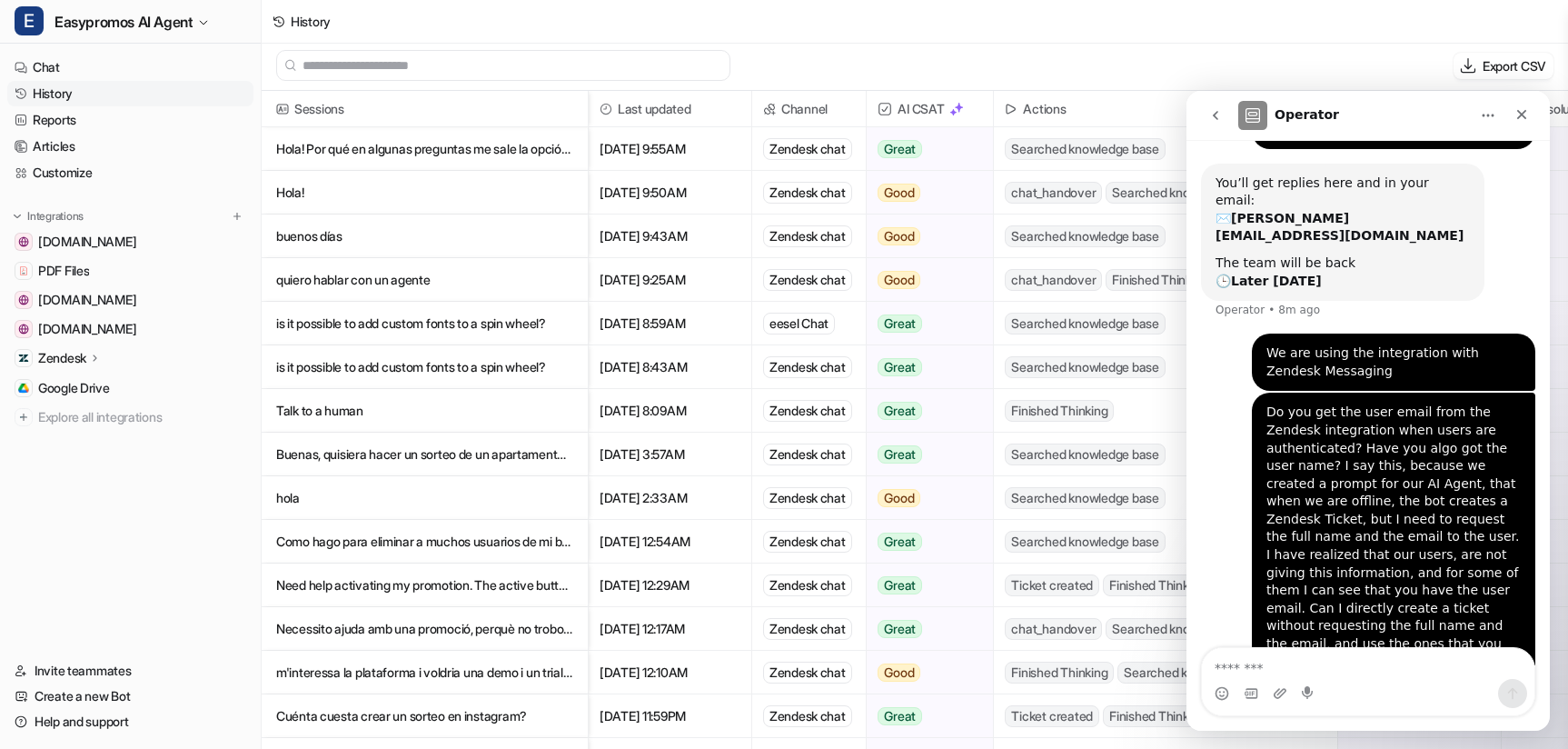
click at [55, 95] on link "History" at bounding box center [131, 93] width 246 height 26
click at [275, 23] on icon at bounding box center [278, 21] width 12 height 12
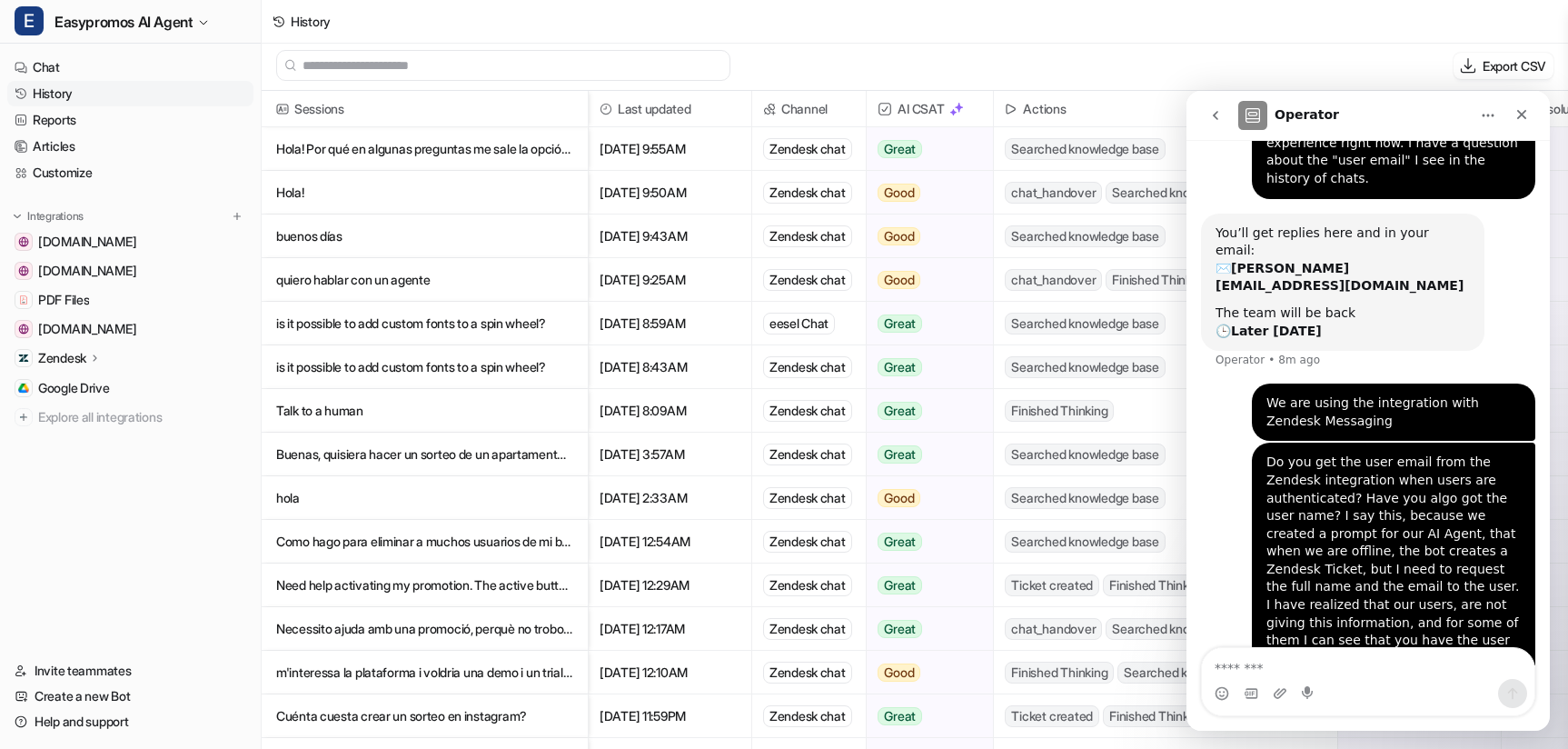
scroll to position [175, 0]
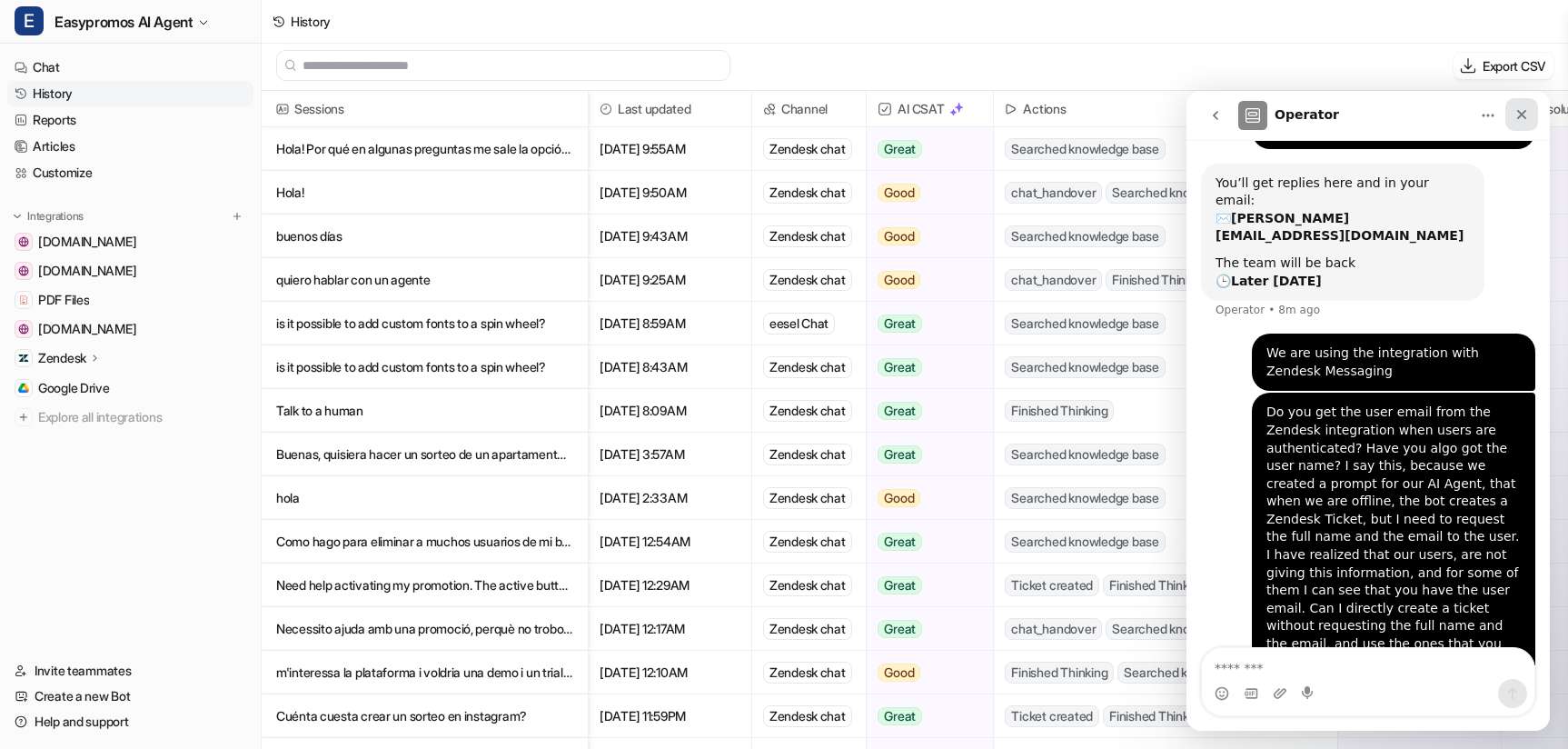
click at [1520, 117] on icon "Close" at bounding box center [1521, 114] width 14 height 14
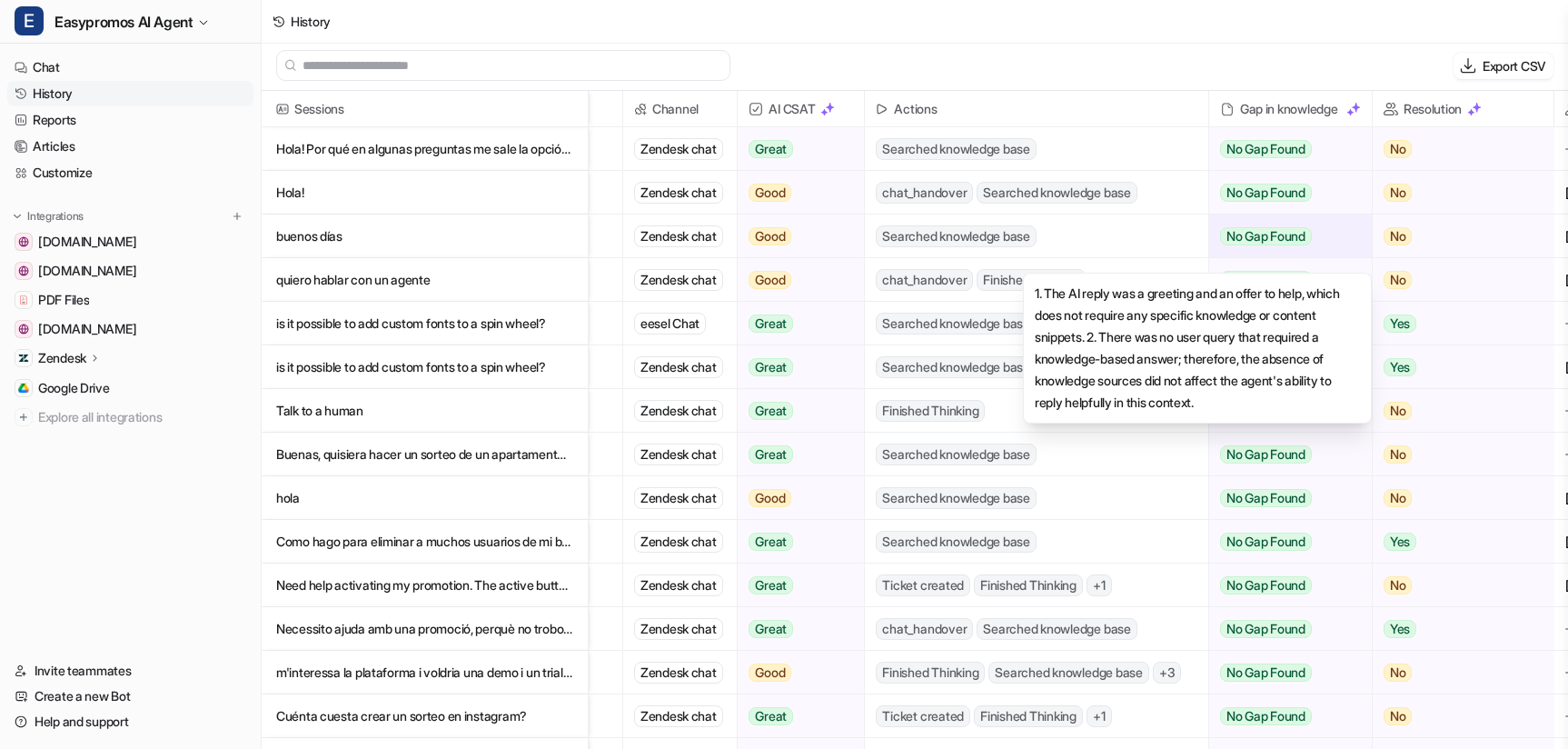
scroll to position [0, 0]
